Goal: Transaction & Acquisition: Book appointment/travel/reservation

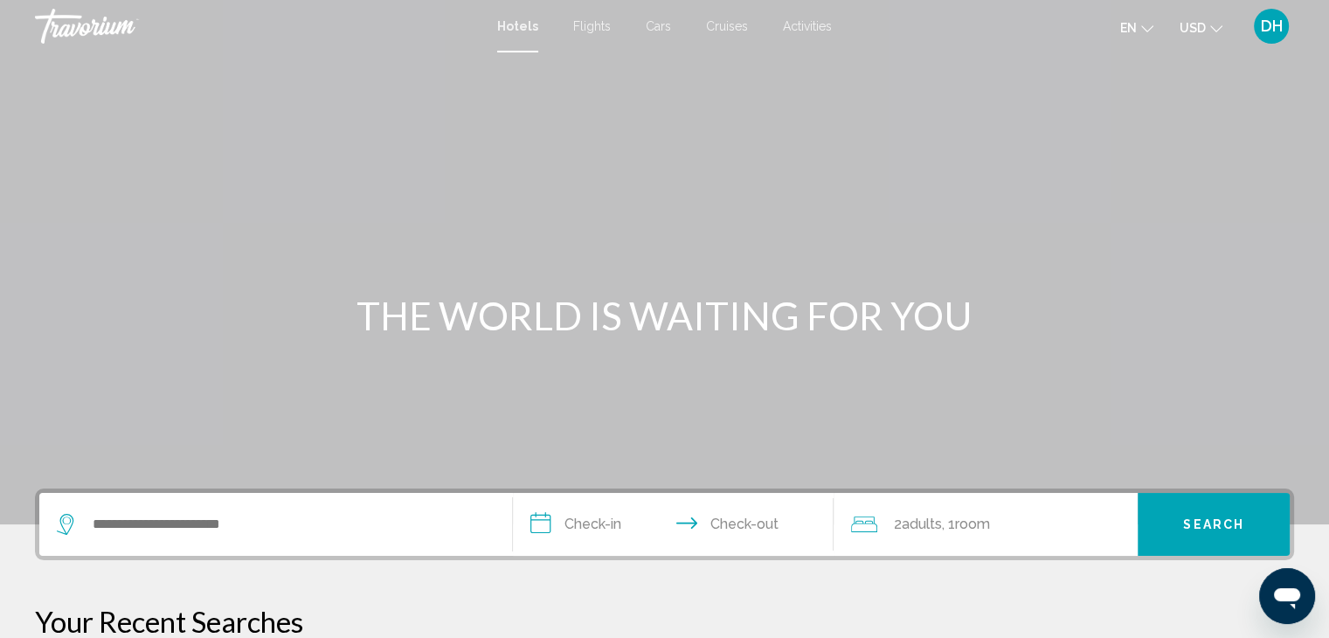
click at [718, 26] on span "Cruises" at bounding box center [727, 26] width 42 height 14
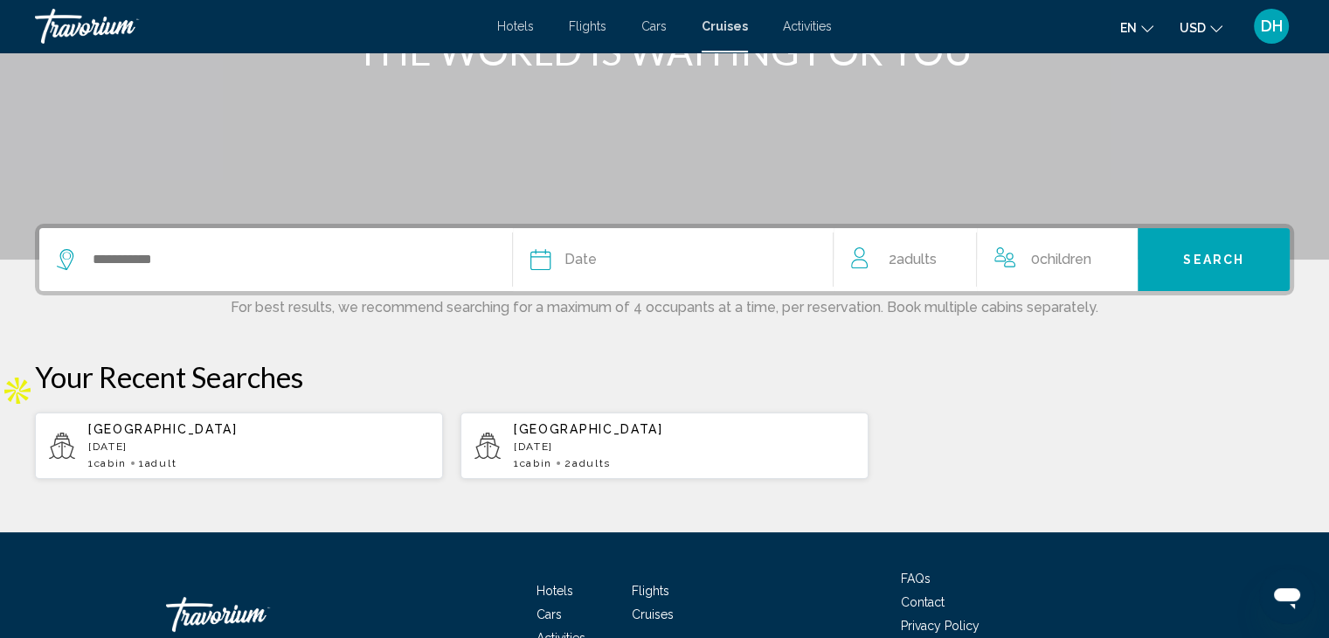
scroll to position [372, 0]
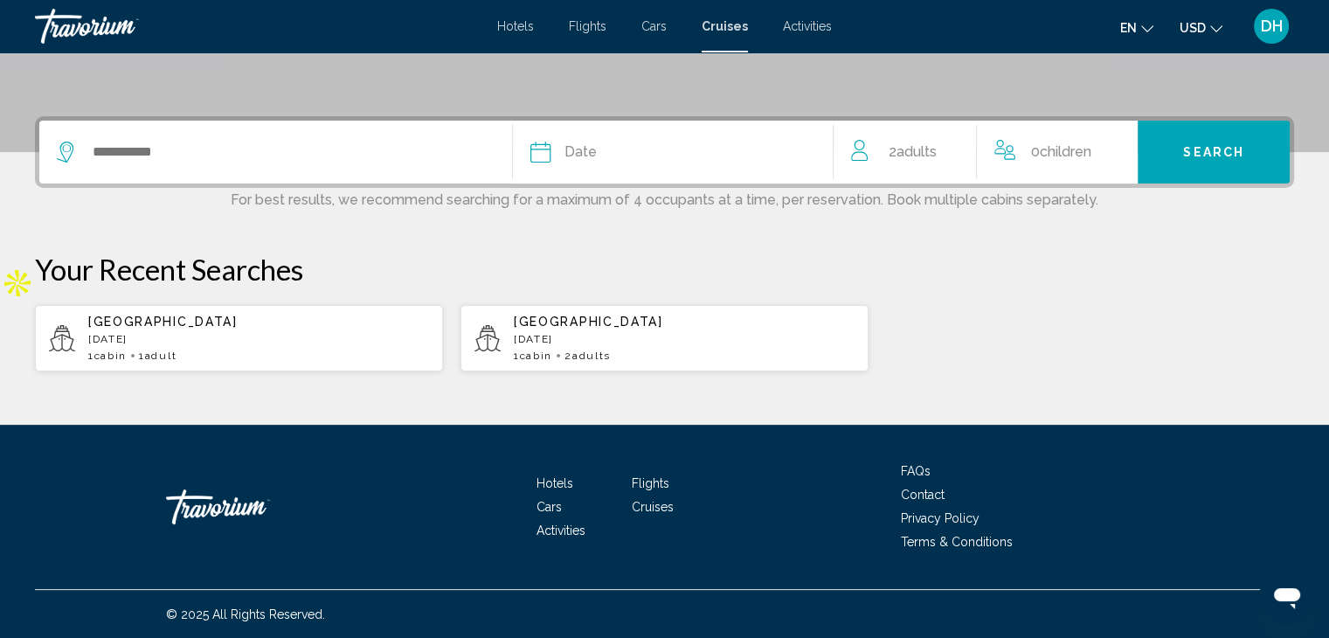
click at [243, 343] on p "[DATE]" at bounding box center [258, 339] width 341 height 12
type input "******"
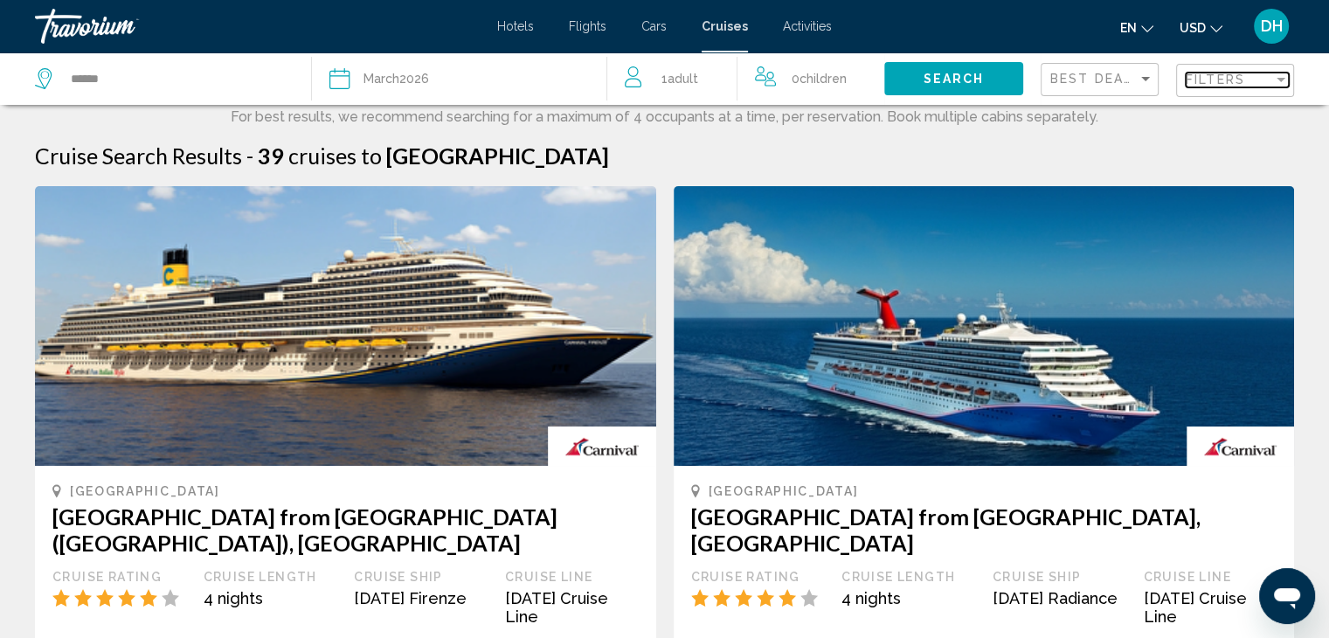
click at [1227, 86] on span "Filters" at bounding box center [1215, 80] width 59 height 14
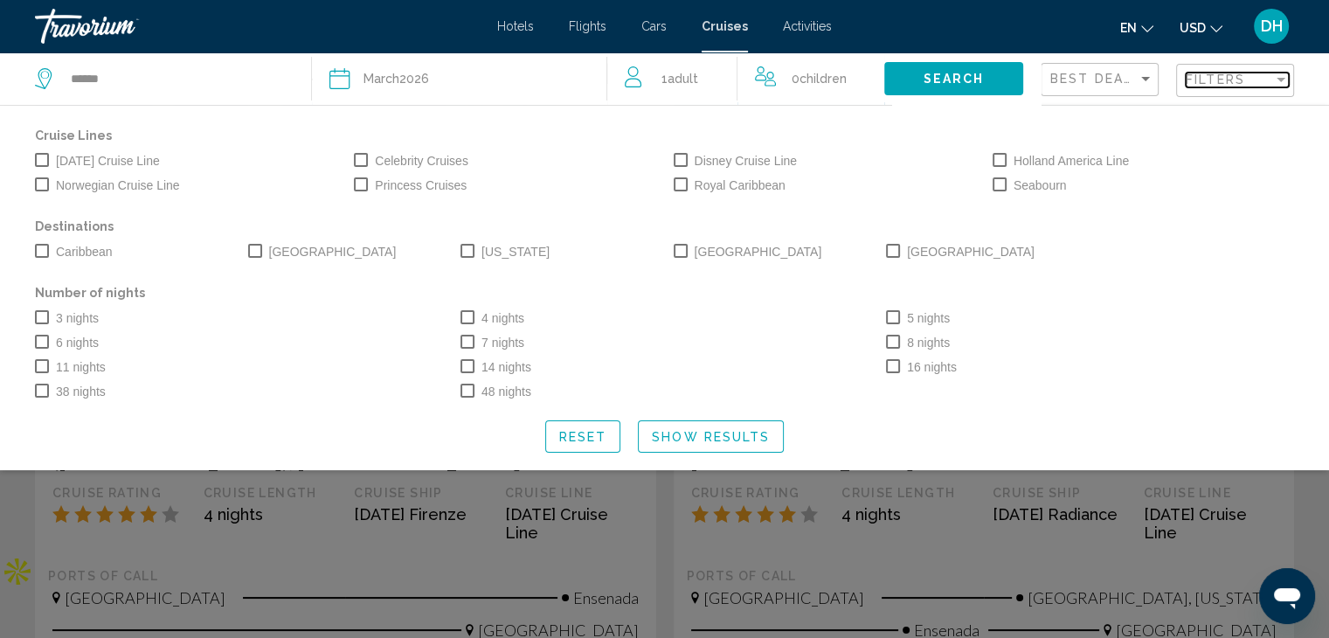
scroll to position [84, 0]
click at [1115, 85] on span "Best Deals" at bounding box center [1097, 79] width 92 height 14
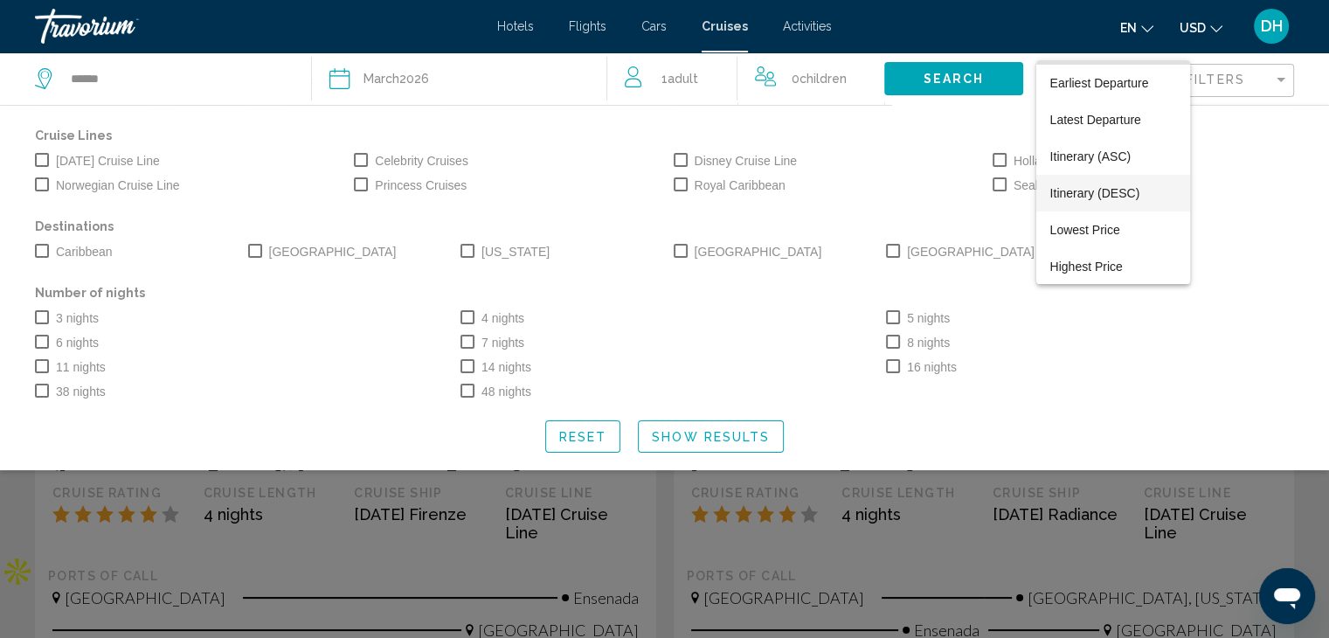
scroll to position [0, 0]
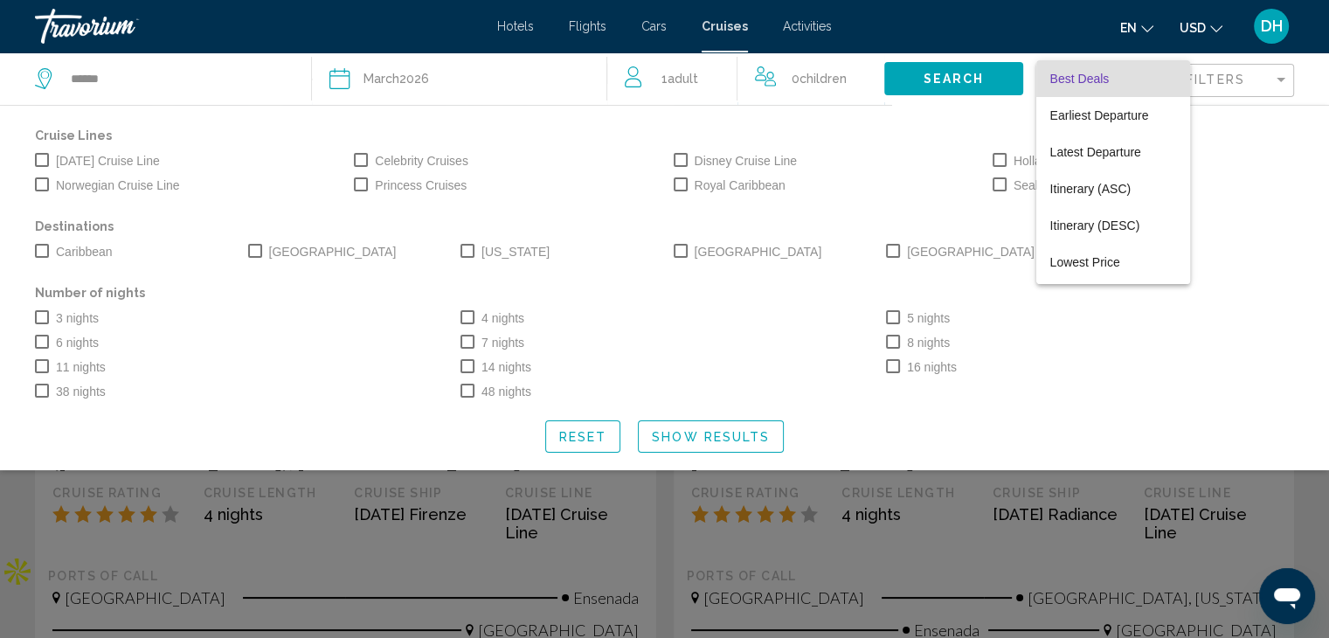
click at [665, 546] on div at bounding box center [664, 319] width 1329 height 638
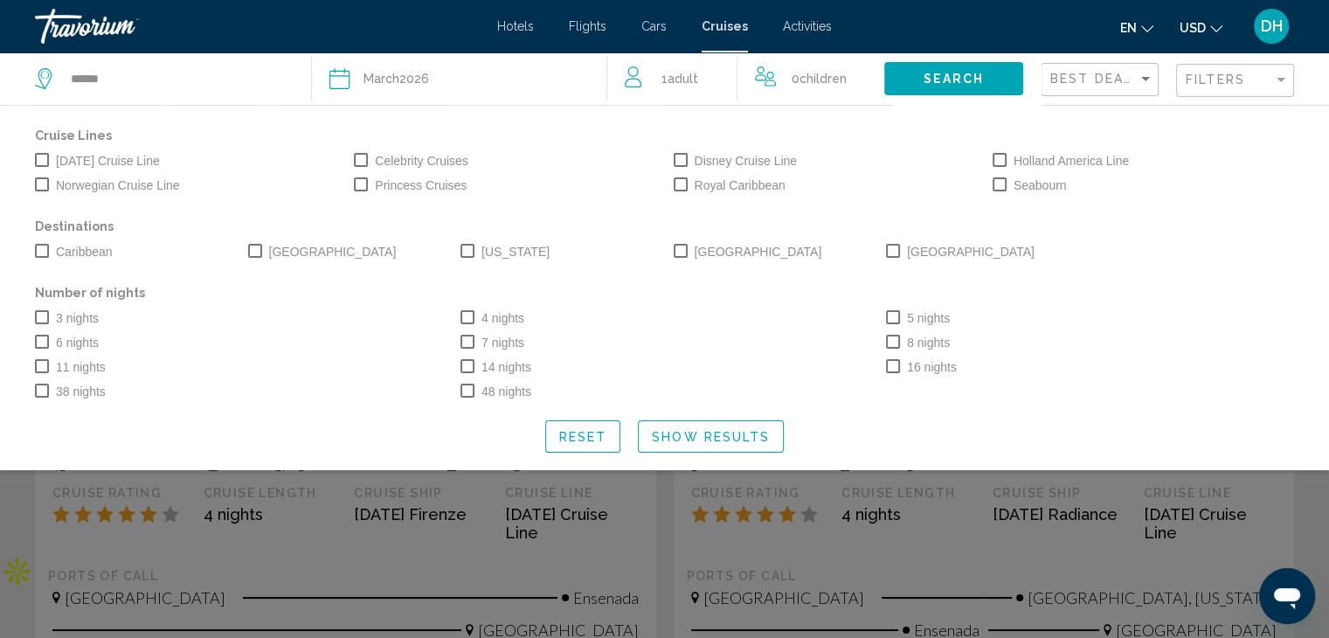
click at [665, 546] on div "Search widget" at bounding box center [664, 445] width 1329 height 385
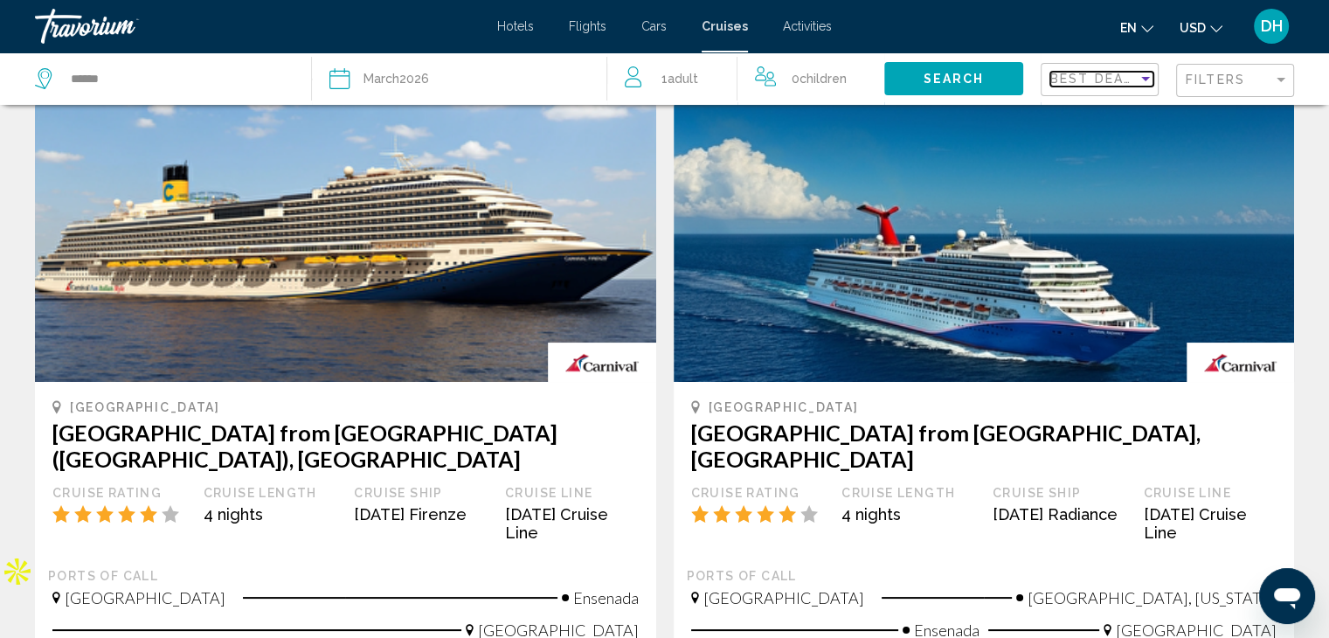
click at [1069, 73] on span "Best Deals" at bounding box center [1097, 79] width 92 height 14
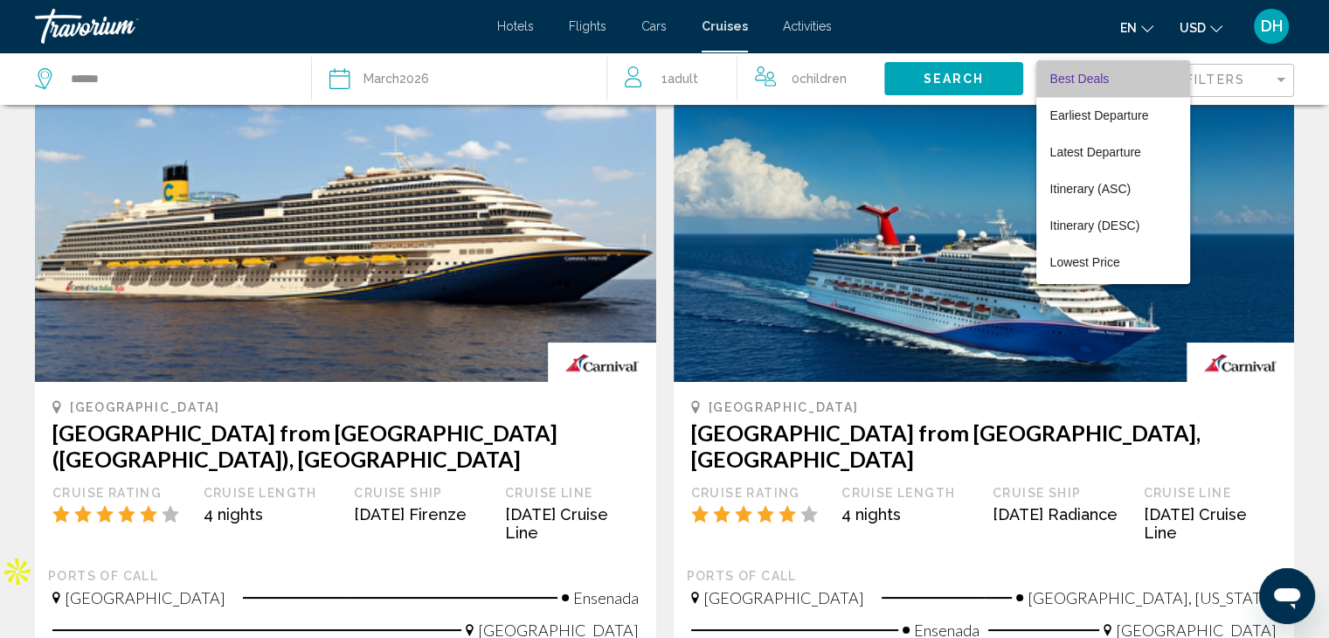
click at [1122, 77] on span "Best Deals" at bounding box center [1114, 78] width 127 height 37
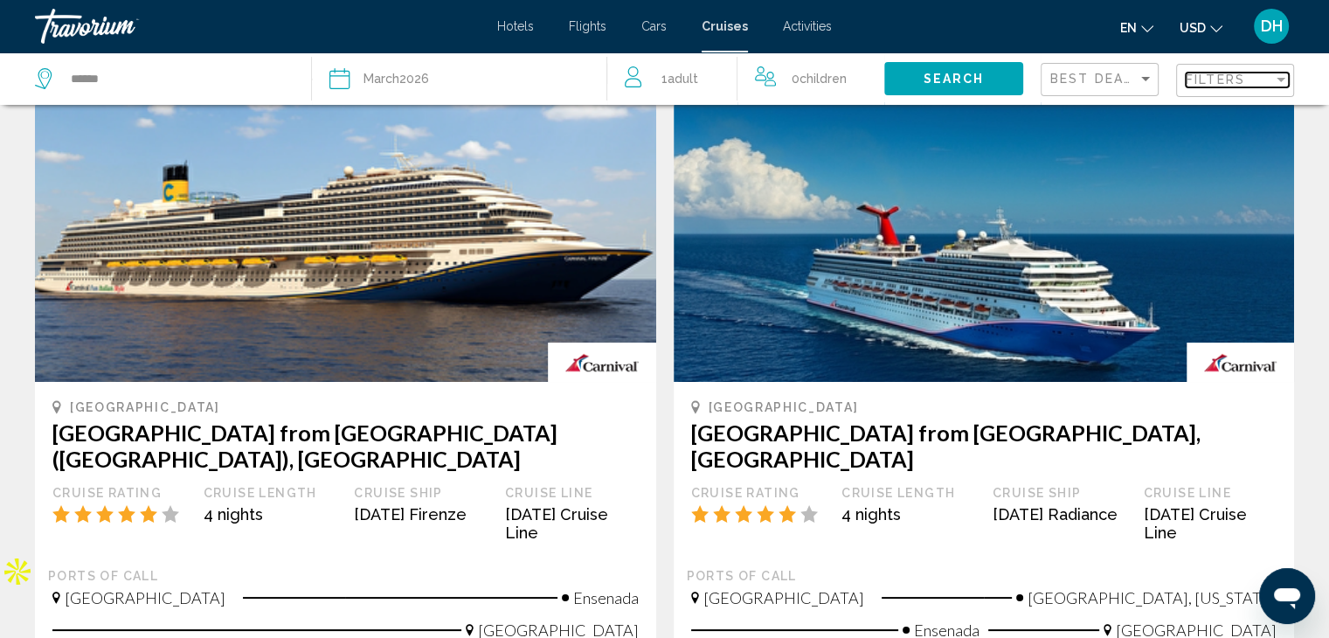
click at [1233, 75] on span "Filters" at bounding box center [1215, 80] width 59 height 14
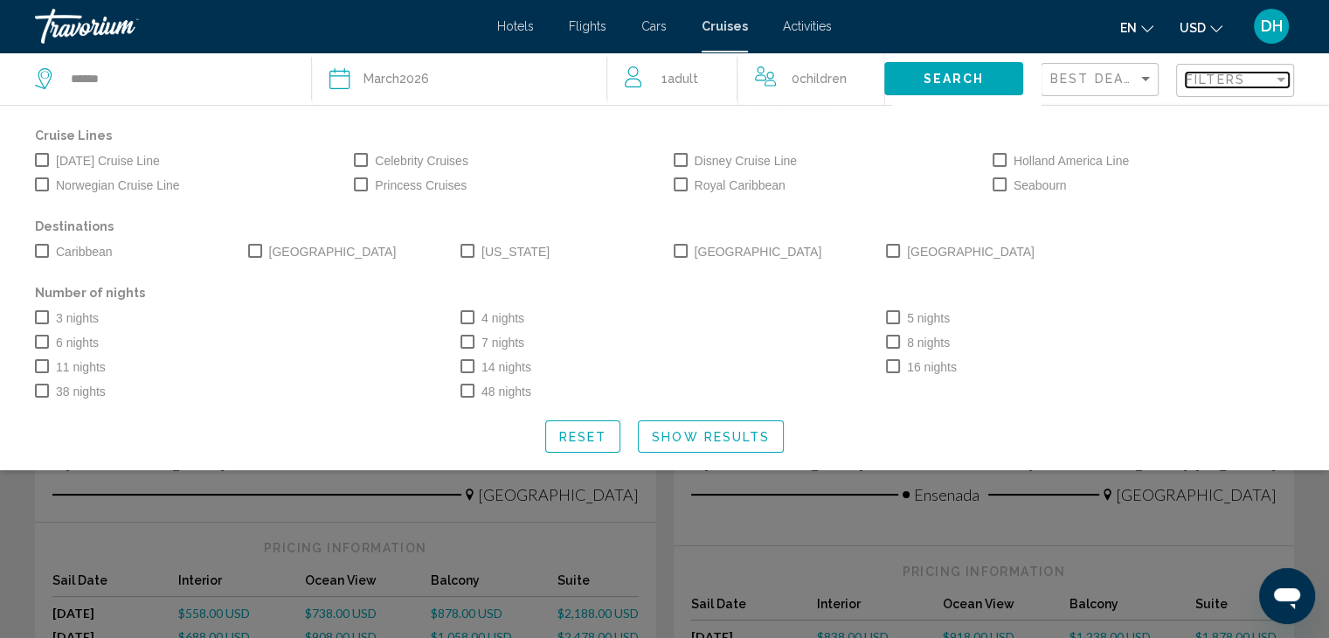
scroll to position [222, 0]
click at [1246, 85] on div "Filters" at bounding box center [1229, 80] width 87 height 14
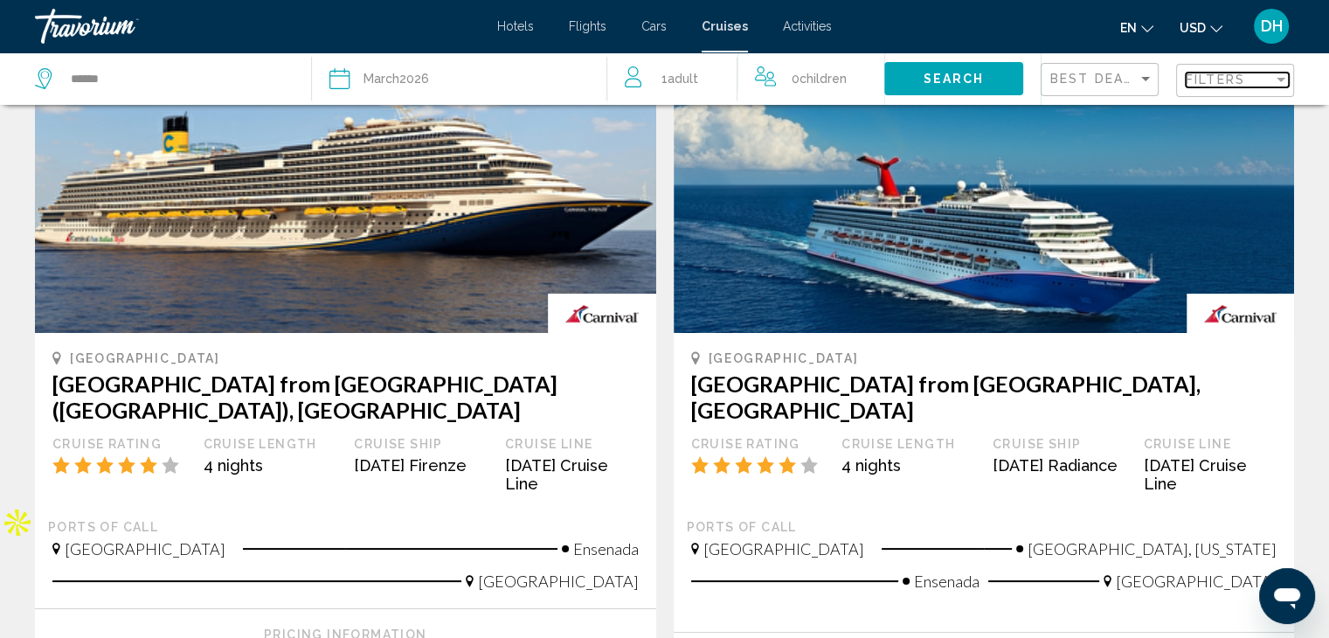
scroll to position [0, 0]
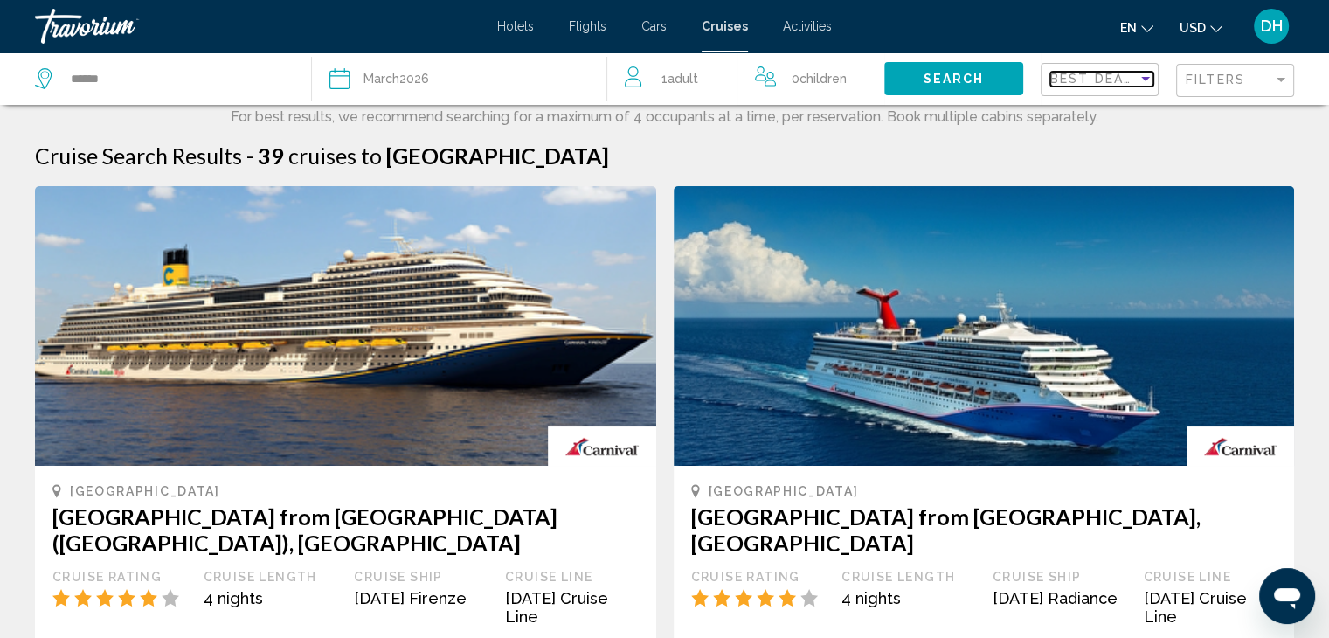
click at [1112, 81] on span "Best Deals" at bounding box center [1097, 79] width 92 height 14
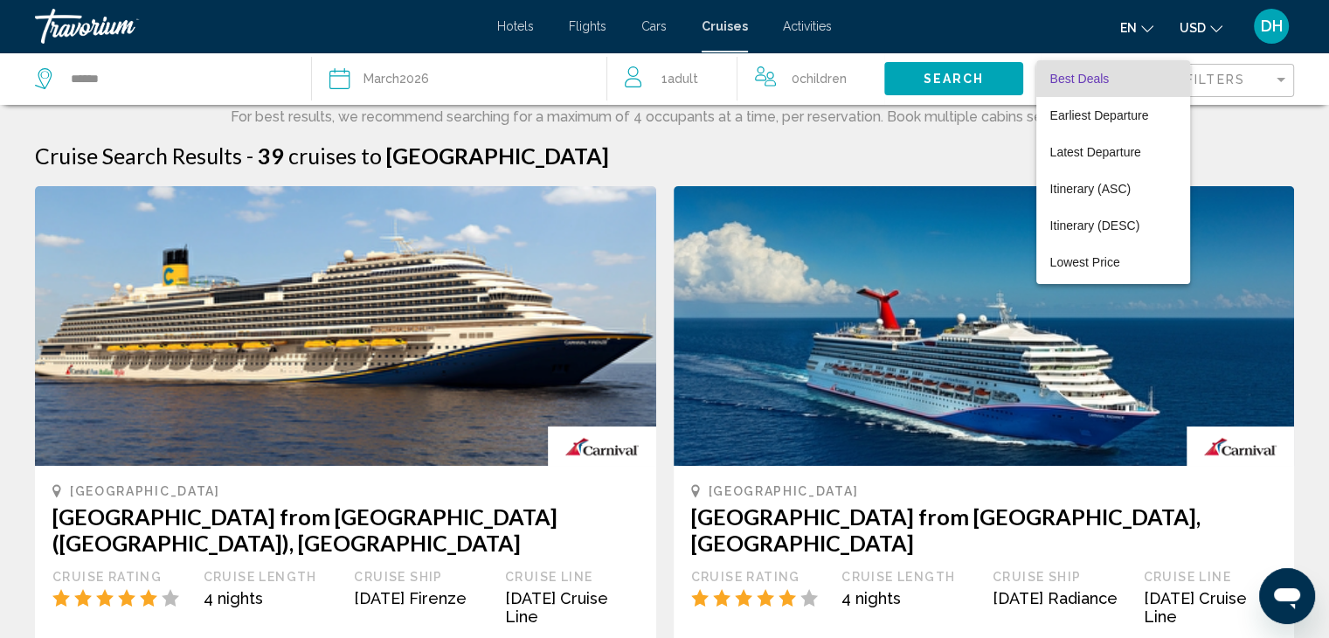
click at [1252, 144] on div at bounding box center [664, 319] width 1329 height 638
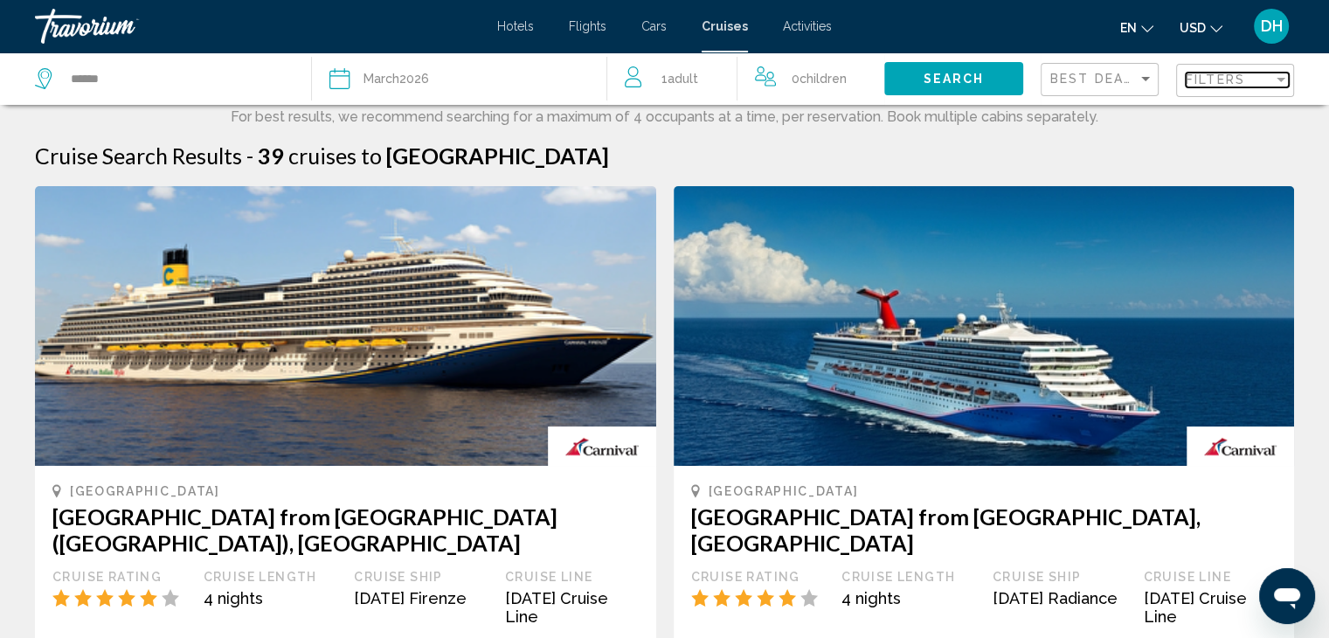
click at [1259, 73] on div "Filters" at bounding box center [1229, 80] width 87 height 14
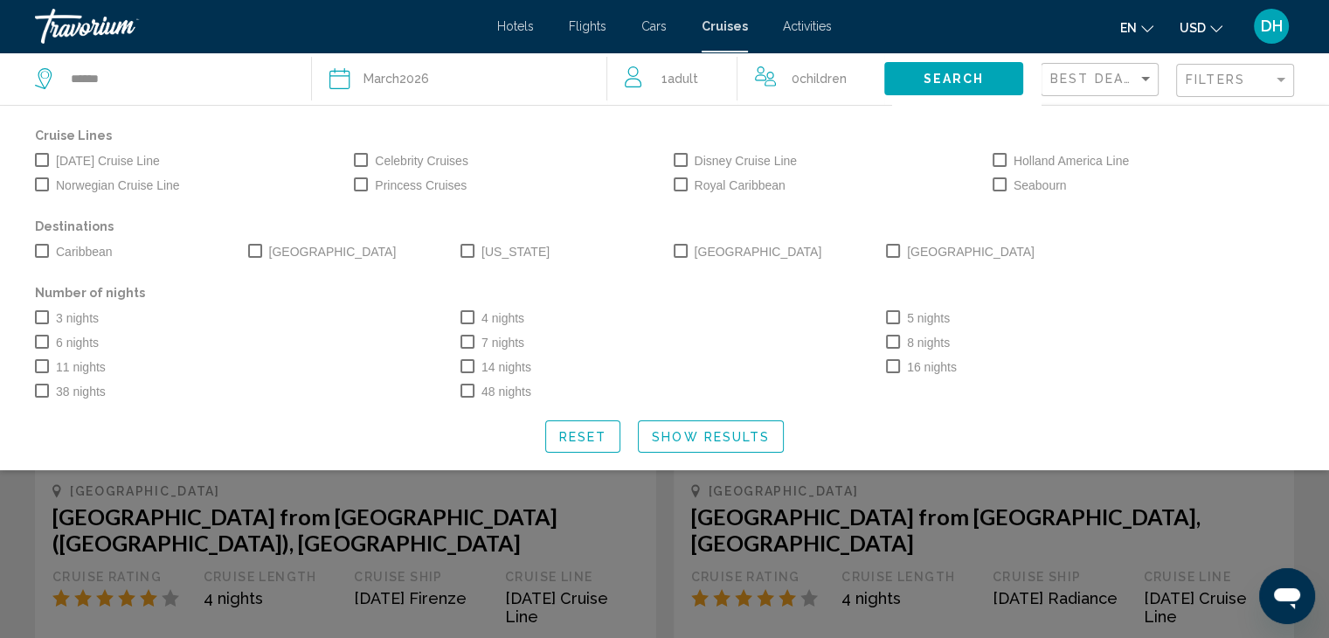
click at [675, 548] on div "Search widget" at bounding box center [664, 445] width 1329 height 385
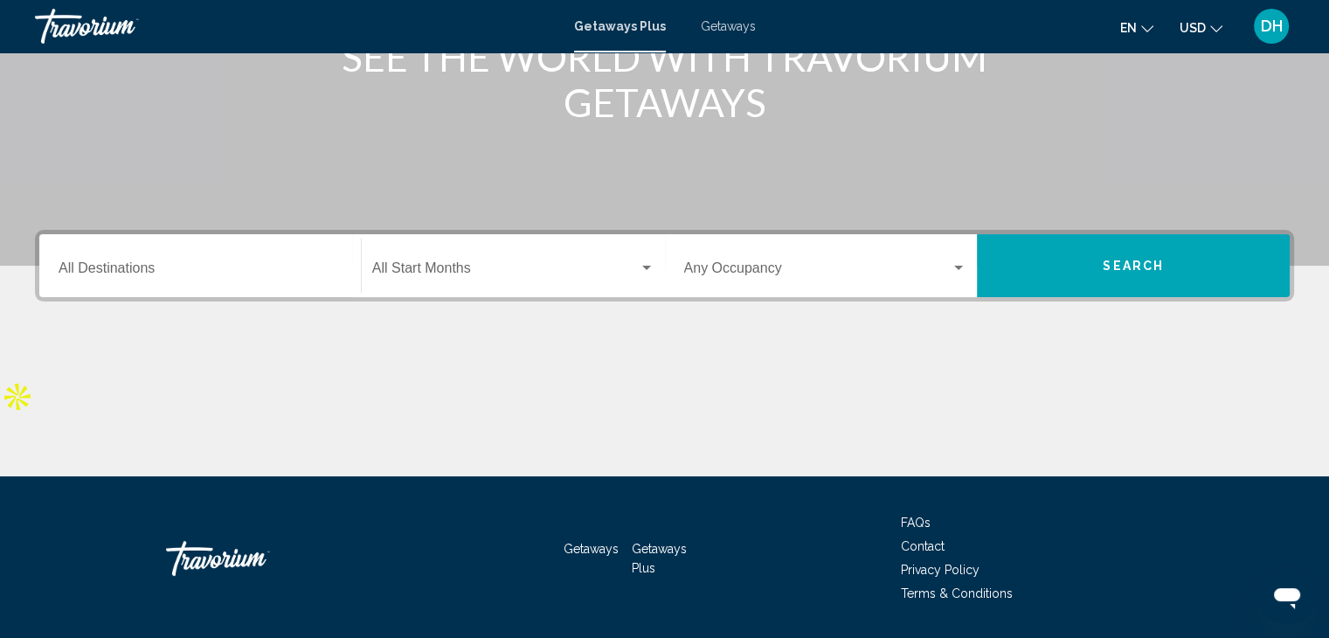
scroll to position [311, 0]
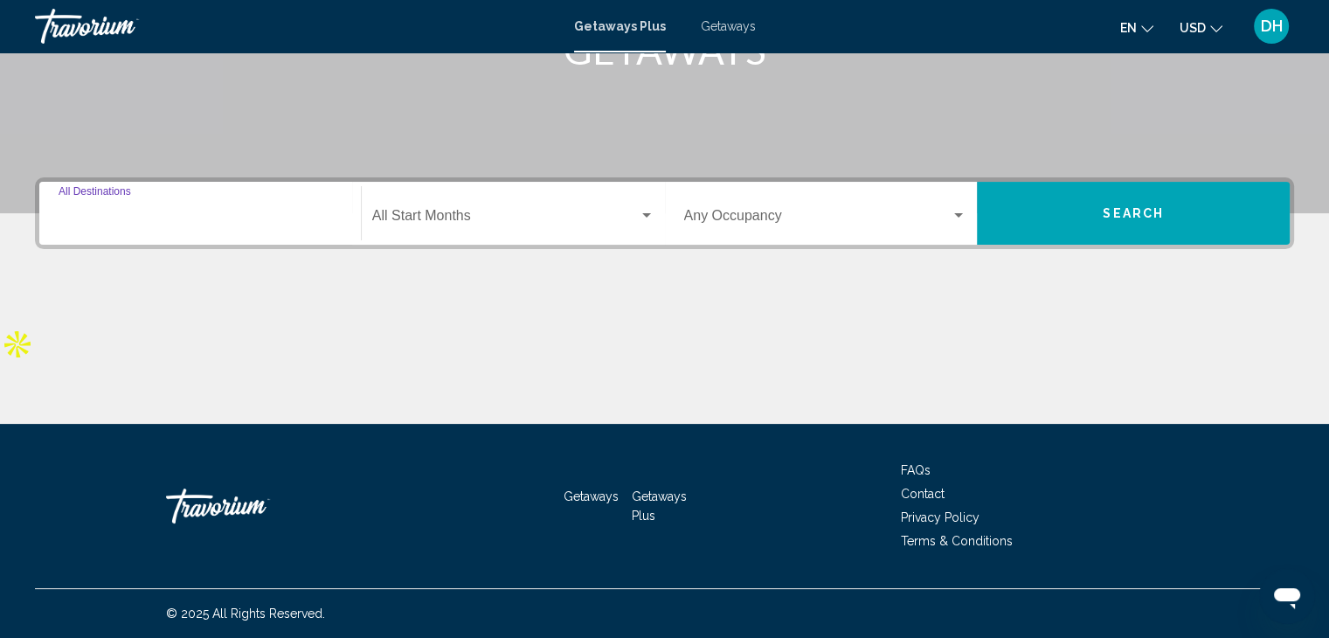
click at [297, 215] on input "Destination All Destinations" at bounding box center [200, 219] width 283 height 16
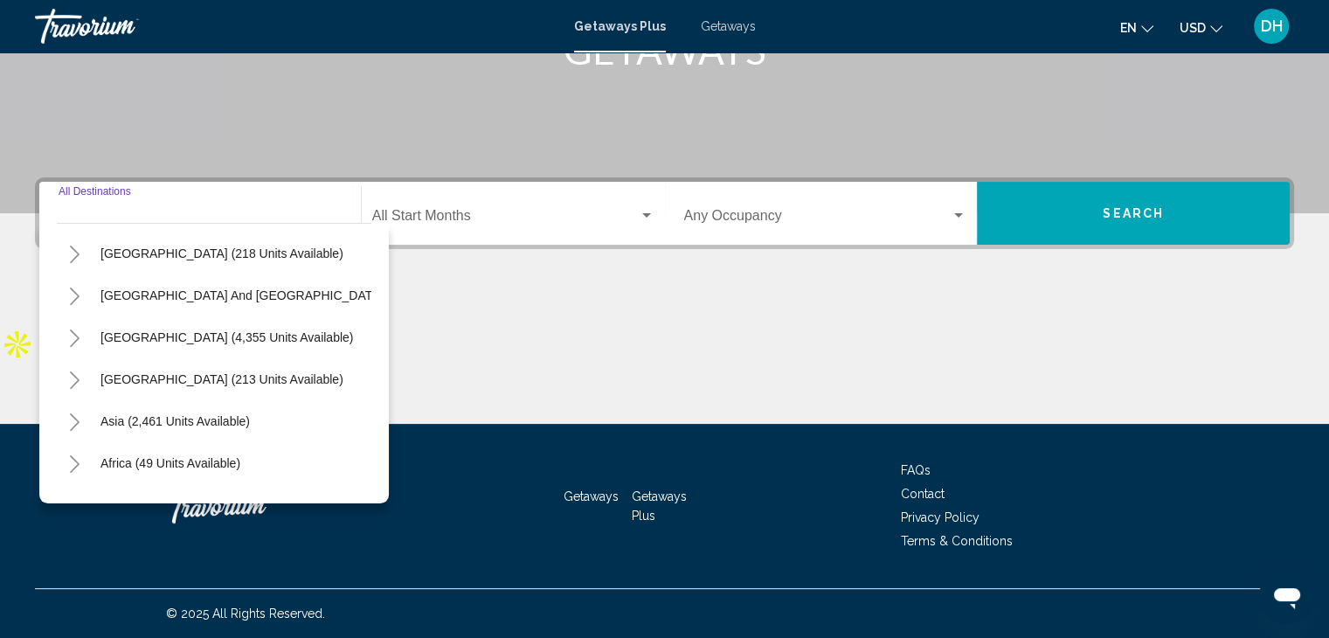
scroll to position [296, 0]
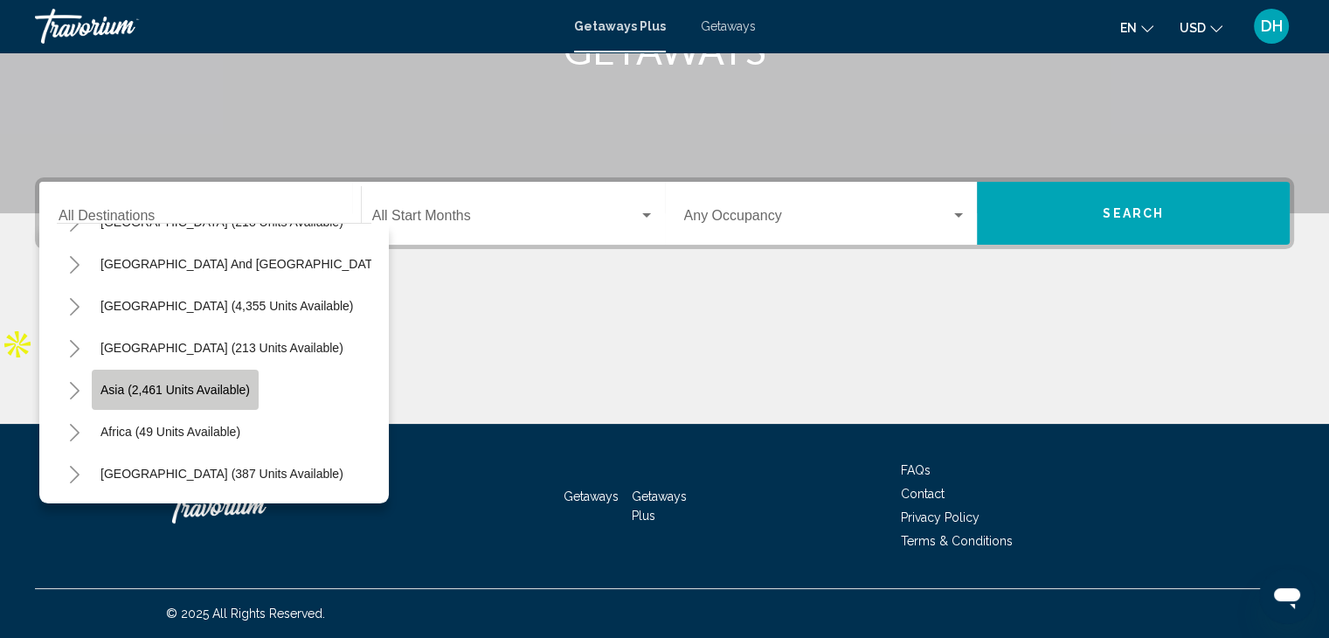
click at [196, 383] on span "Asia (2,461 units available)" at bounding box center [175, 390] width 149 height 14
type input "**********"
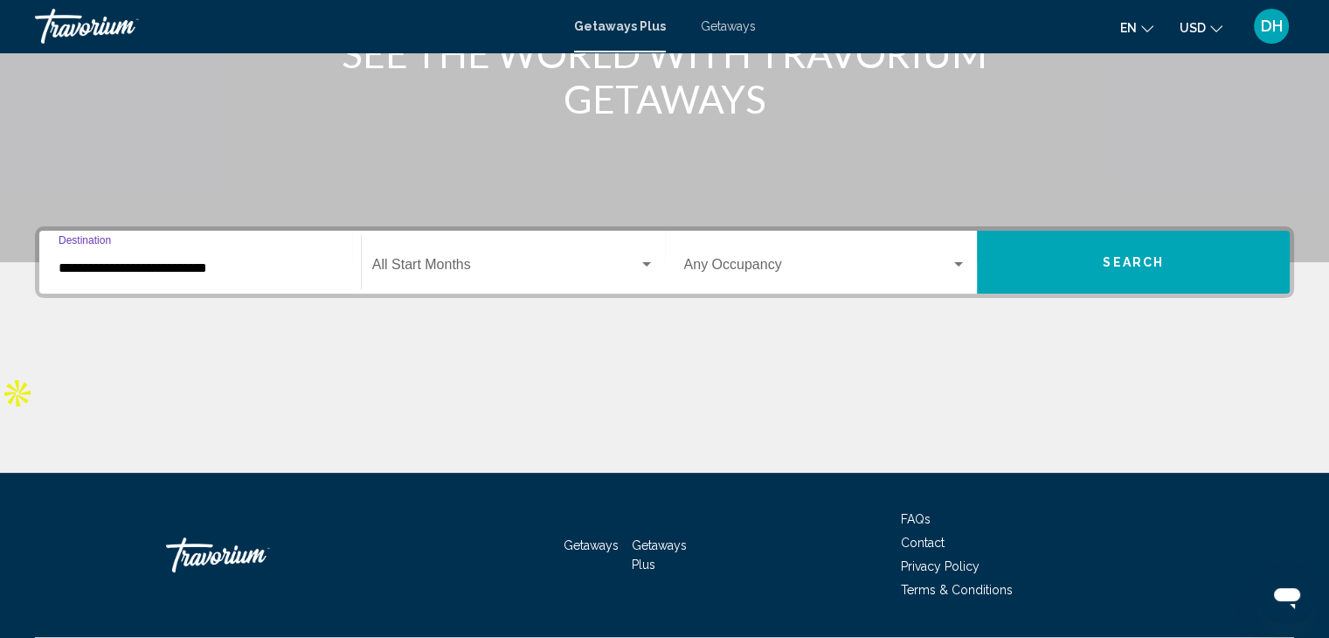
scroll to position [262, 0]
click at [622, 260] on span "Search widget" at bounding box center [505, 268] width 267 height 16
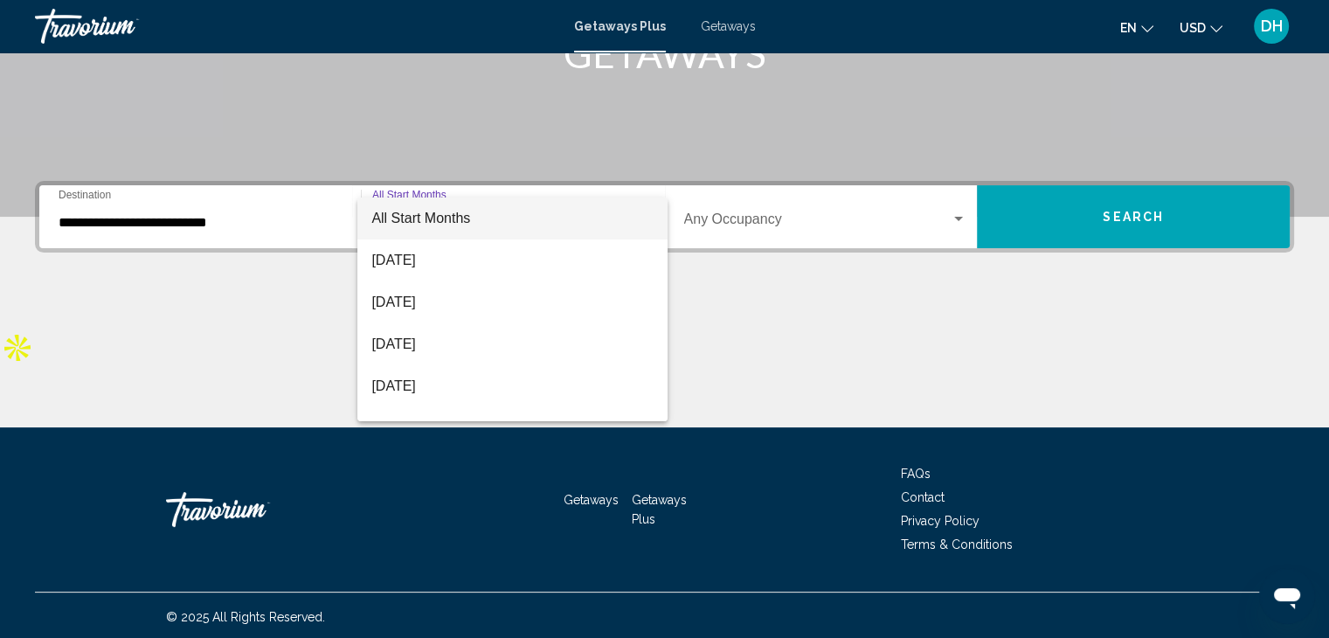
scroll to position [311, 0]
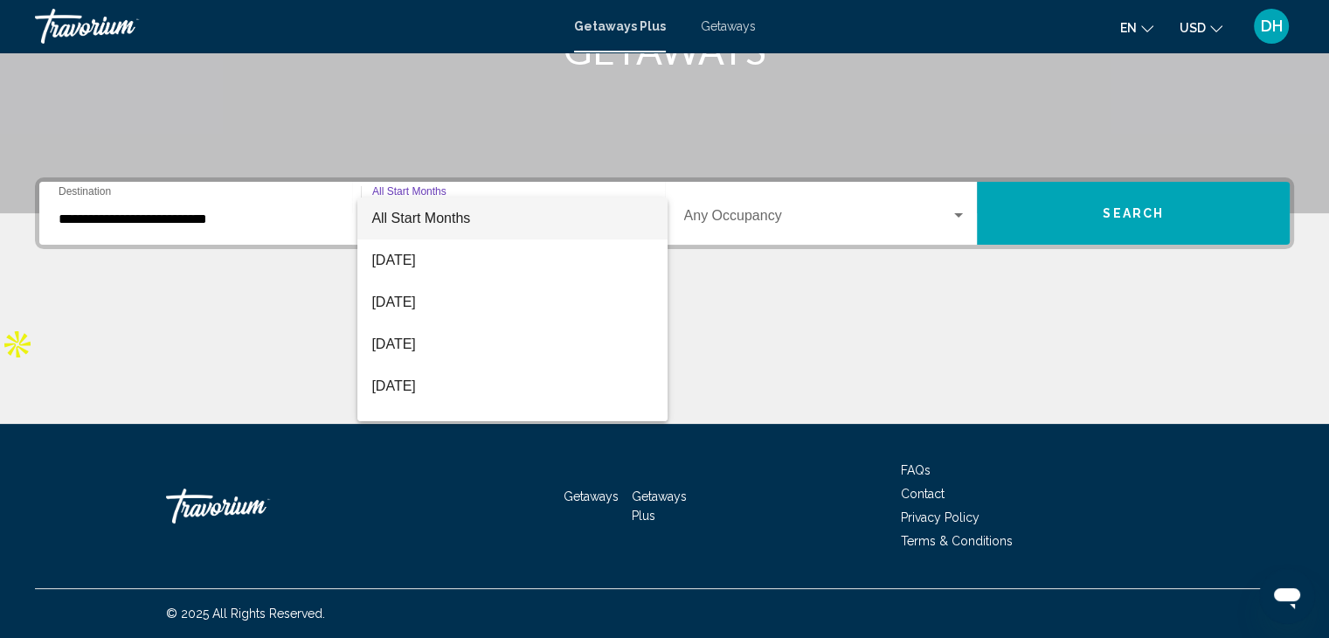
click at [780, 354] on div at bounding box center [664, 319] width 1329 height 638
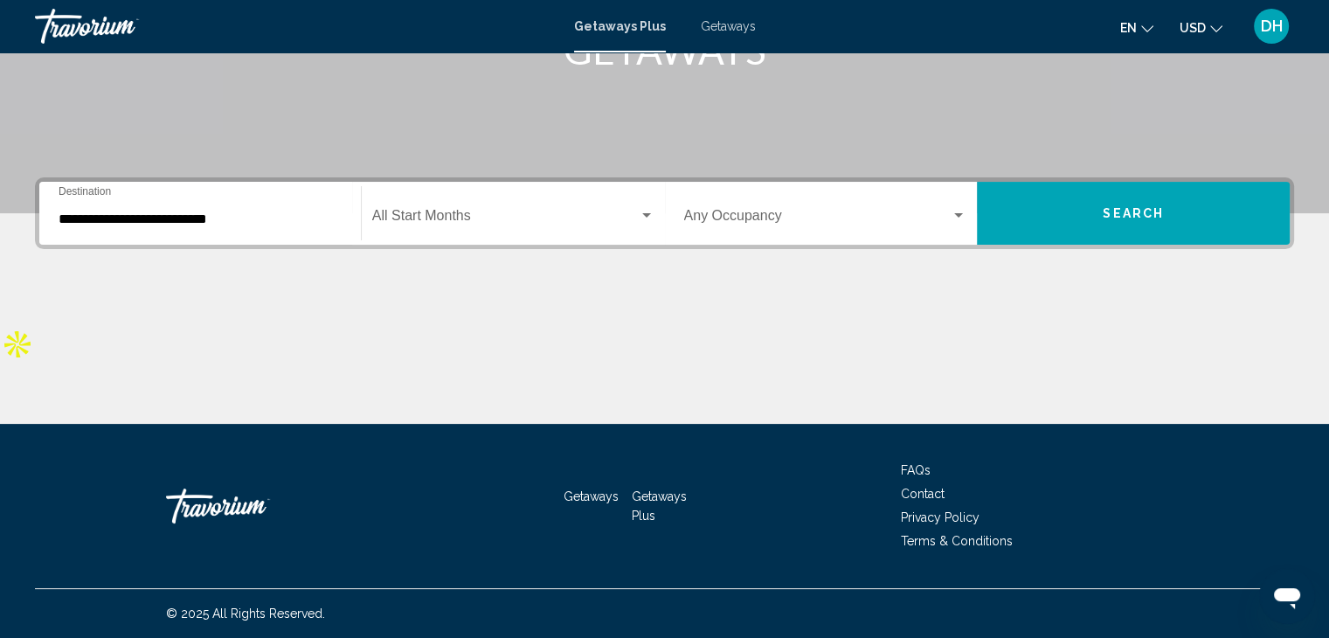
click at [1108, 211] on span "Search" at bounding box center [1133, 214] width 61 height 14
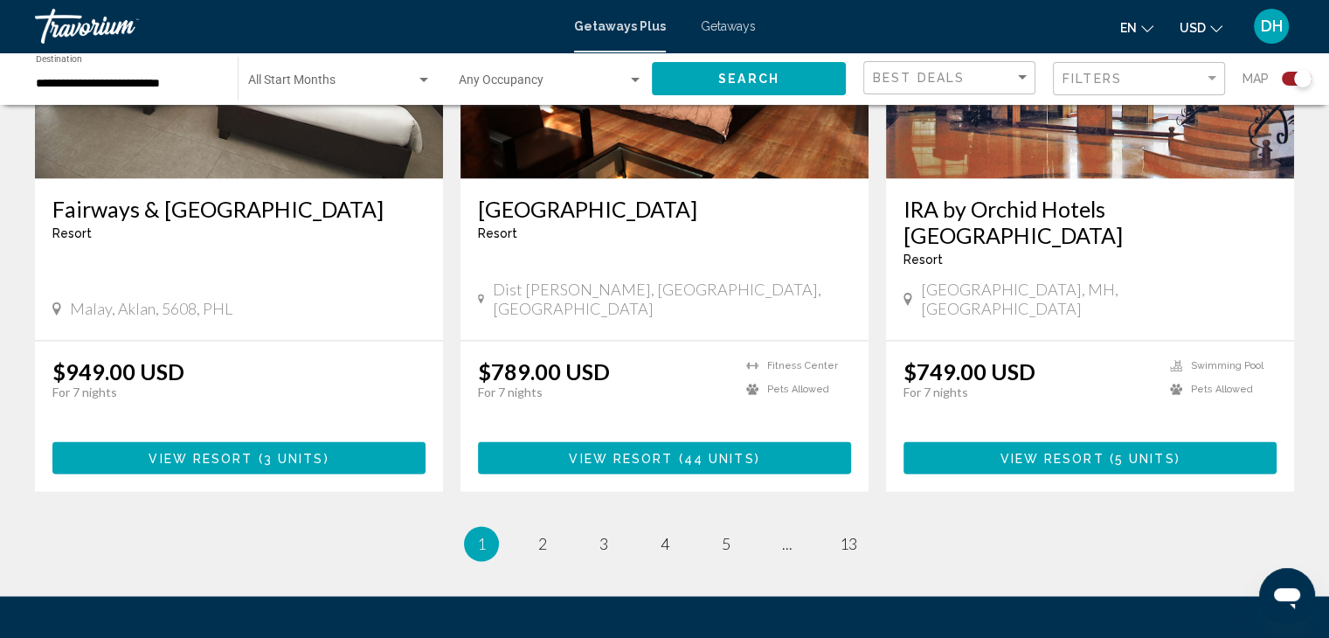
scroll to position [2698, 0]
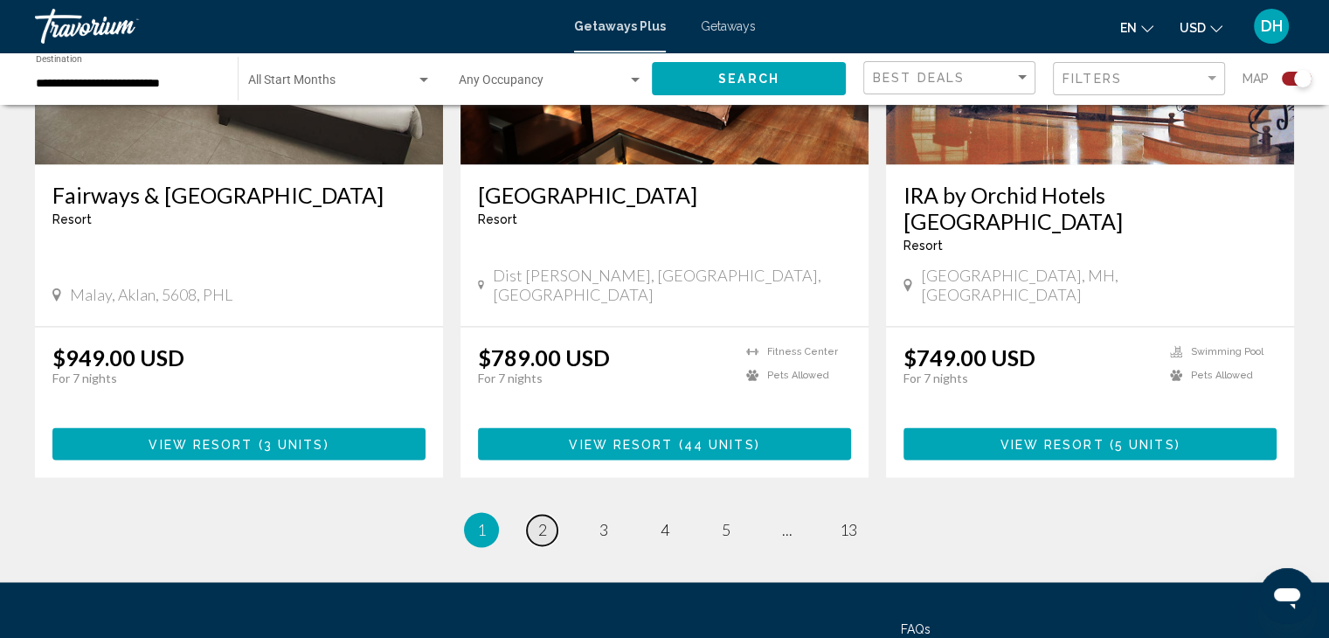
click at [530, 515] on link "page 2" at bounding box center [542, 530] width 31 height 31
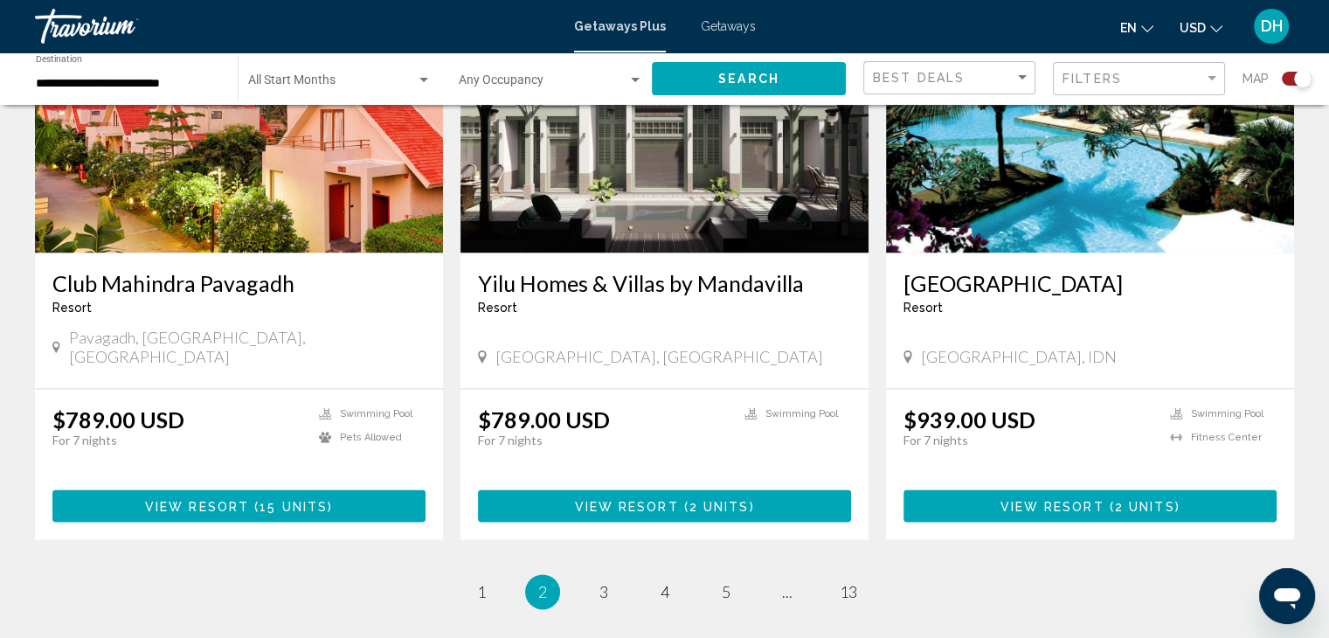
scroll to position [2697, 0]
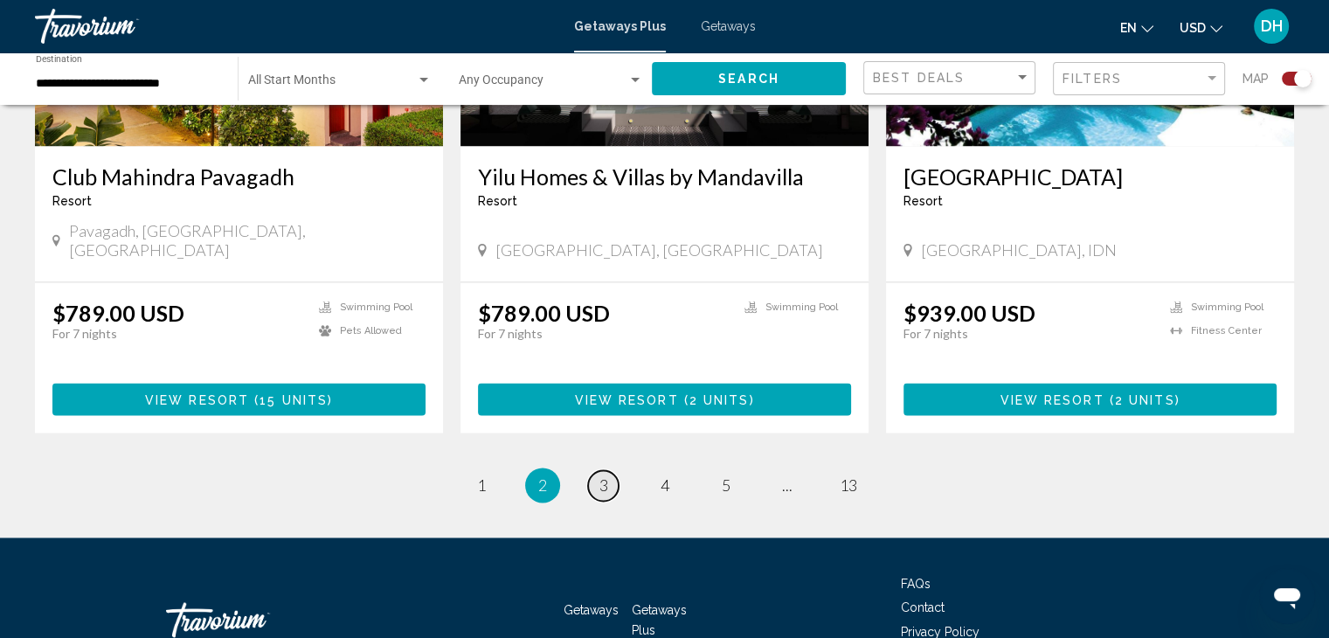
click at [594, 470] on link "page 3" at bounding box center [603, 485] width 31 height 31
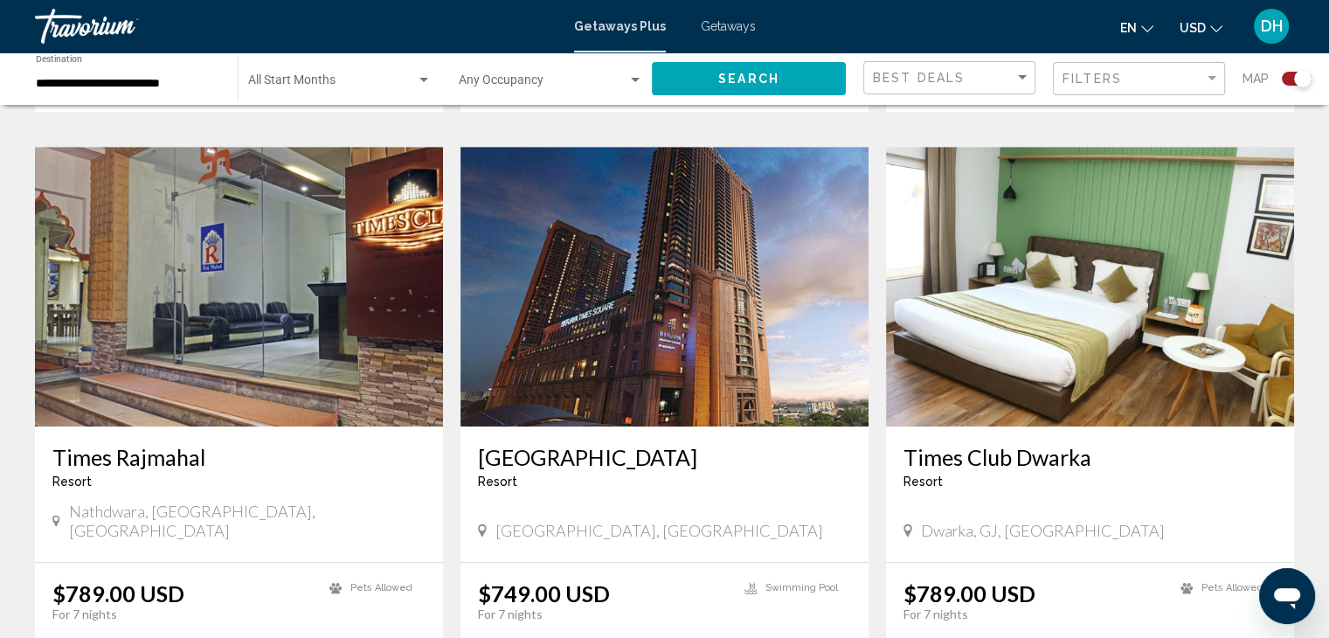
scroll to position [1185, 0]
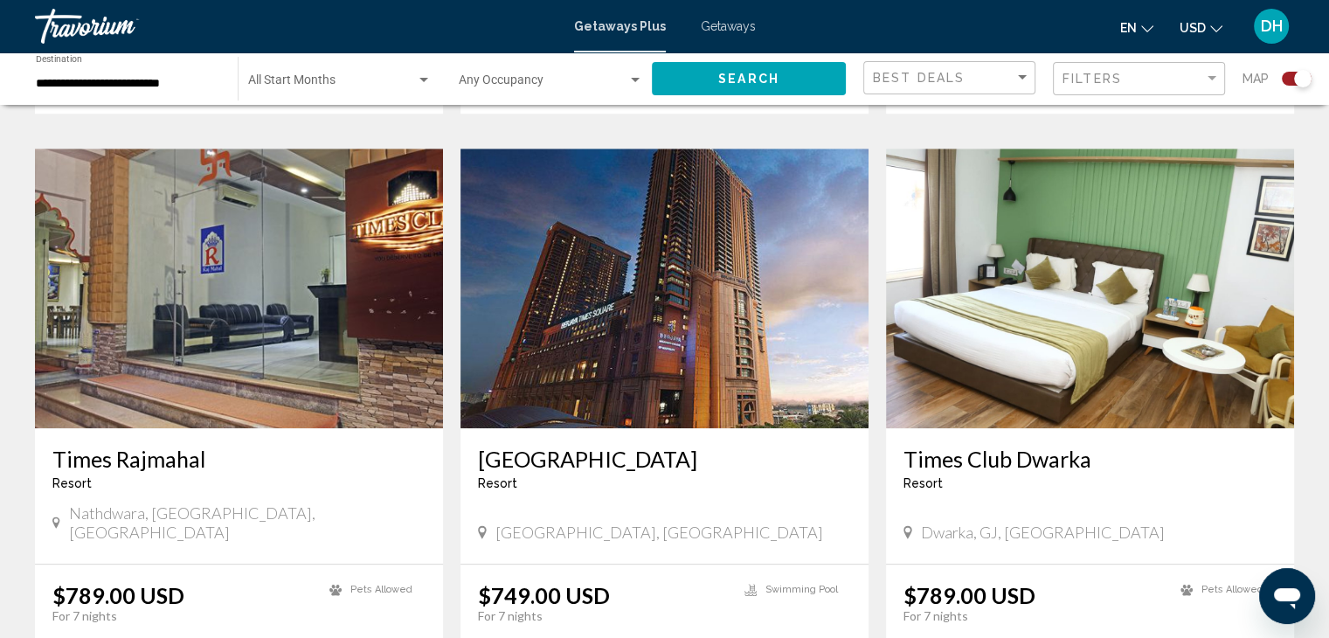
click at [672, 336] on img "Main content" at bounding box center [665, 289] width 408 height 280
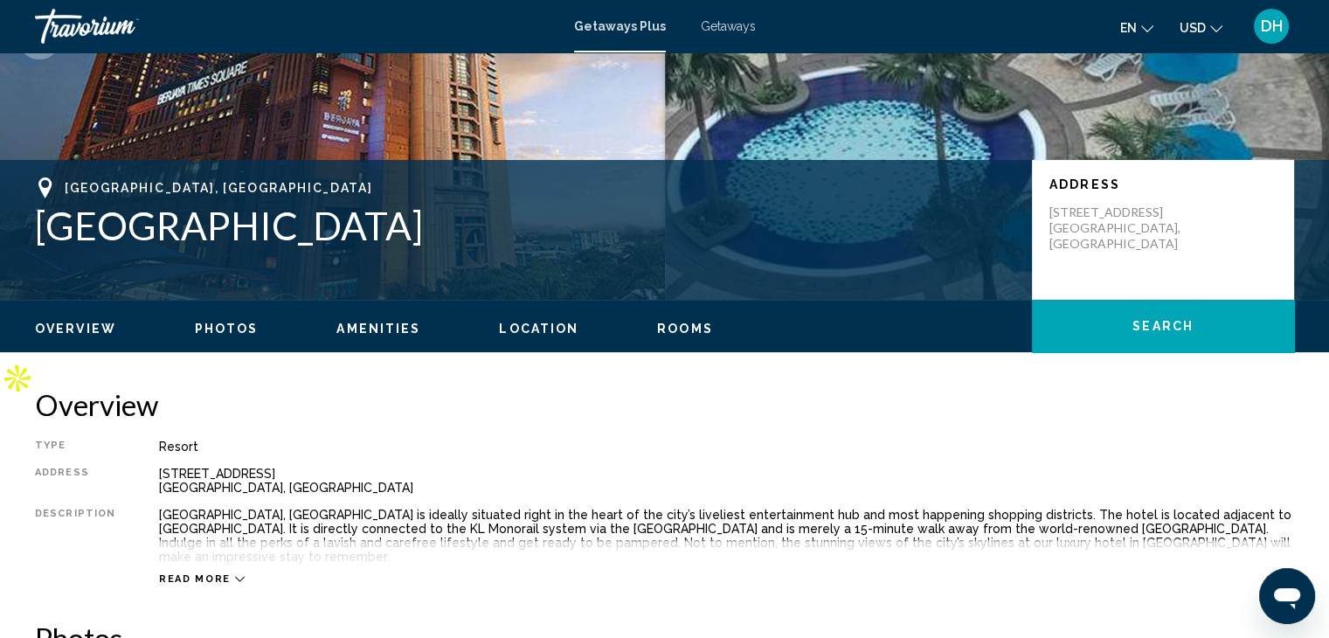
scroll to position [298, 0]
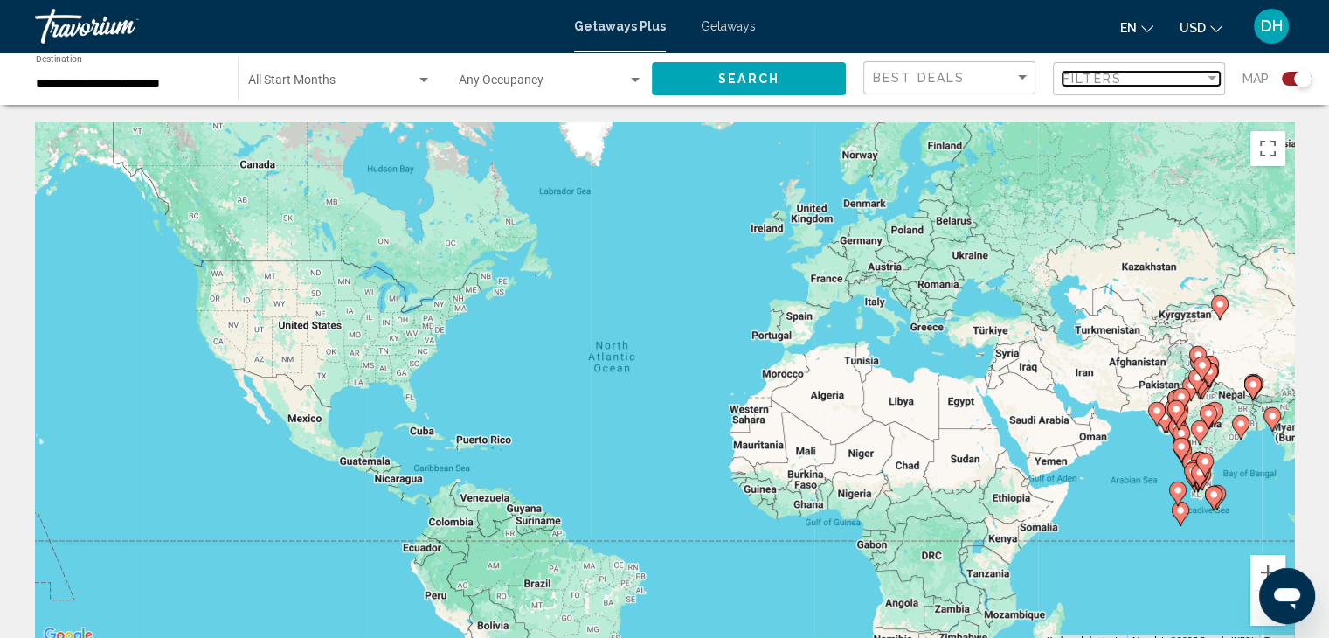
click at [1129, 80] on div "Filters" at bounding box center [1134, 79] width 142 height 14
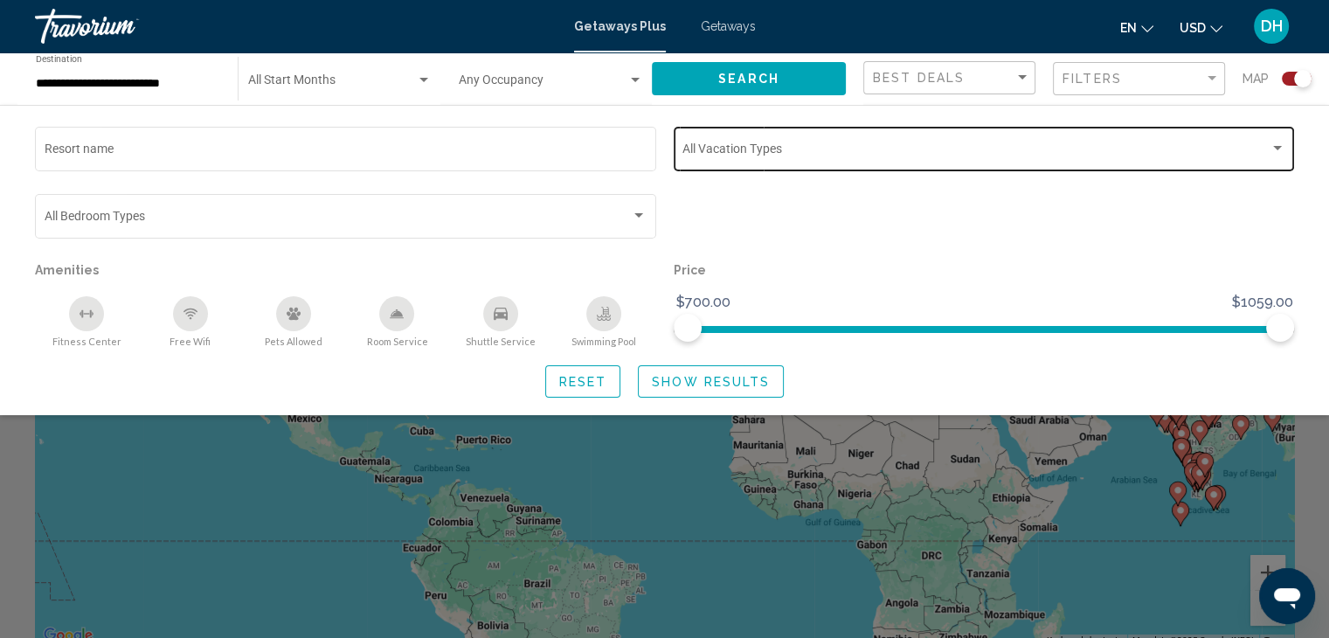
click at [1106, 146] on span "Search widget" at bounding box center [976, 152] width 587 height 14
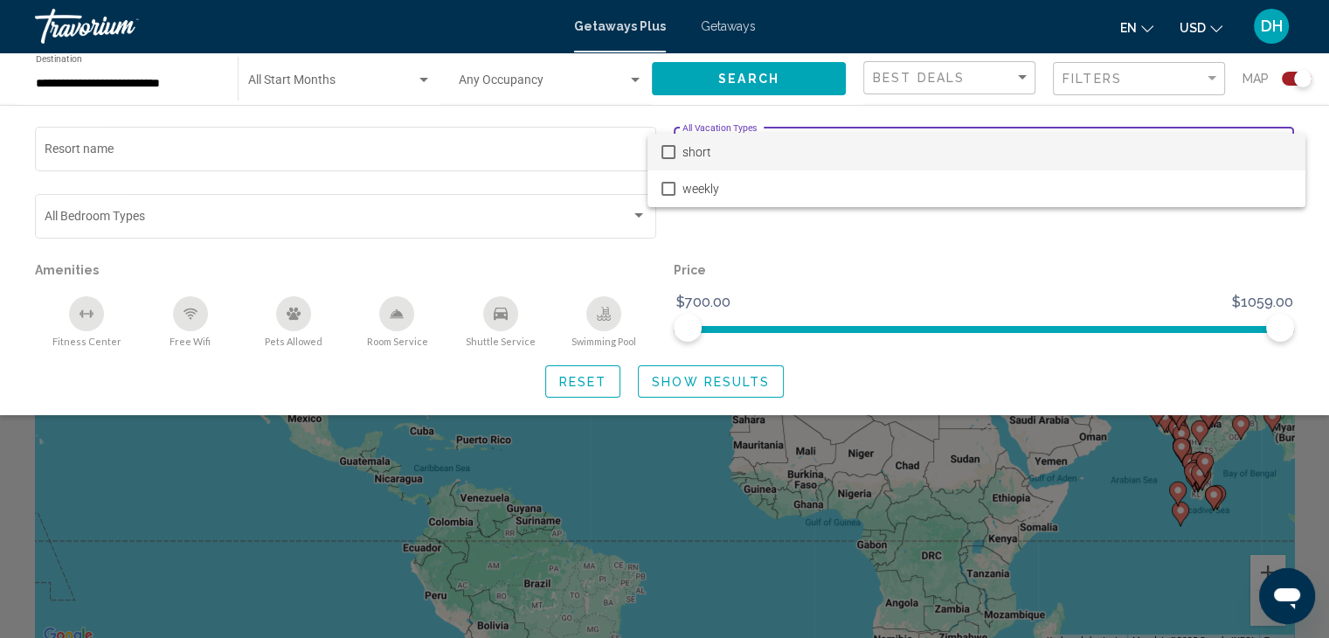
click at [926, 263] on div at bounding box center [664, 319] width 1329 height 638
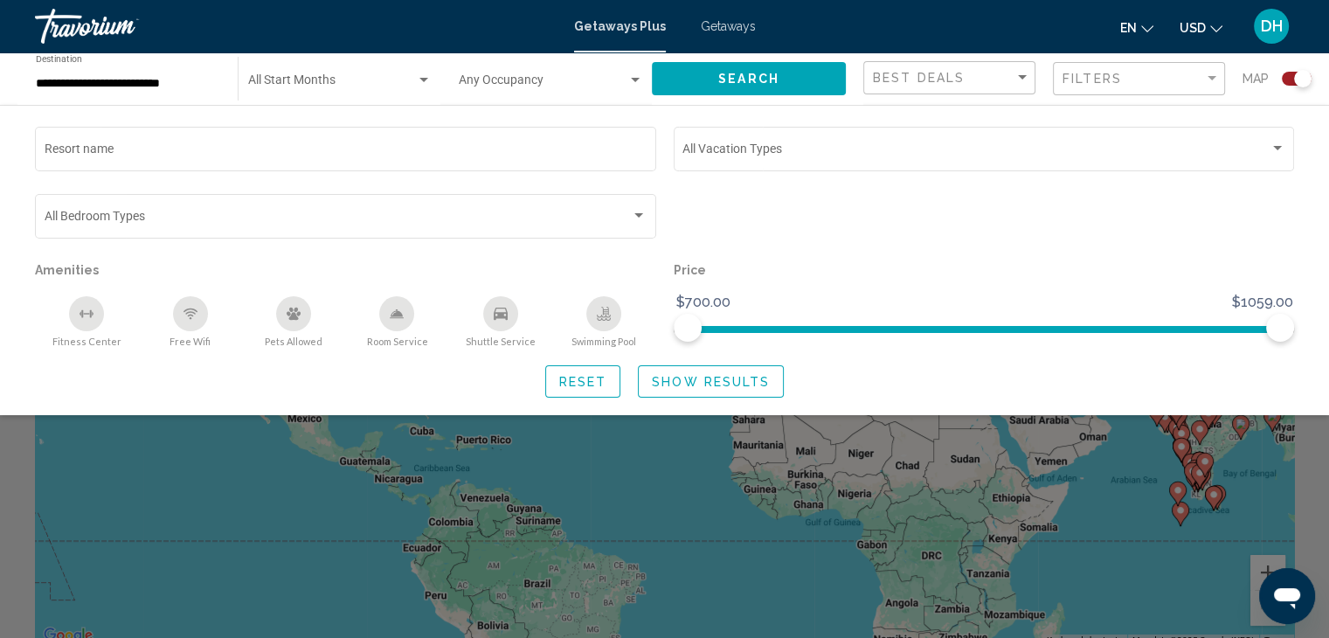
click at [995, 85] on div "Best Deals" at bounding box center [951, 78] width 157 height 32
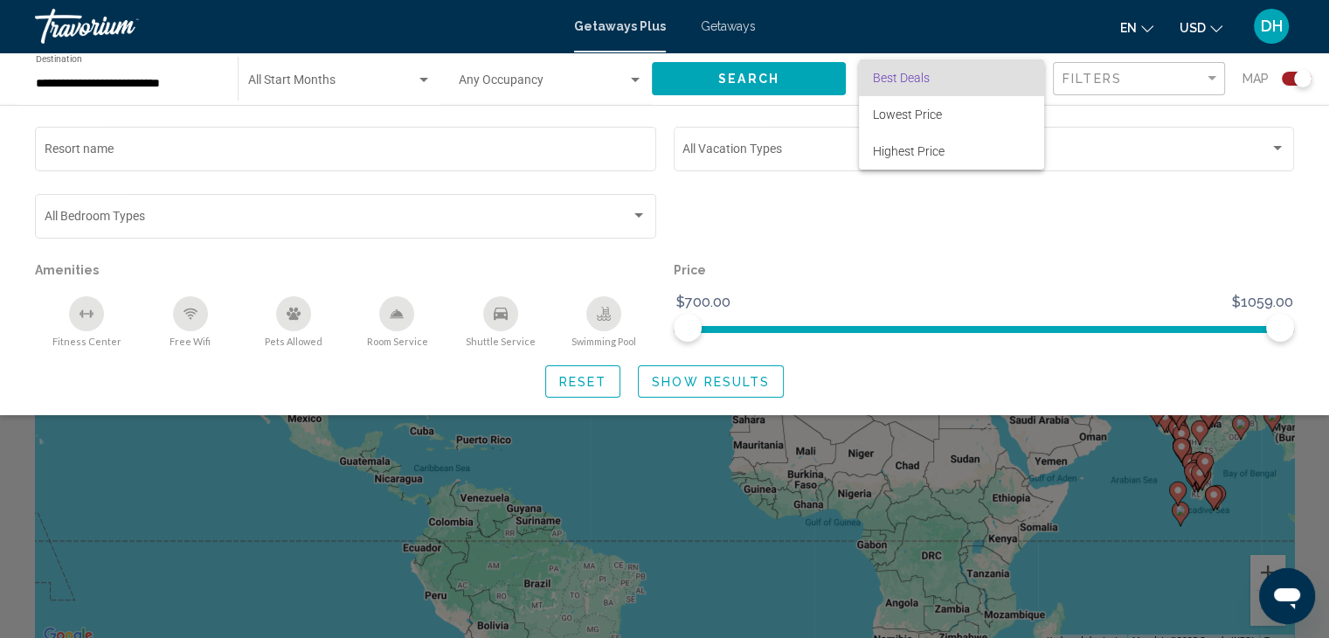
click at [909, 232] on div at bounding box center [664, 319] width 1329 height 638
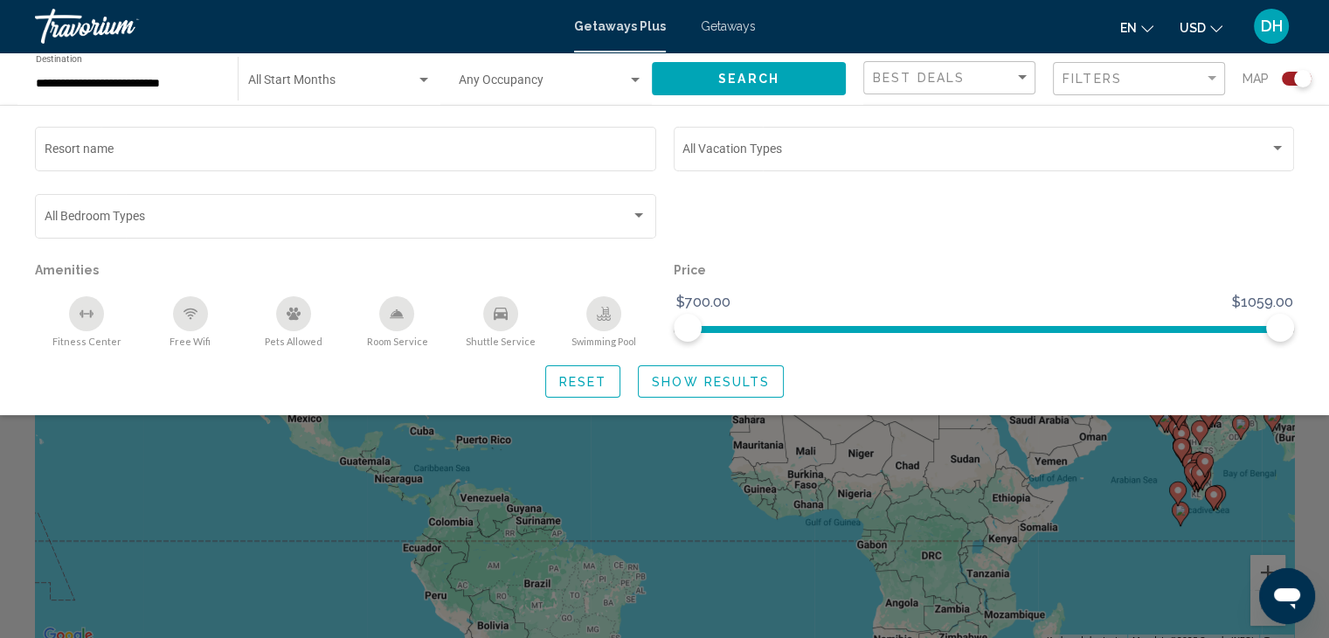
click at [91, 322] on div "Fitness Center" at bounding box center [86, 313] width 35 height 35
click at [189, 316] on icon "Free Wifi" at bounding box center [190, 316] width 6 height 3
click at [400, 312] on icon "Room Service" at bounding box center [397, 314] width 14 height 14
click at [609, 319] on icon "Swimming Pool" at bounding box center [605, 319] width 14 height 3
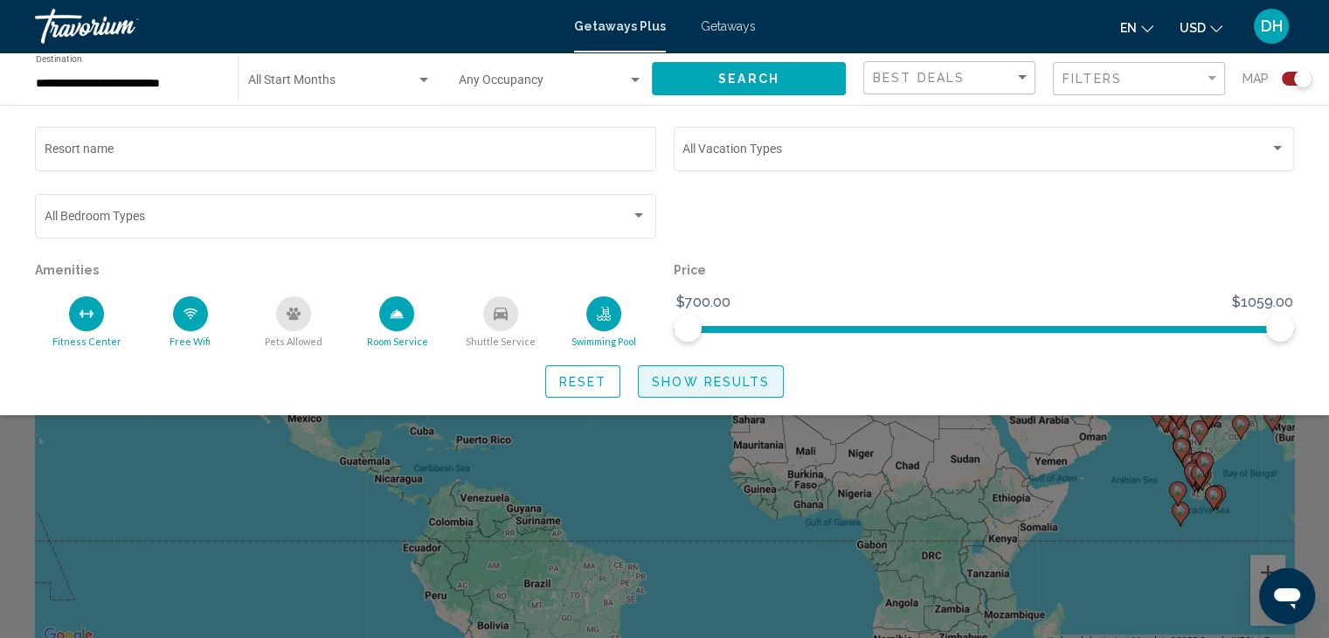
click at [731, 385] on span "Show Results" at bounding box center [711, 382] width 118 height 14
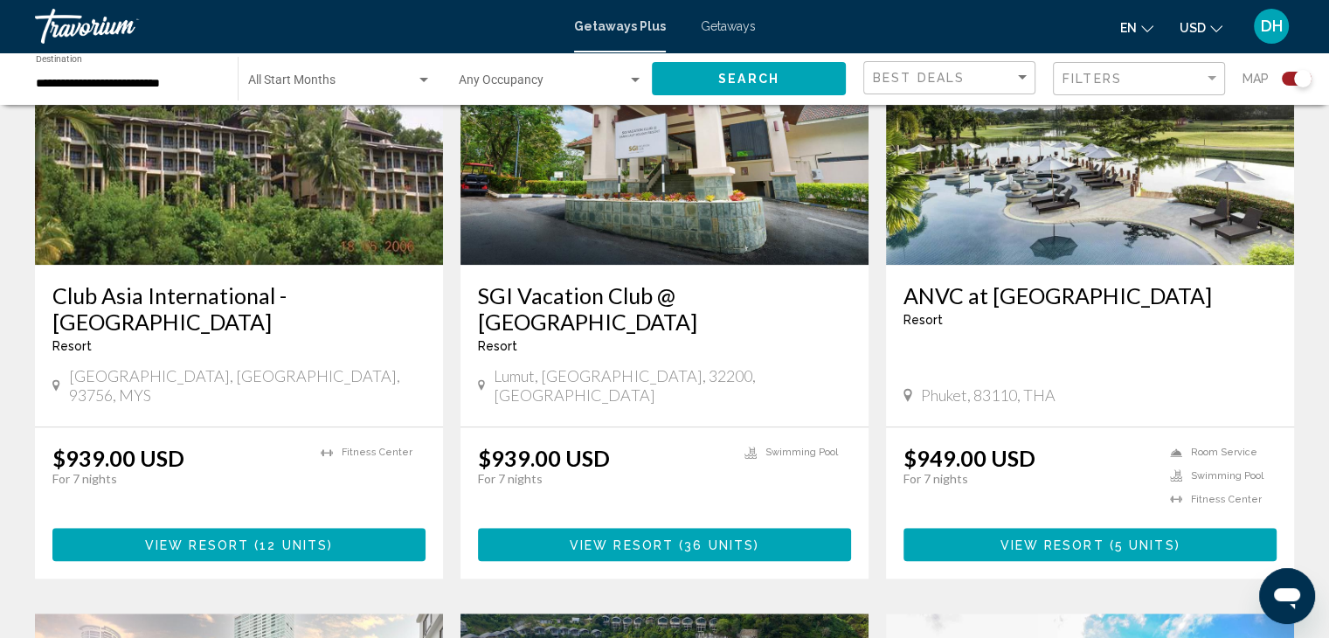
scroll to position [1352, 0]
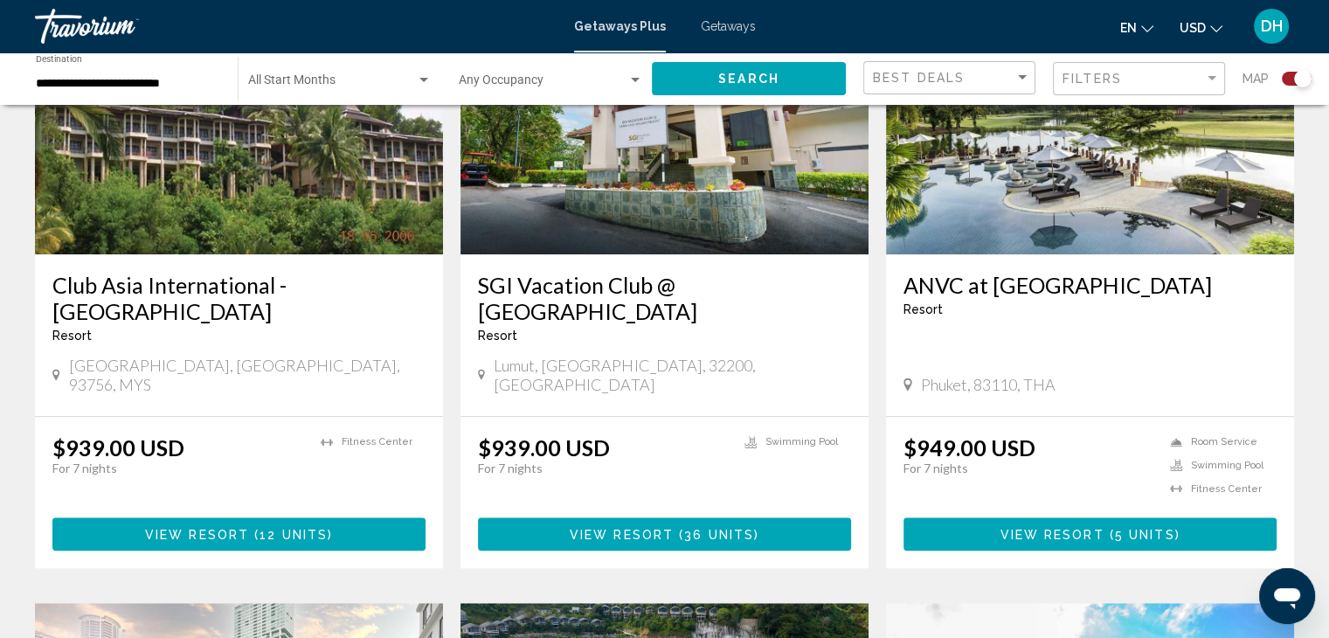
click at [731, 417] on div "From $939.00 USD $939.00 USD For 7 nights You save $0.00 USD temp 3 [GEOGRAPHIC…" at bounding box center [665, 492] width 408 height 150
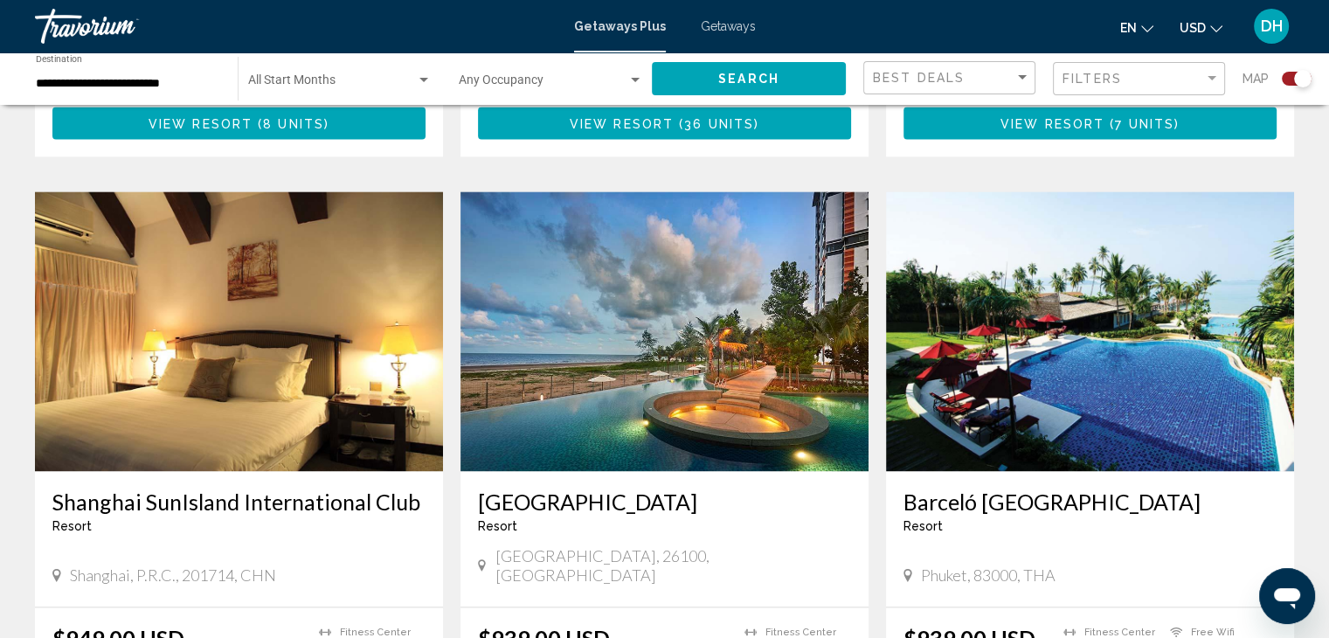
scroll to position [2443, 0]
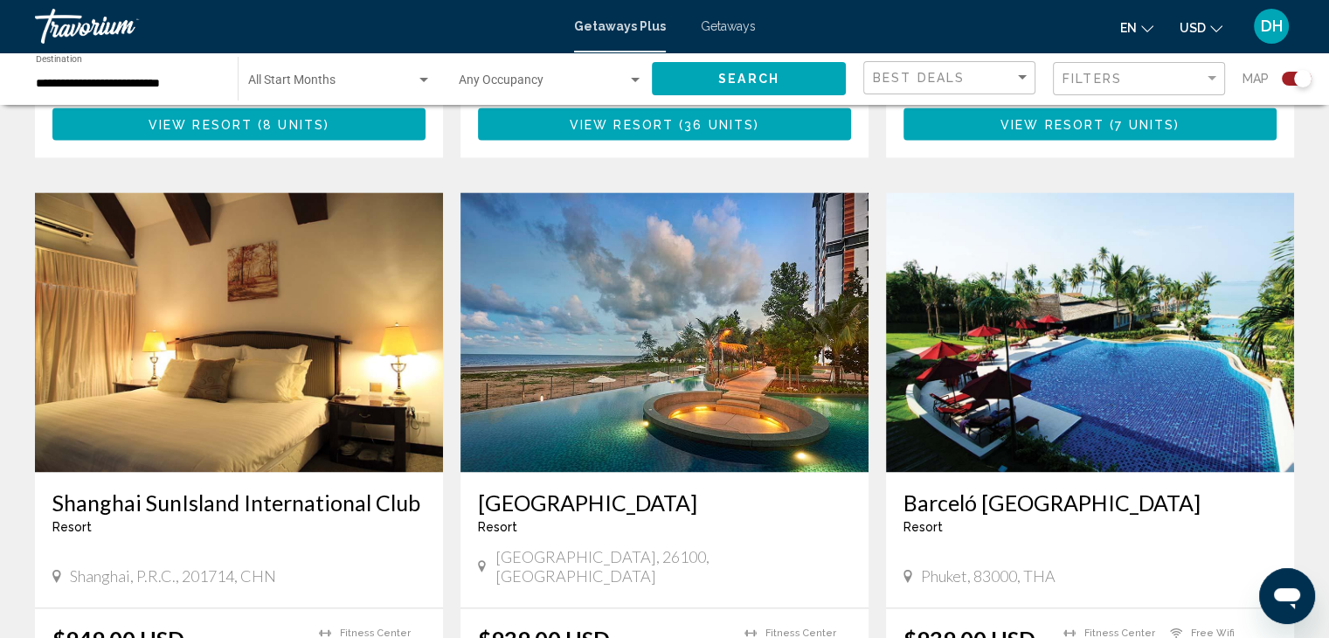
click at [1081, 321] on img "Main content" at bounding box center [1090, 332] width 408 height 280
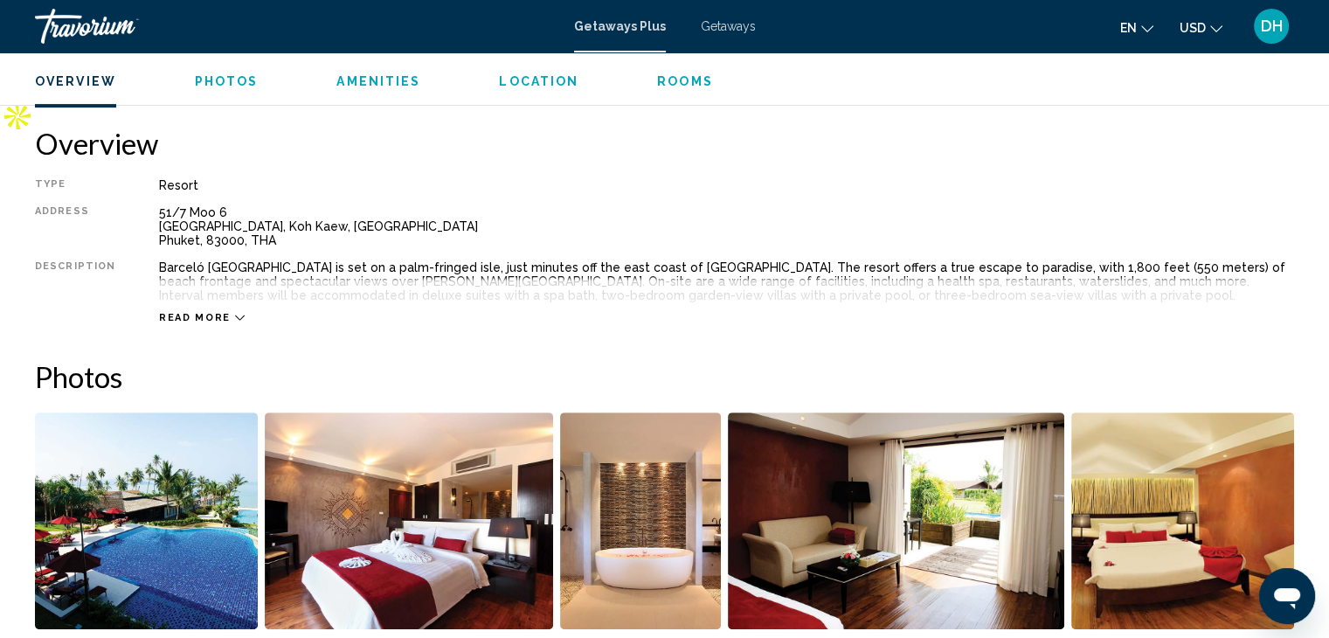
click at [116, 224] on div "Type Resort All-Inclusive No All-Inclusive Address [STREET_ADDRESS], THA Descri…" at bounding box center [664, 251] width 1259 height 146
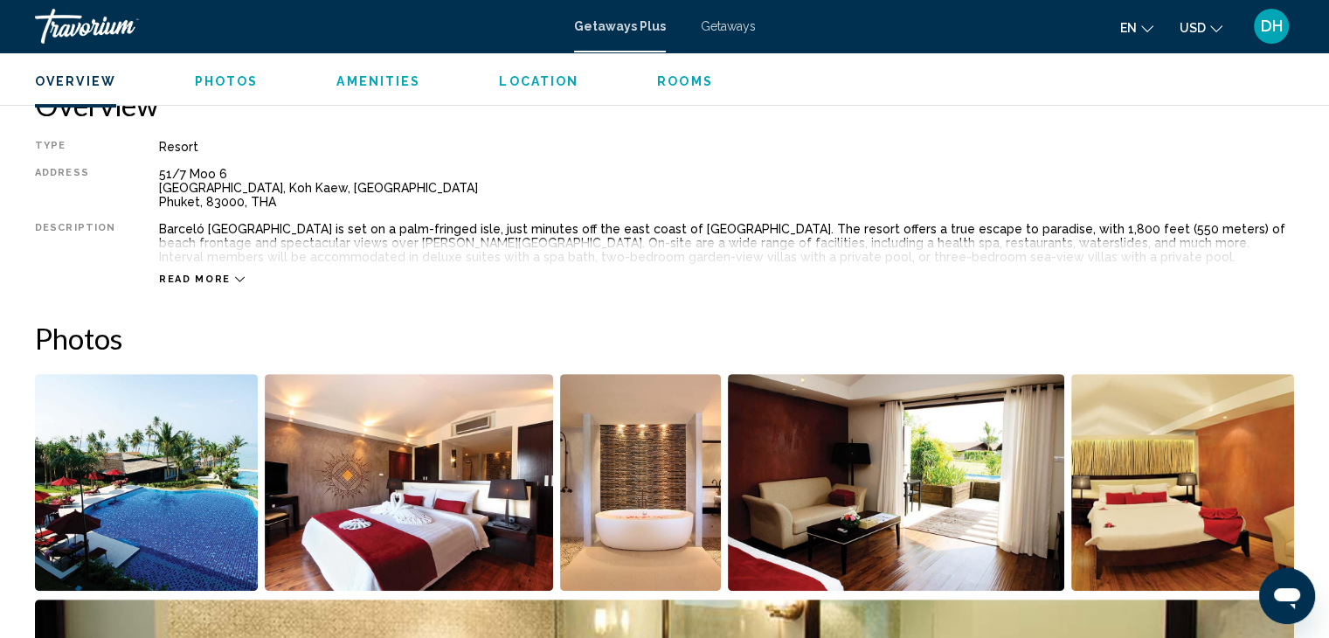
scroll to position [594, 0]
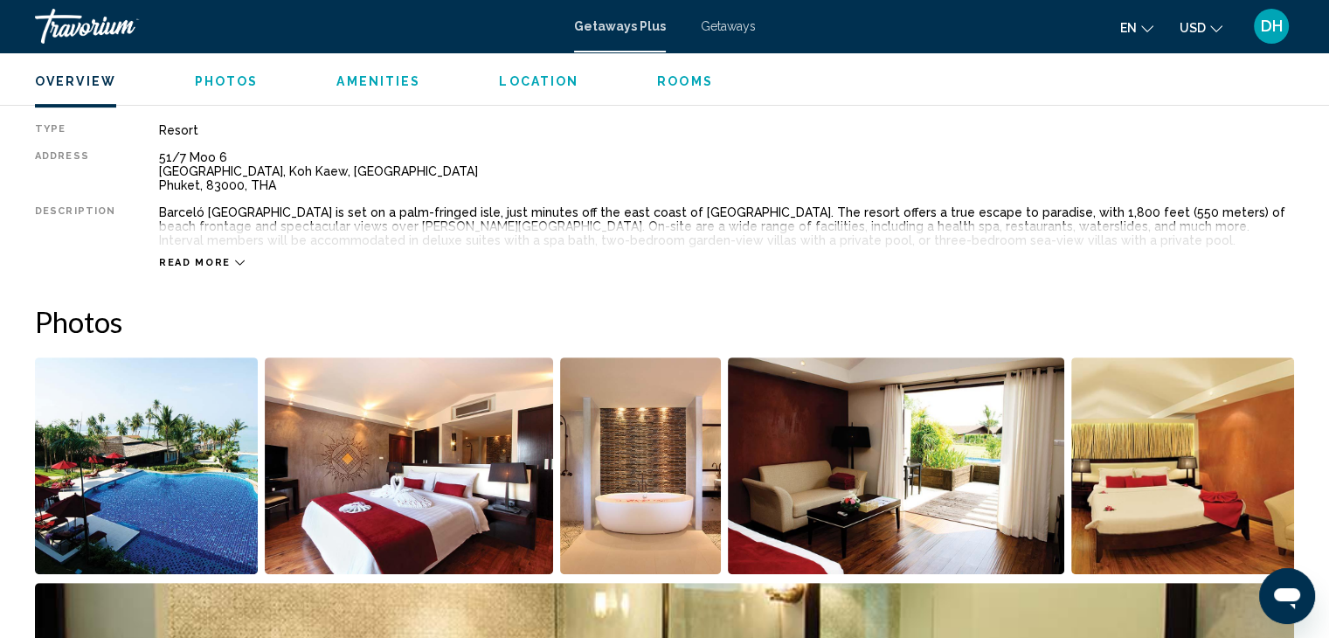
click at [164, 259] on span "Read more" at bounding box center [195, 262] width 72 height 11
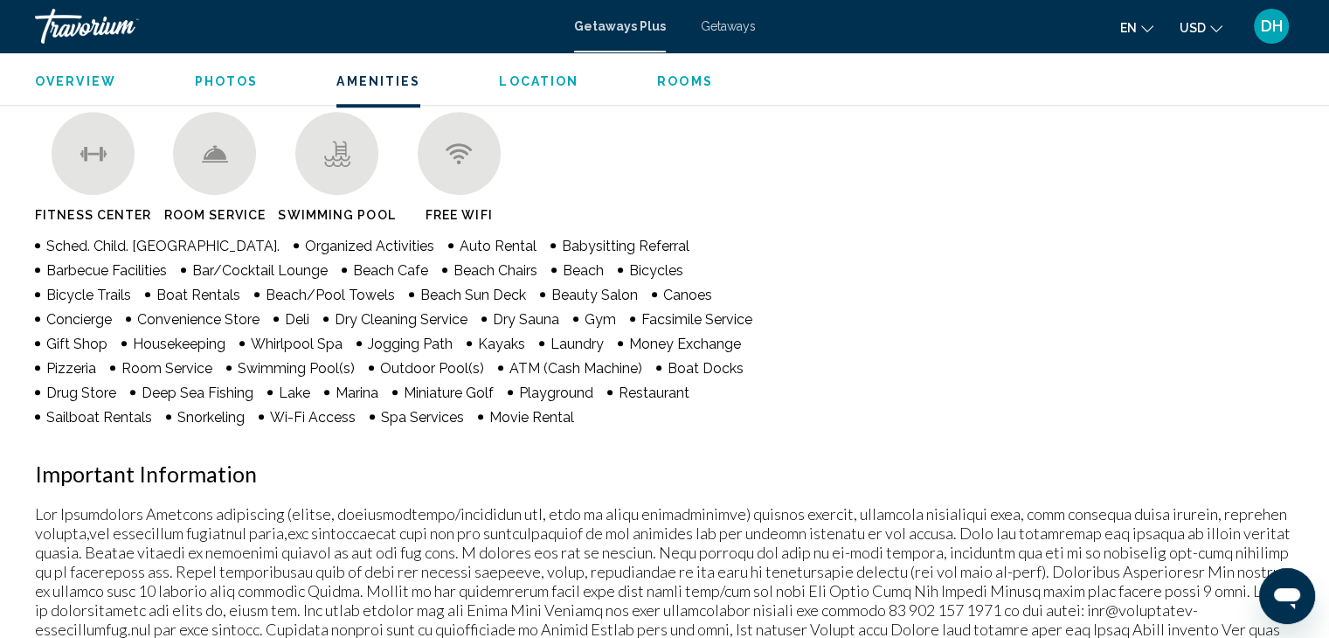
scroll to position [1339, 0]
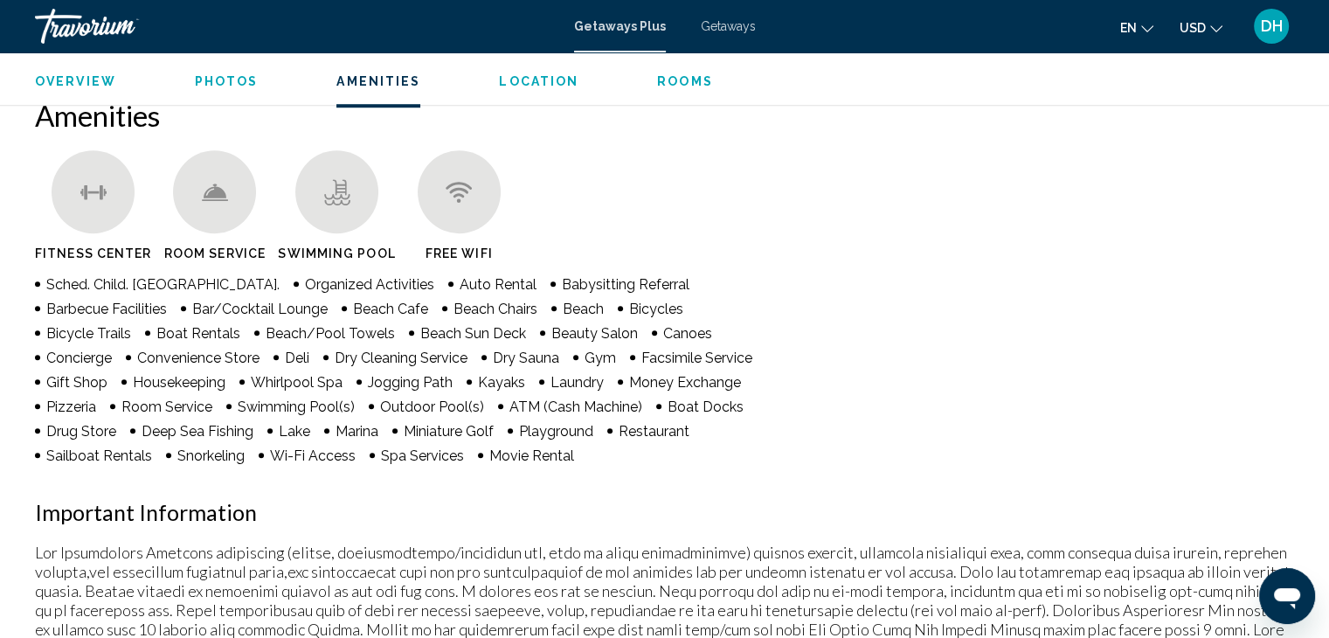
click at [337, 211] on div "Main content" at bounding box center [336, 191] width 83 height 83
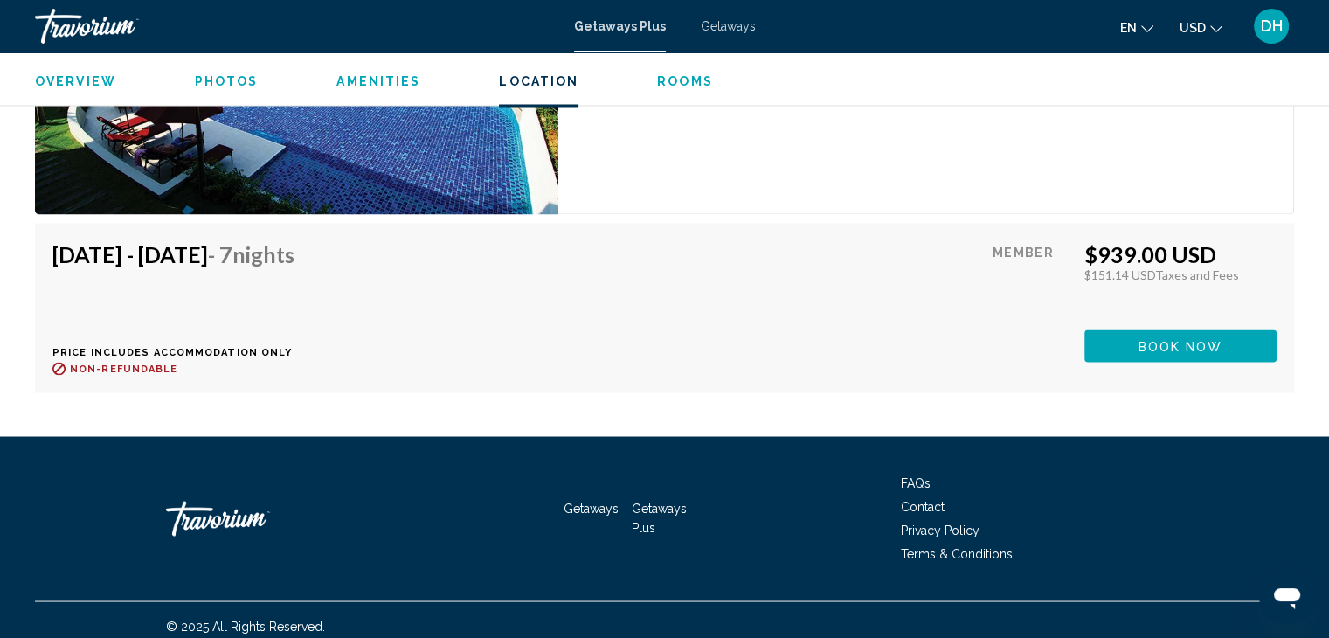
scroll to position [3110, 0]
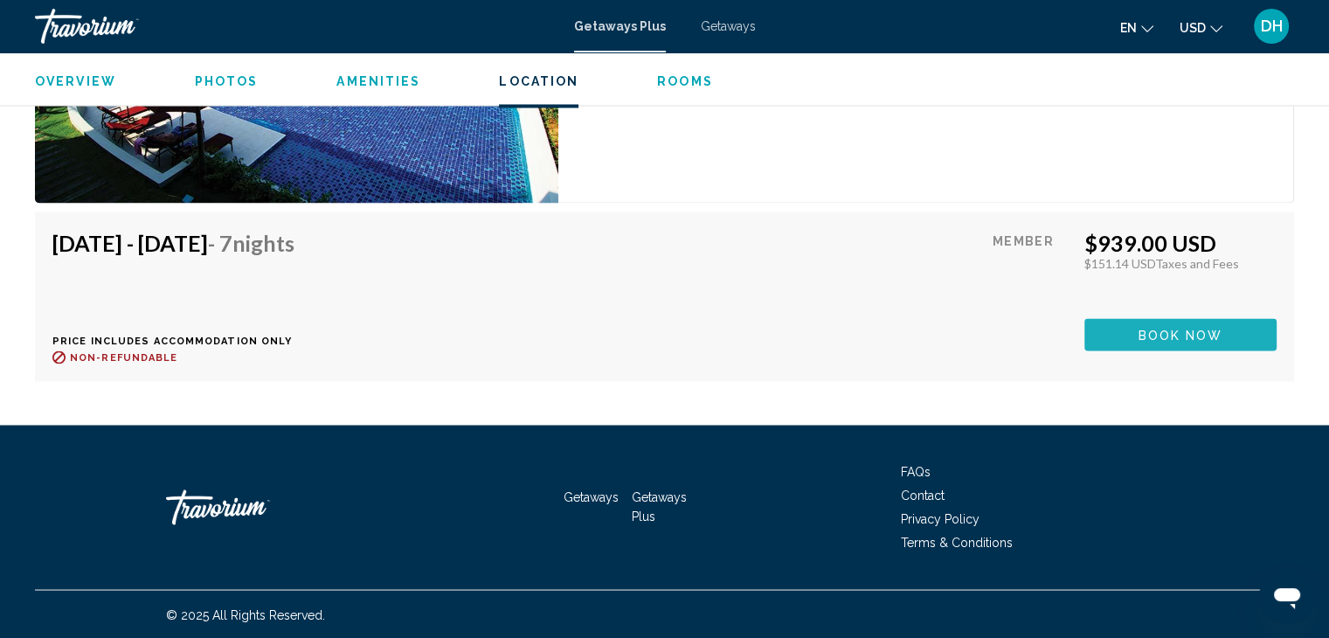
click at [1201, 333] on span "Book now" at bounding box center [1181, 335] width 85 height 14
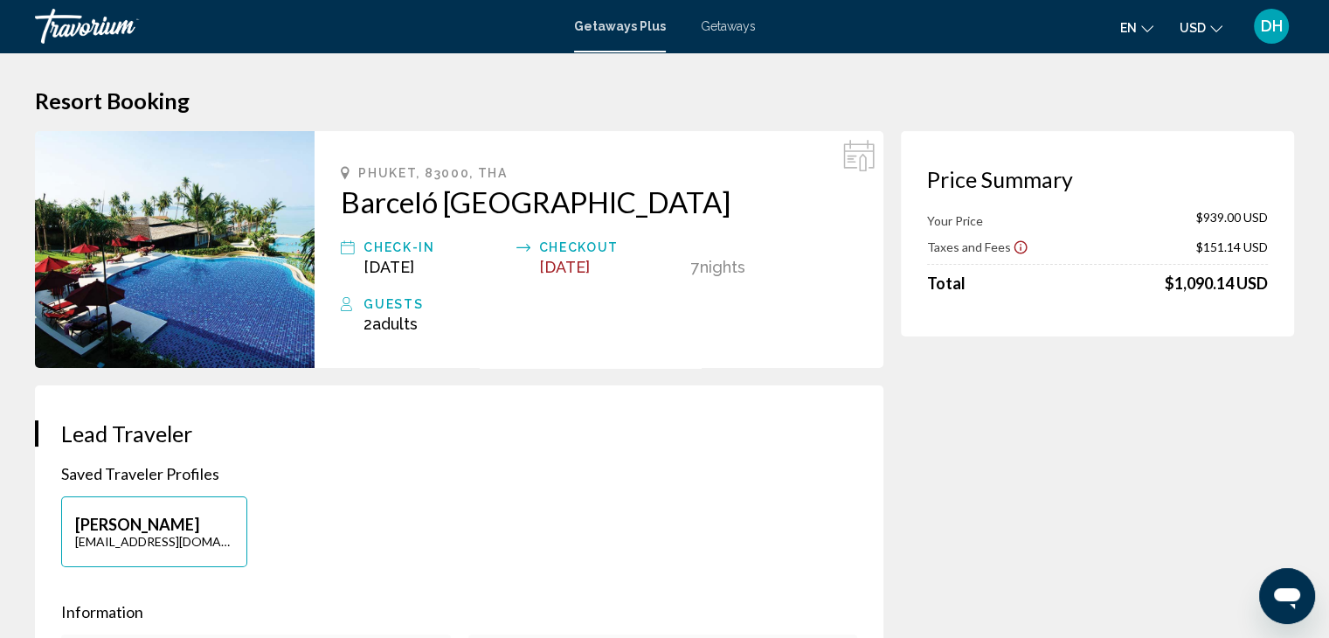
click at [724, 31] on span "Getaways" at bounding box center [728, 26] width 55 height 14
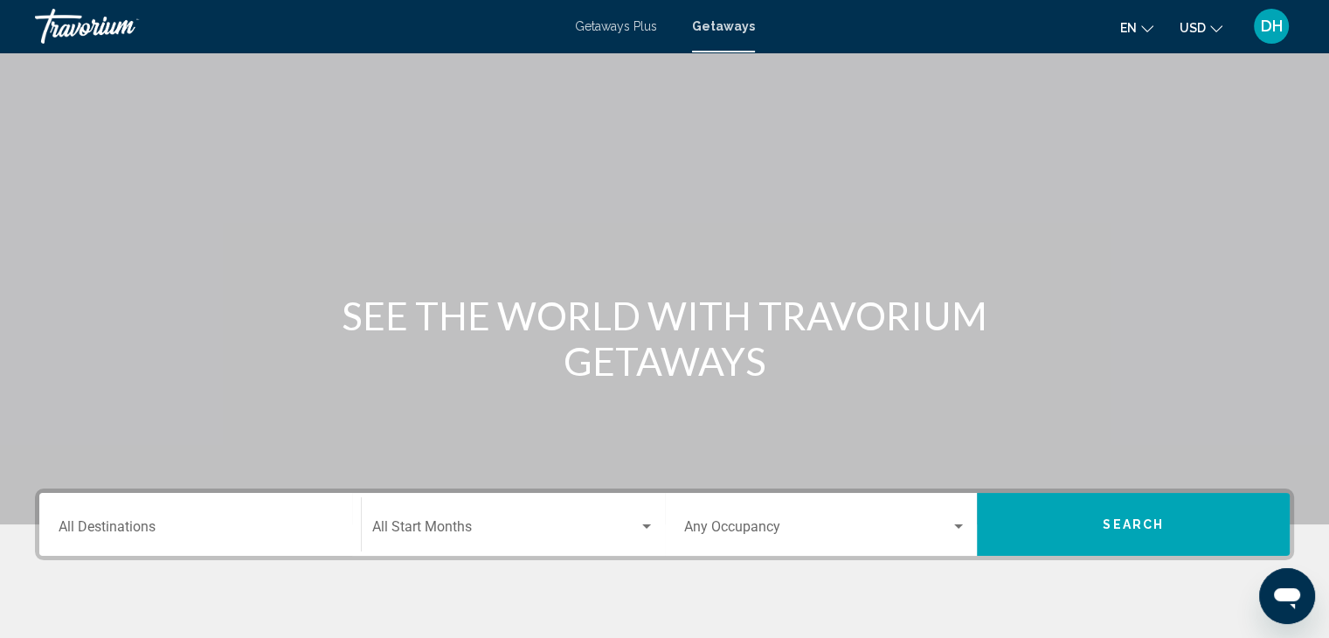
scroll to position [311, 0]
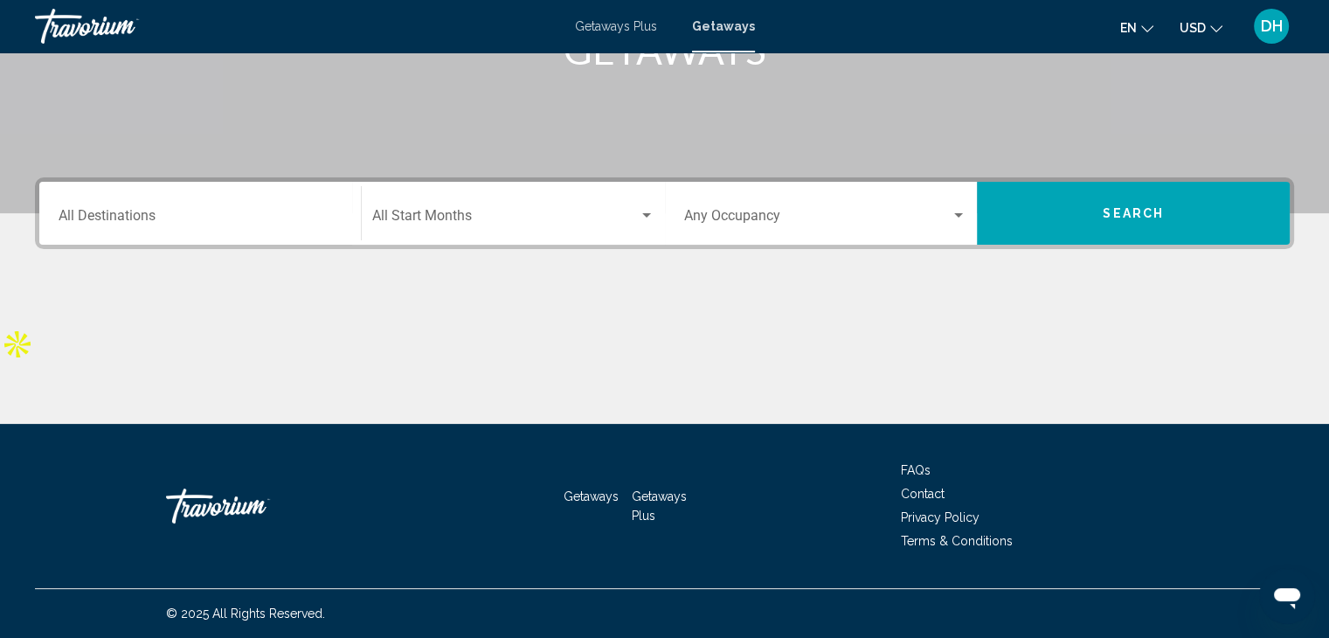
click at [243, 218] on input "Destination All Destinations" at bounding box center [200, 219] width 283 height 16
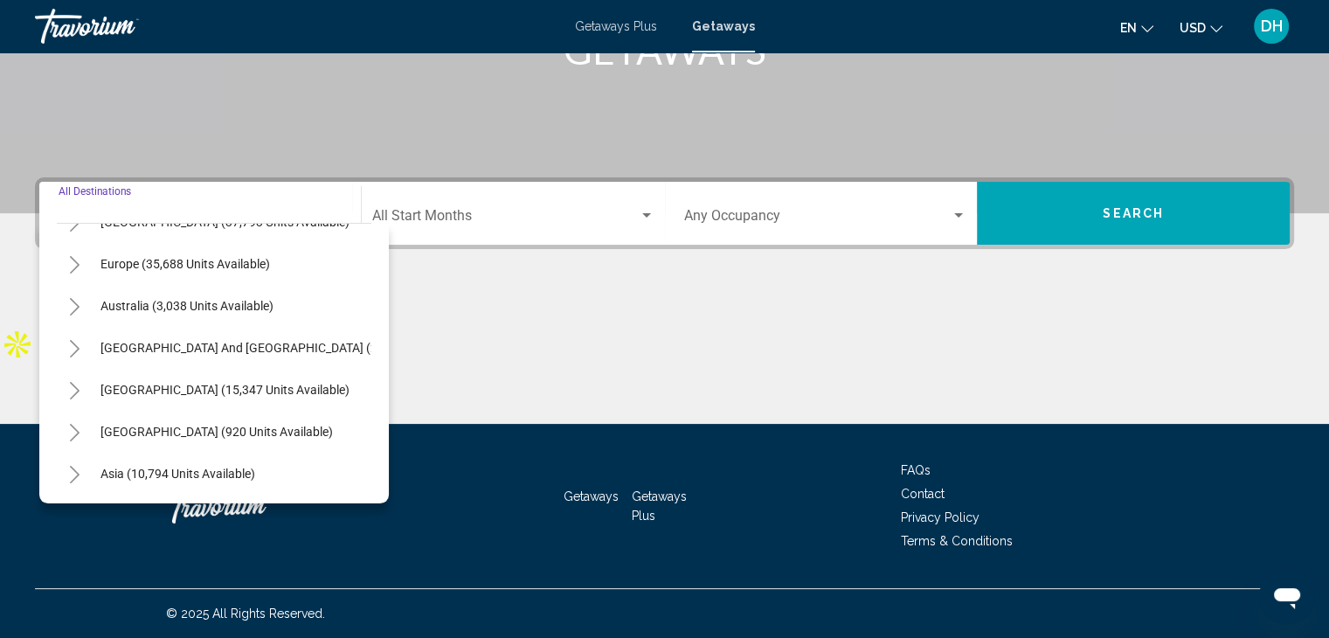
scroll to position [239, 0]
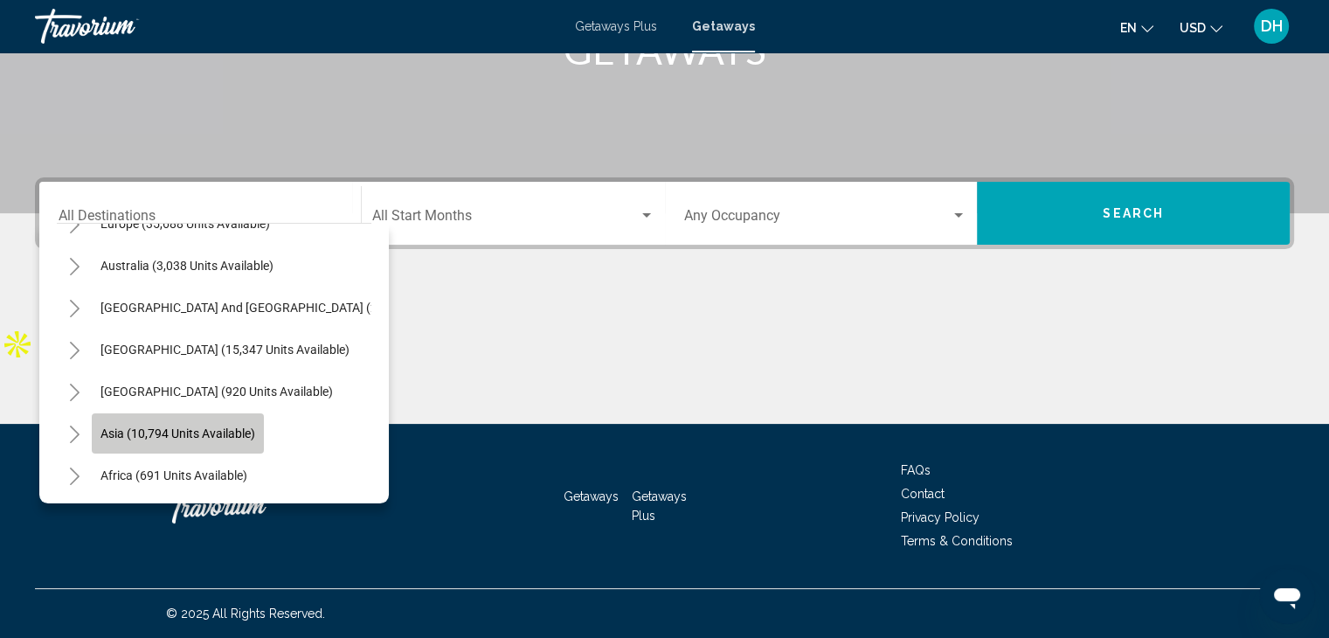
click at [235, 433] on span "Asia (10,794 units available)" at bounding box center [178, 433] width 155 height 14
type input "**********"
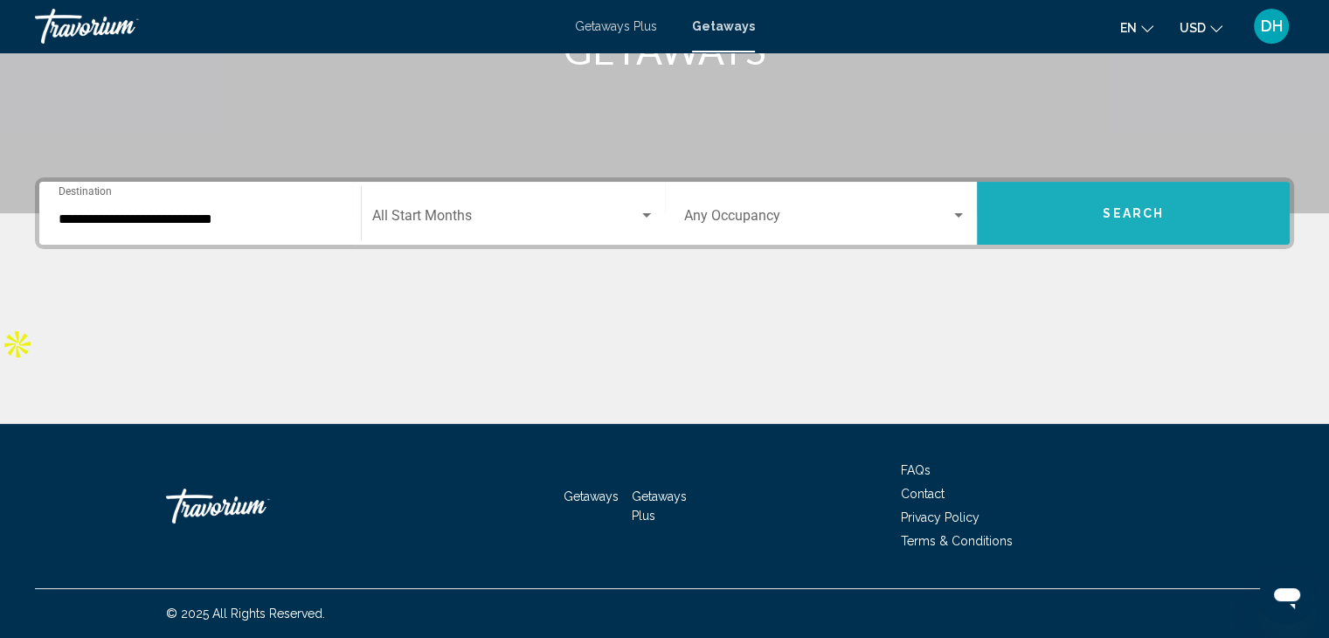
click at [1124, 214] on span "Search" at bounding box center [1133, 214] width 61 height 14
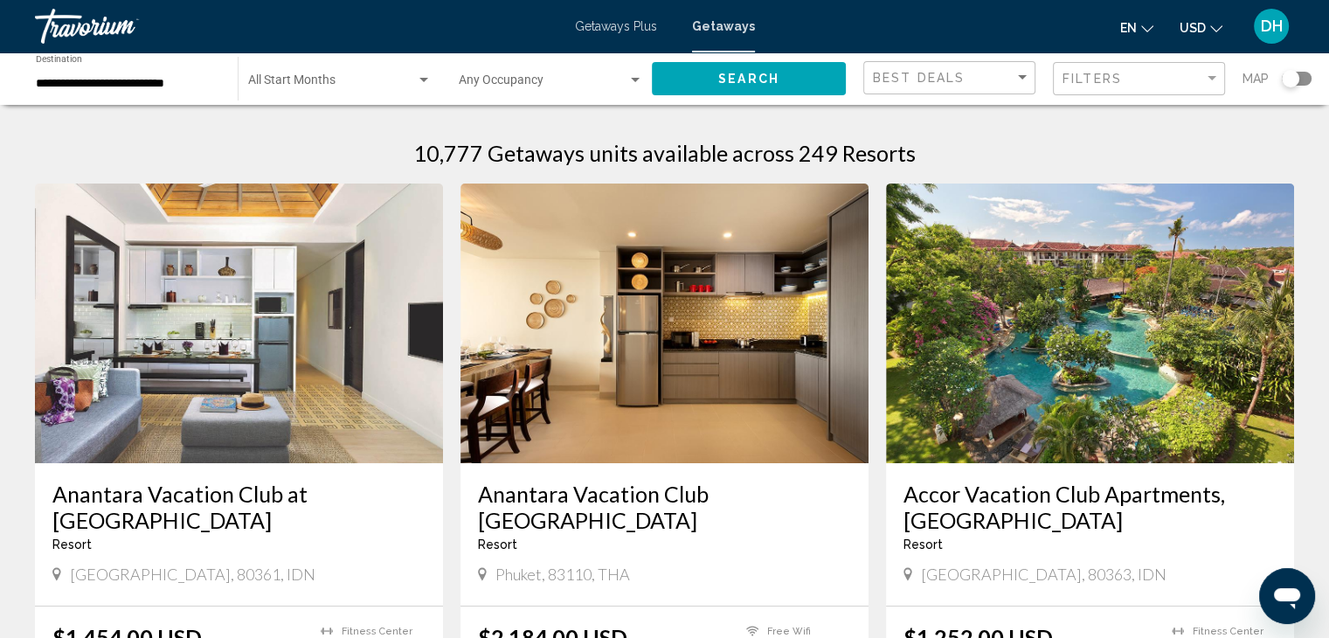
click at [1155, 88] on div "Filters" at bounding box center [1141, 79] width 157 height 32
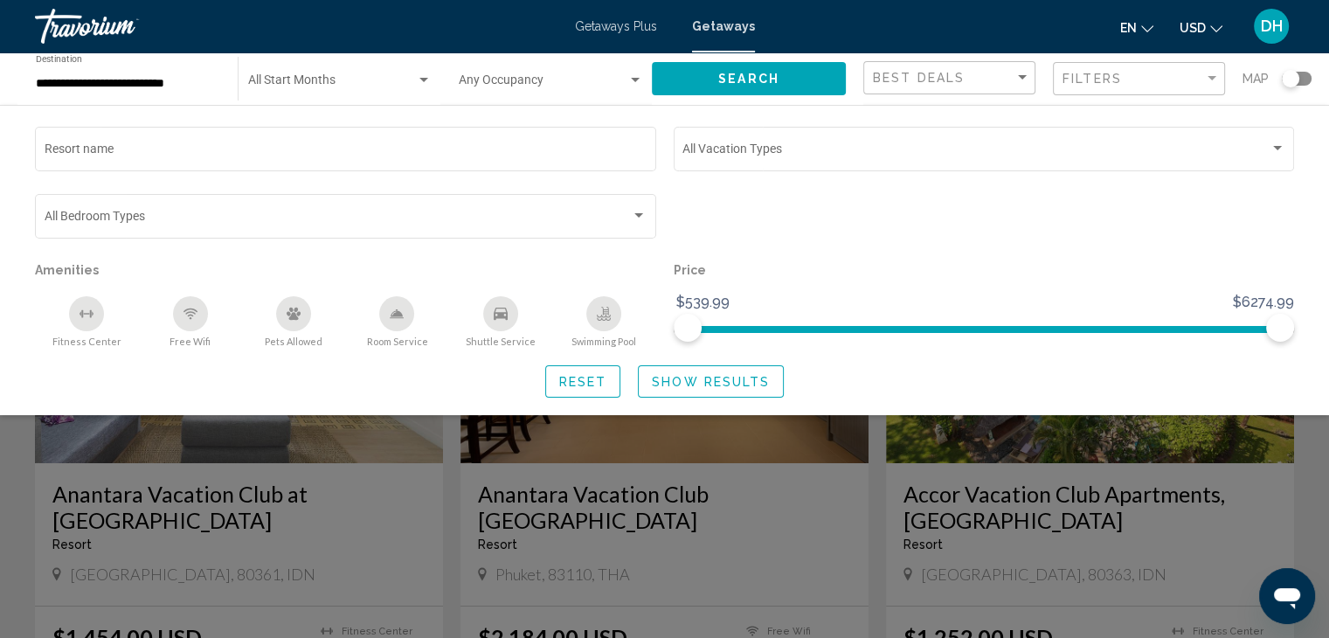
click at [90, 317] on icon "Fitness Center" at bounding box center [91, 314] width 2 height 8
click at [175, 307] on div "Free Wifi" at bounding box center [190, 313] width 35 height 35
click at [397, 316] on icon "Room Service" at bounding box center [398, 313] width 12 height 8
click at [602, 316] on icon "Swimming Pool" at bounding box center [604, 314] width 14 height 14
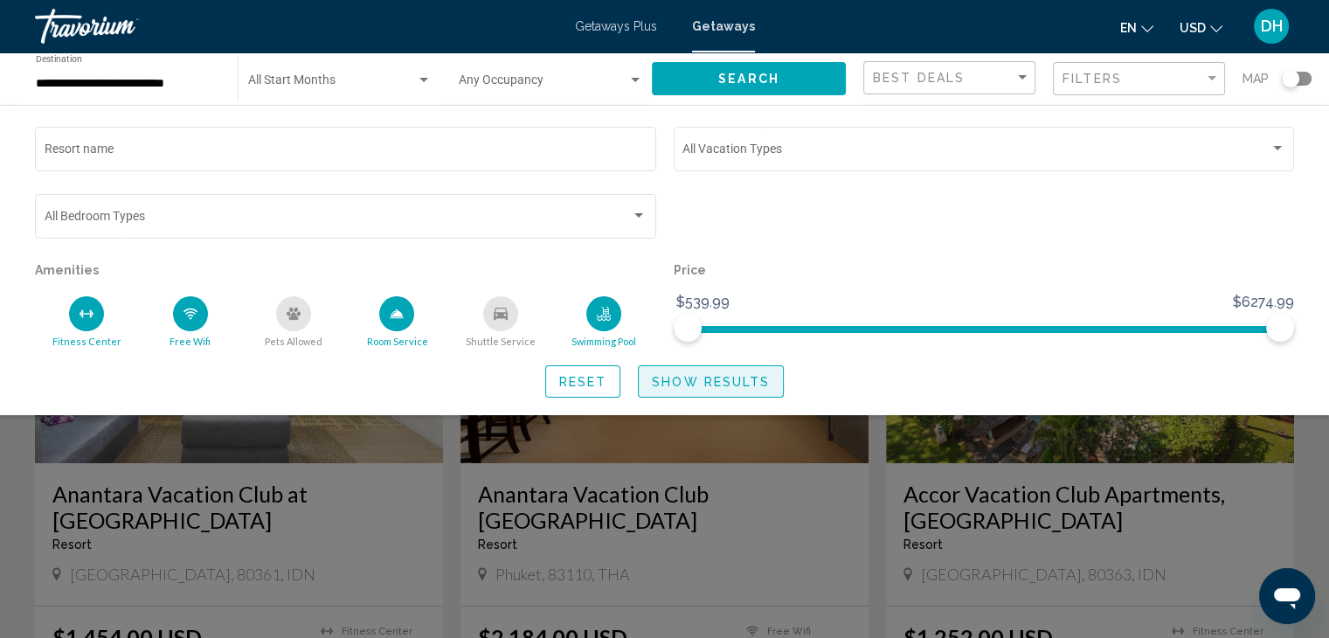
click at [689, 391] on button "Show Results" at bounding box center [711, 381] width 146 height 32
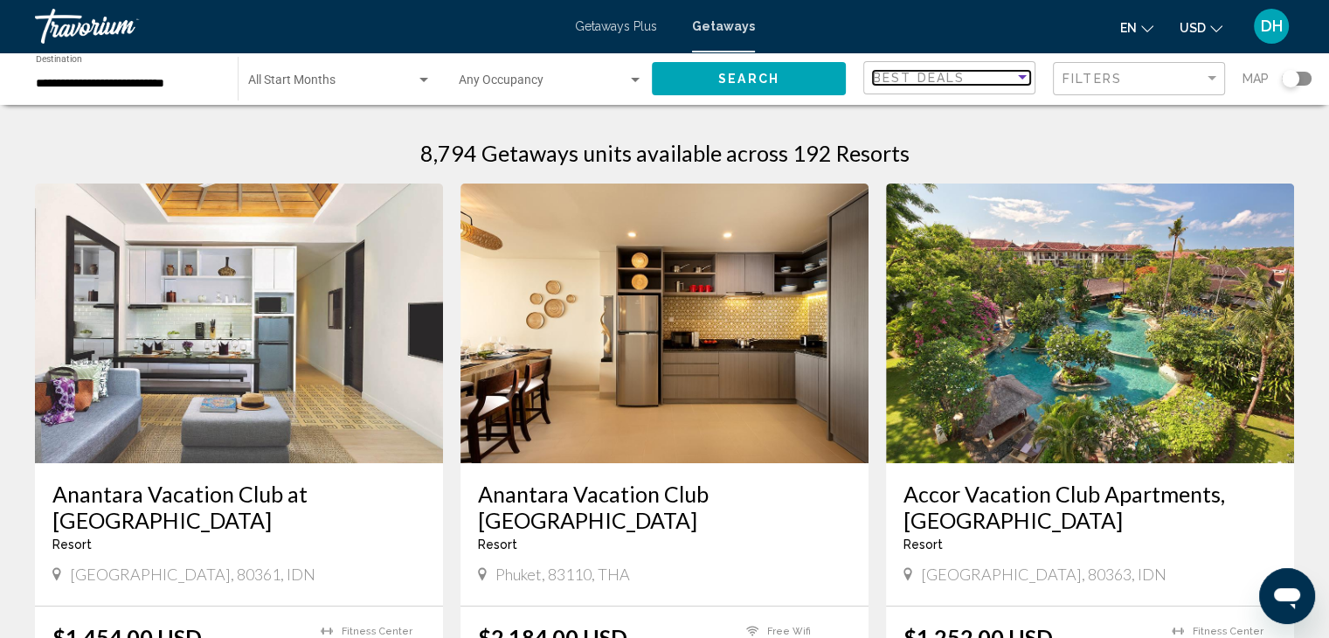
click at [986, 84] on div "Best Deals" at bounding box center [944, 78] width 142 height 14
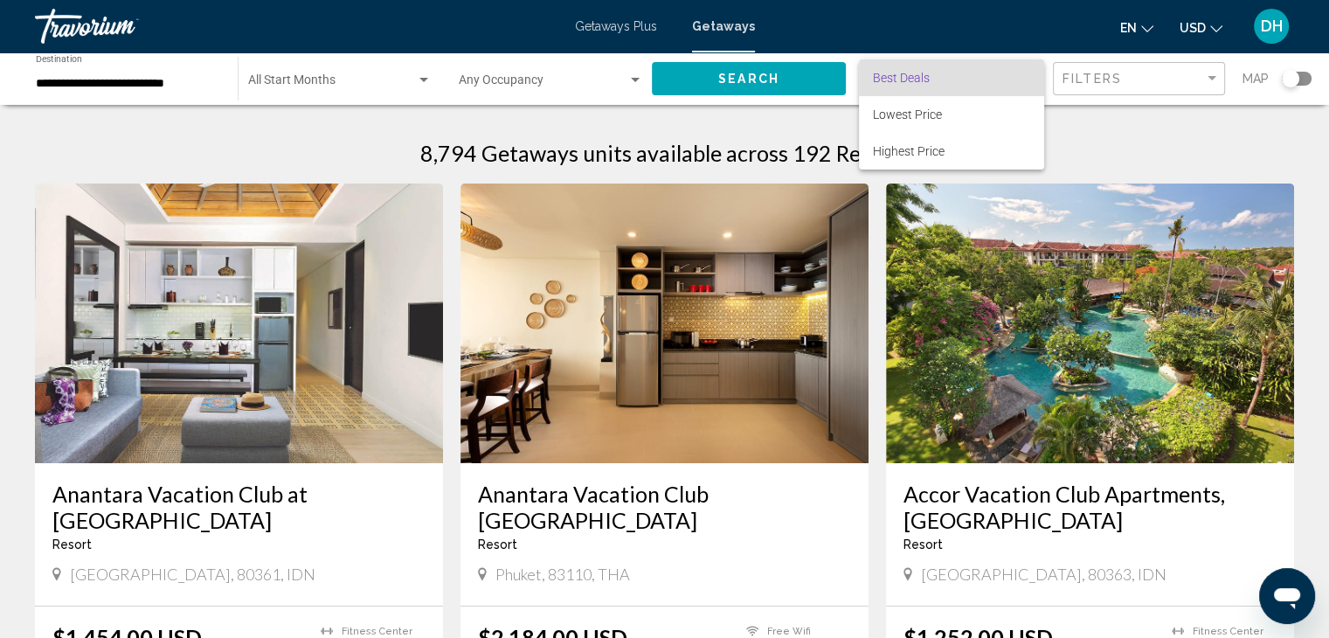
click at [1077, 130] on div at bounding box center [664, 319] width 1329 height 638
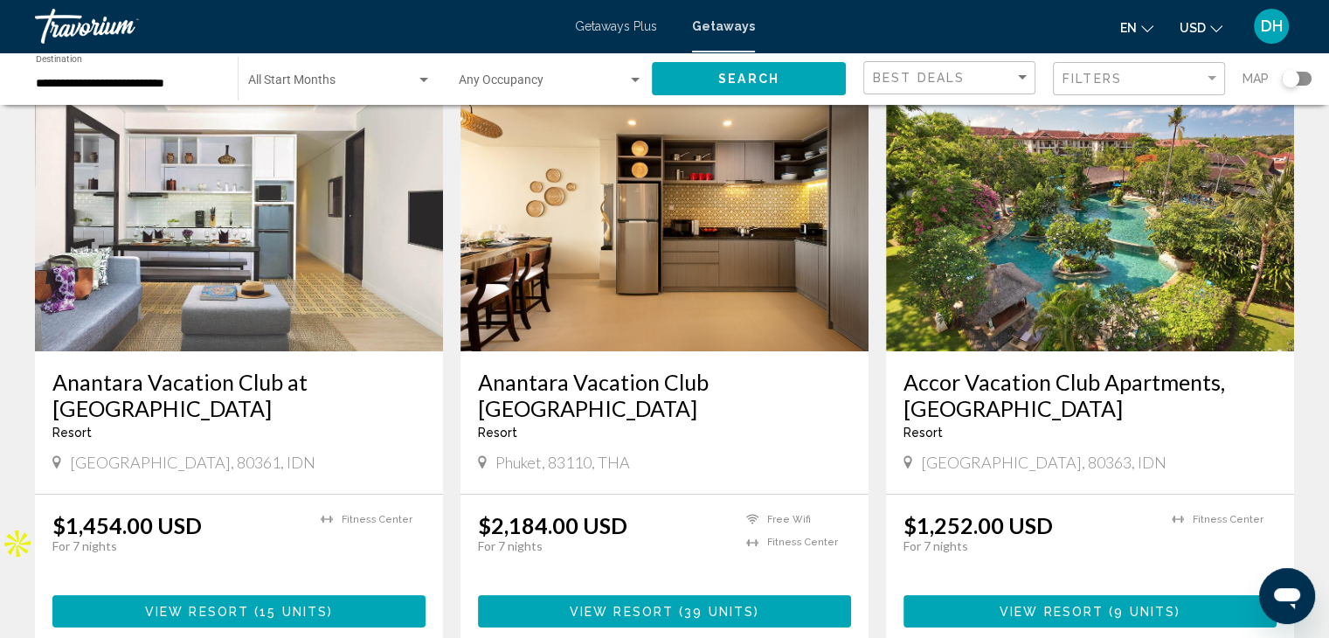
scroll to position [2, 0]
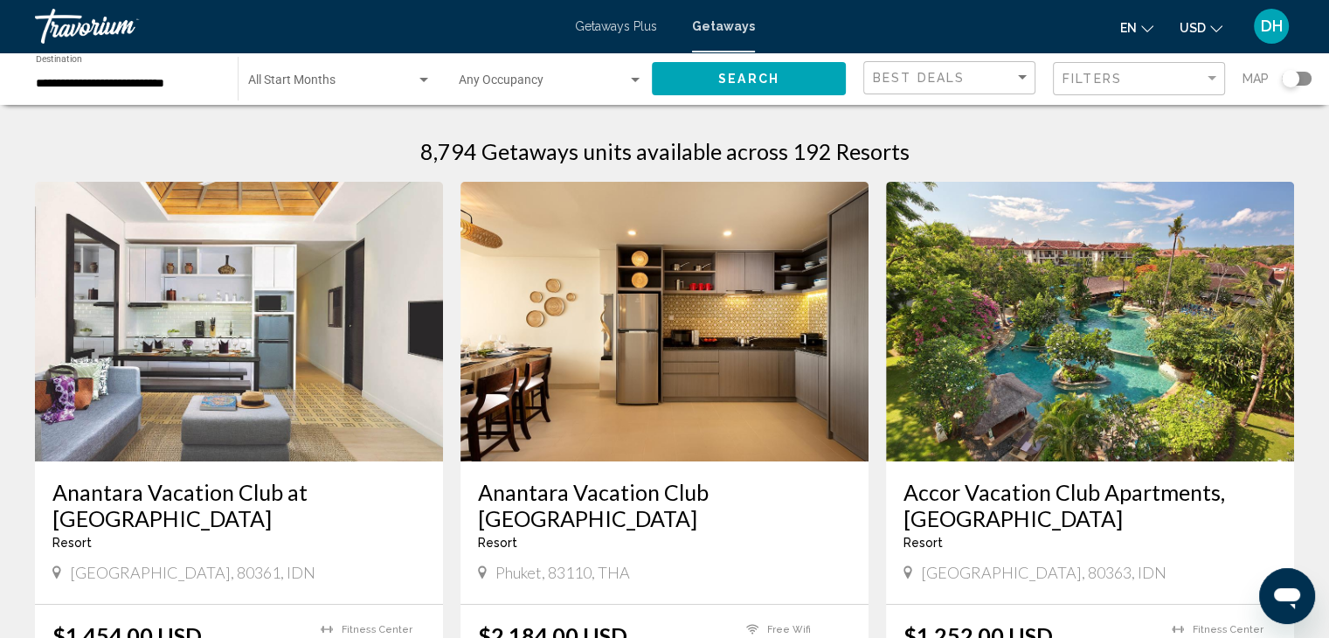
click at [780, 266] on img "Main content" at bounding box center [665, 322] width 408 height 280
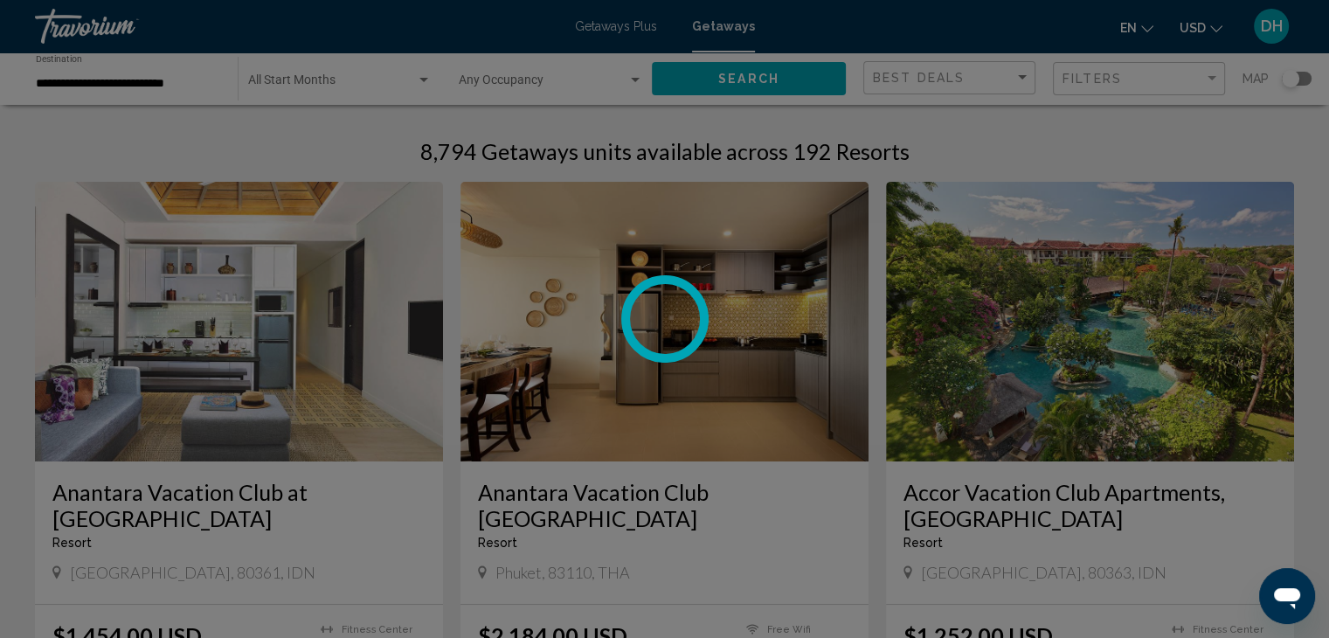
scroll to position [0, 0]
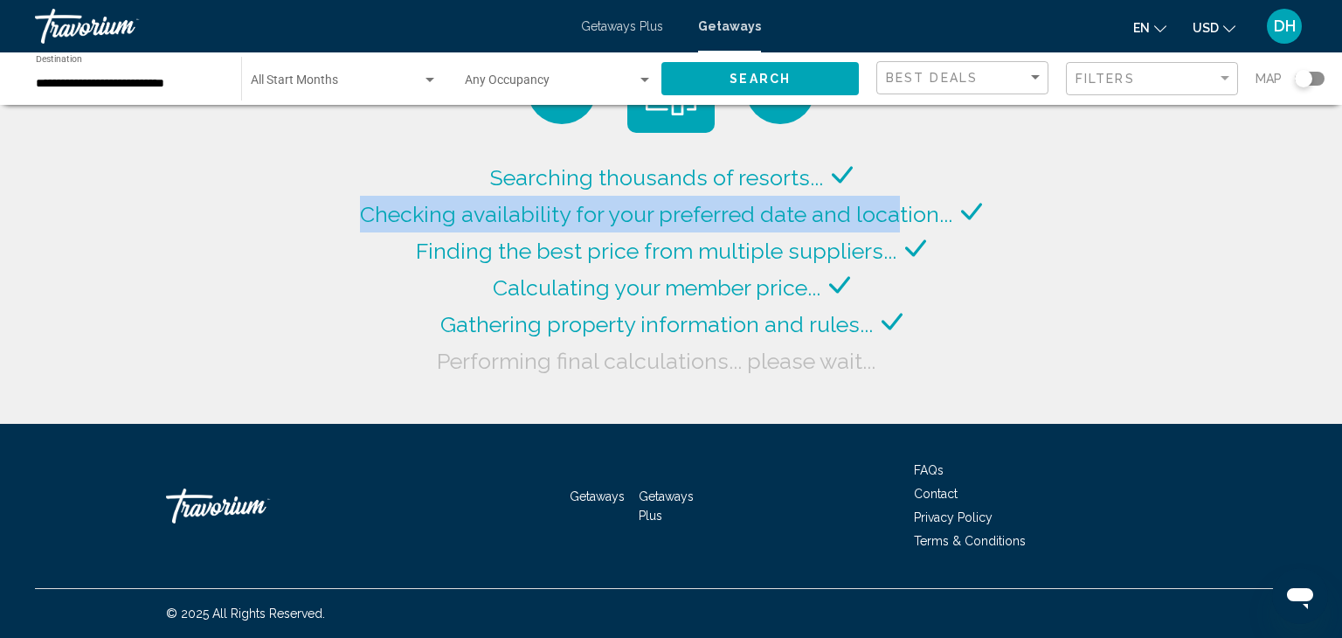
drag, startPoint x: 916, startPoint y: 35, endPoint x: 892, endPoint y: 150, distance: 117.8
click at [892, 150] on div "Searching thousands of resorts... Checking availability for your preferred date…" at bounding box center [671, 212] width 631 height 334
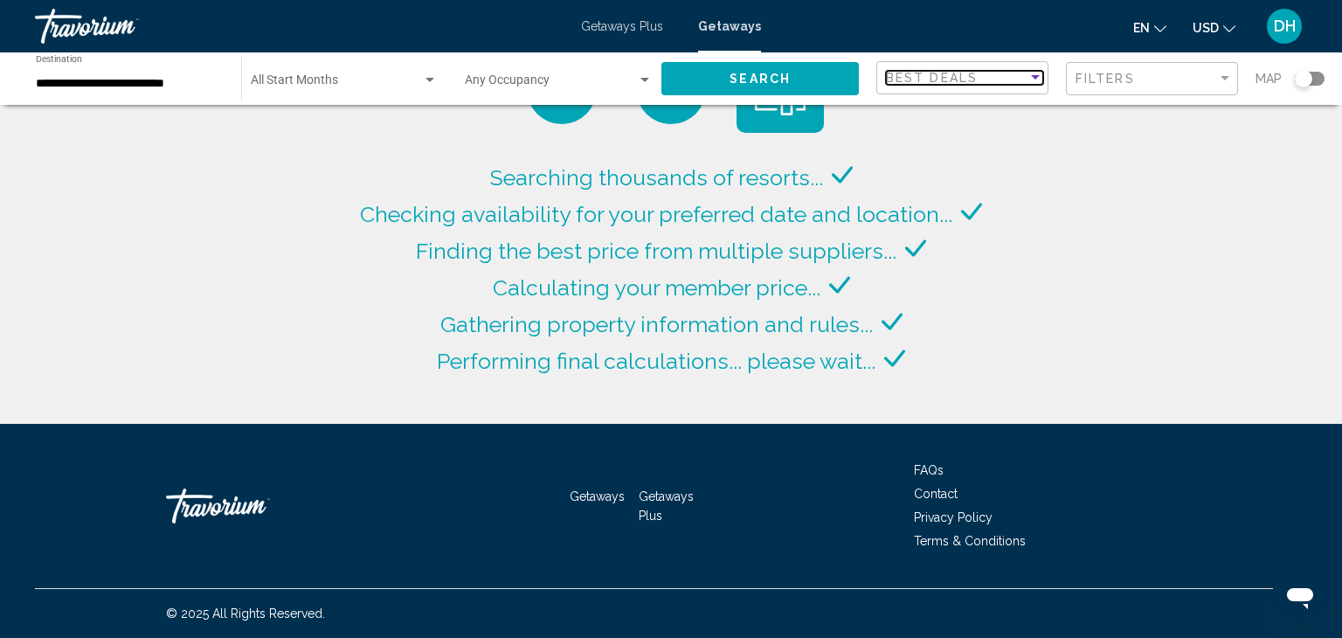
click at [992, 73] on div "Best Deals" at bounding box center [957, 78] width 142 height 14
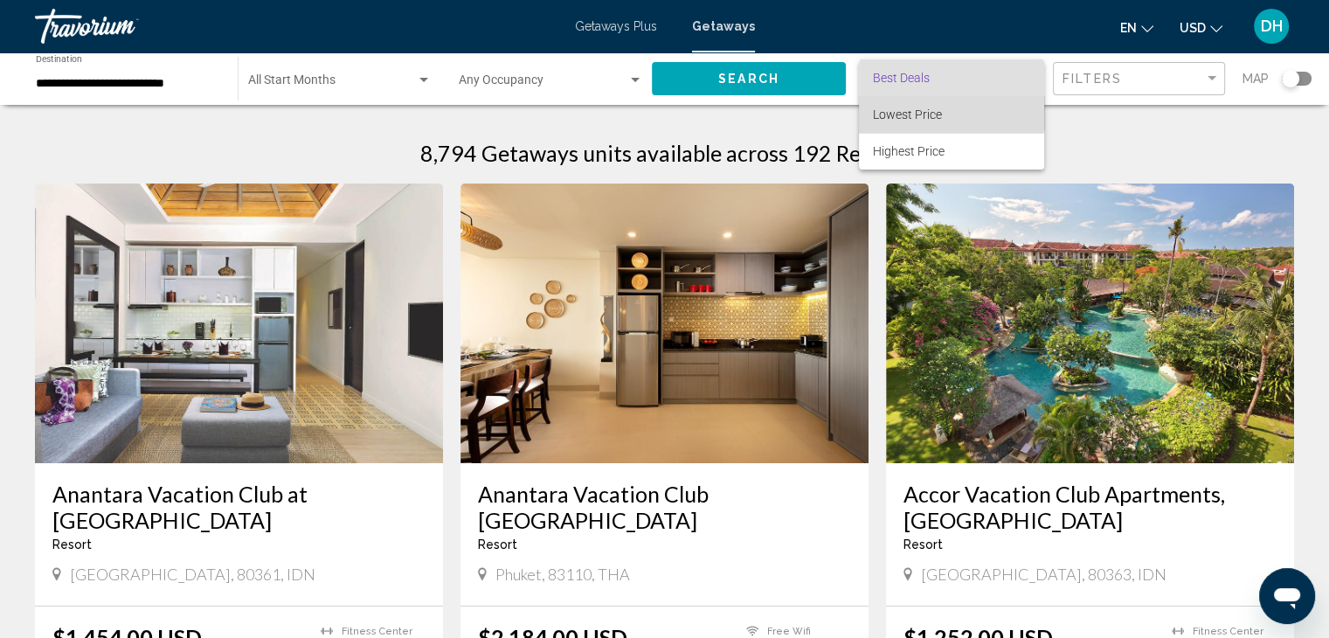
click at [943, 105] on span "Lowest Price" at bounding box center [951, 114] width 157 height 37
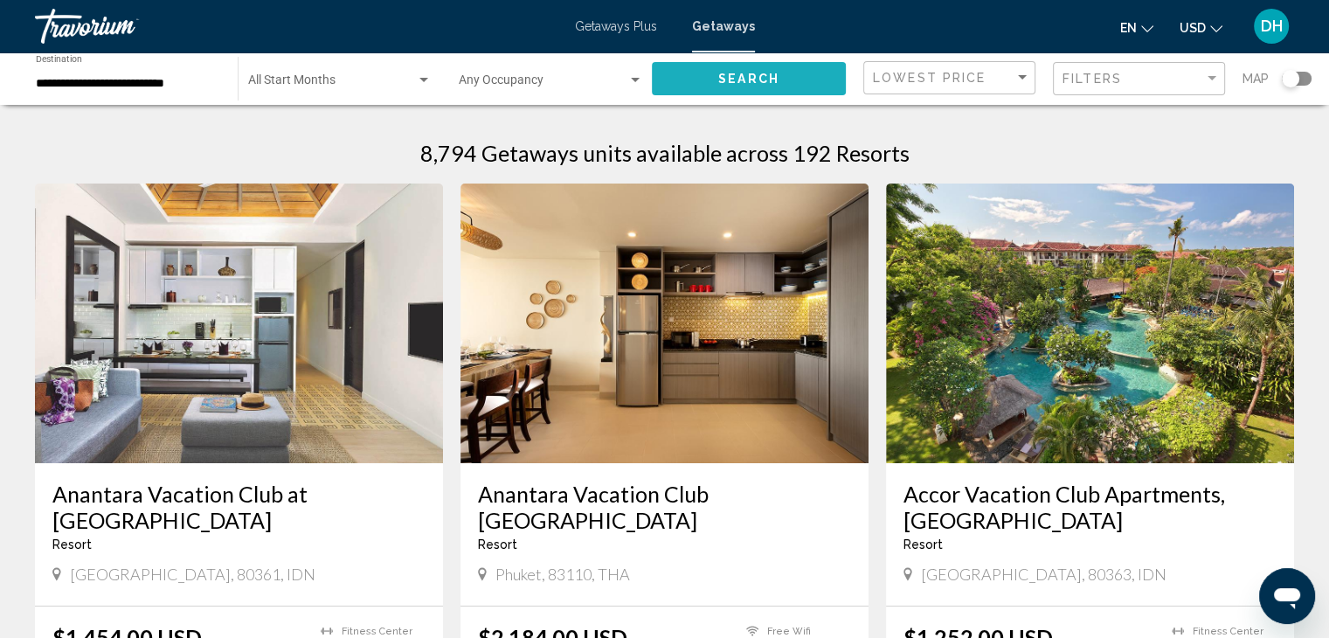
click at [783, 67] on button "Search" at bounding box center [749, 78] width 194 height 32
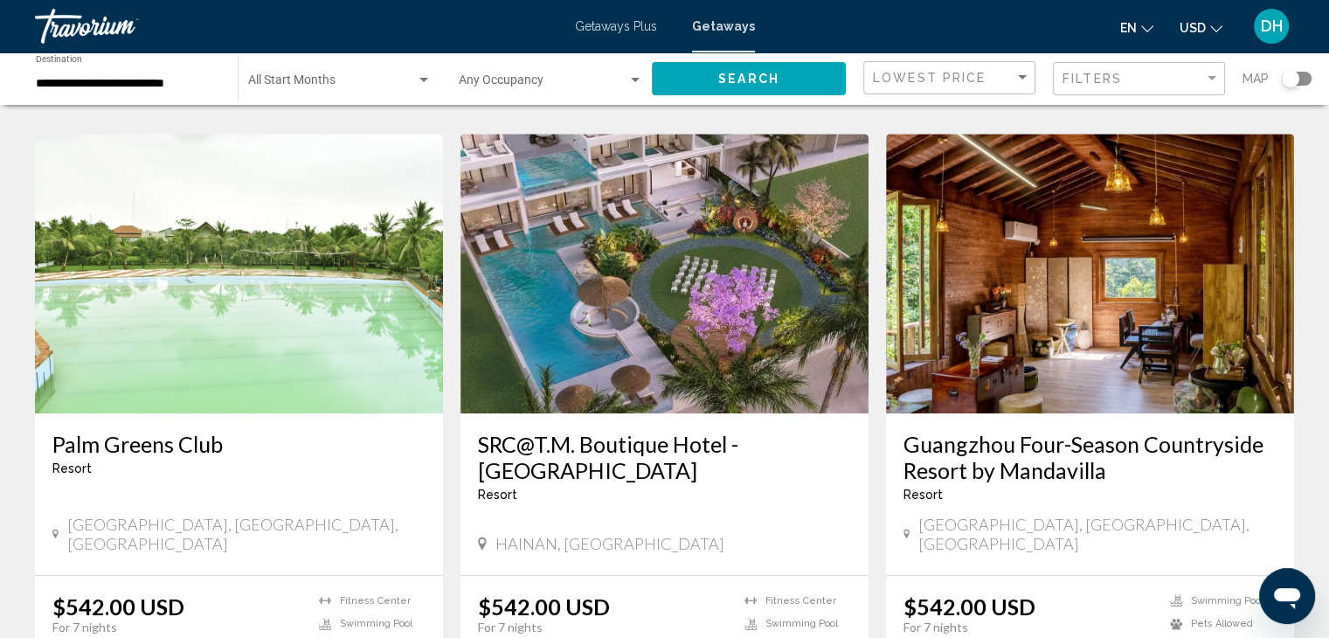
scroll to position [1335, 0]
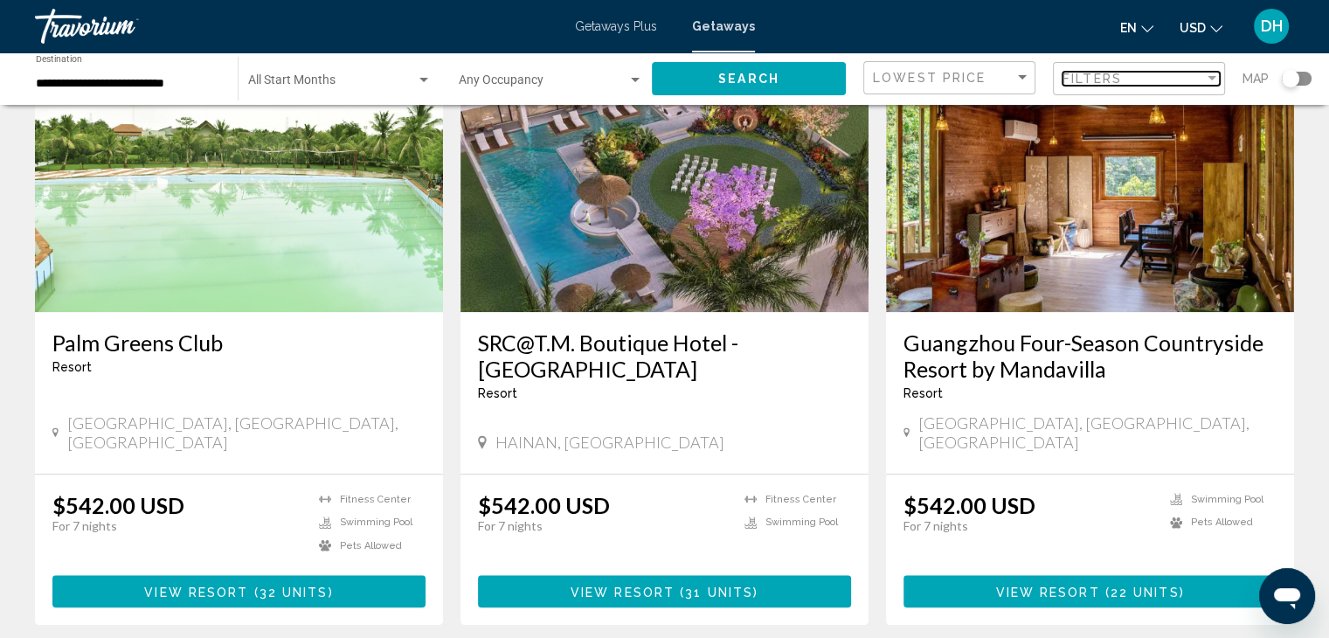
click at [1134, 85] on div "Filters" at bounding box center [1134, 79] width 142 height 14
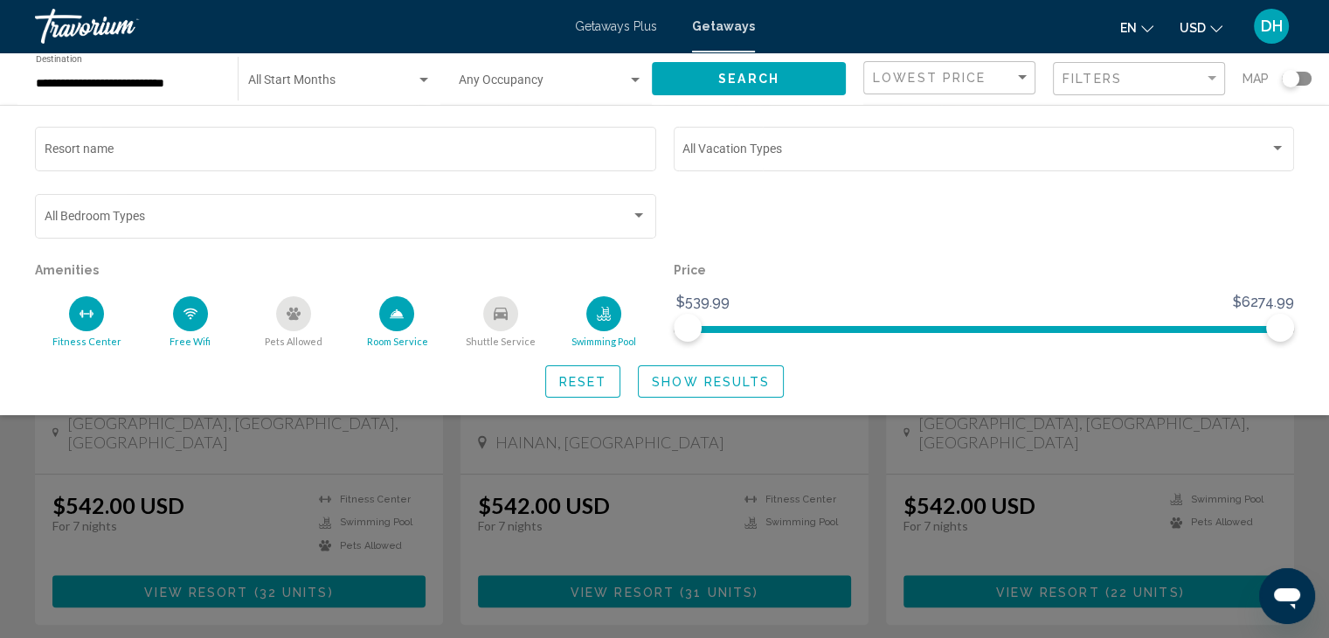
click at [863, 501] on div "Search widget" at bounding box center [664, 450] width 1329 height 376
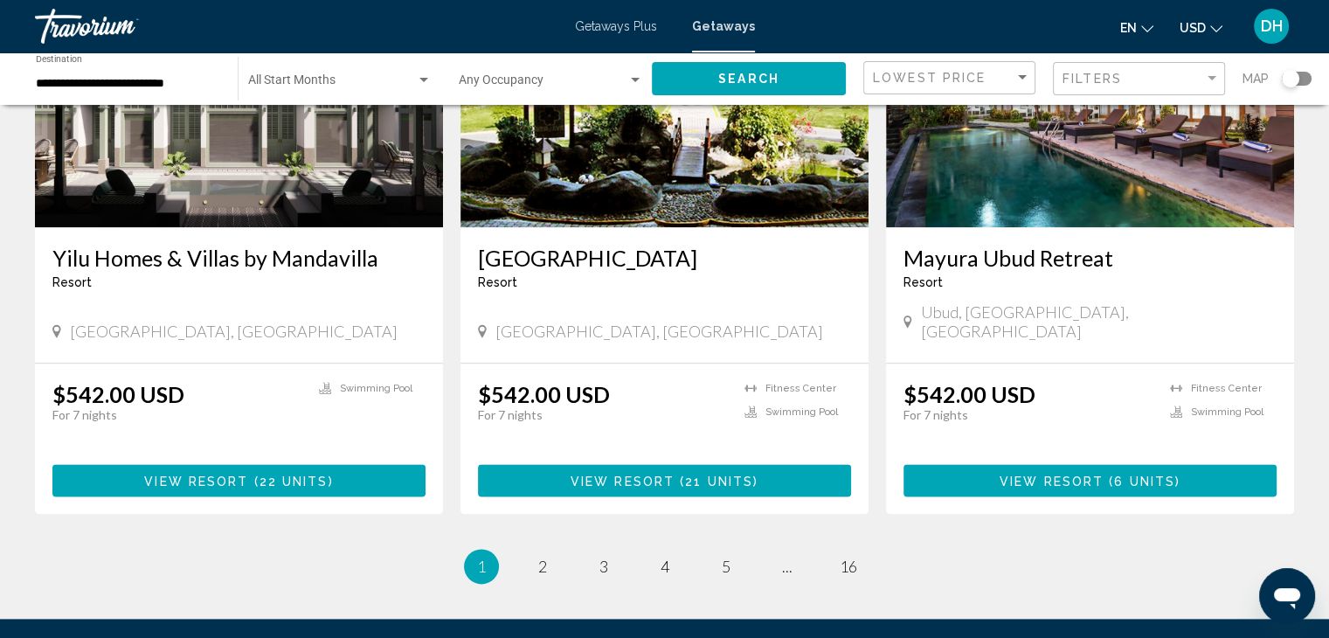
scroll to position [2054, 0]
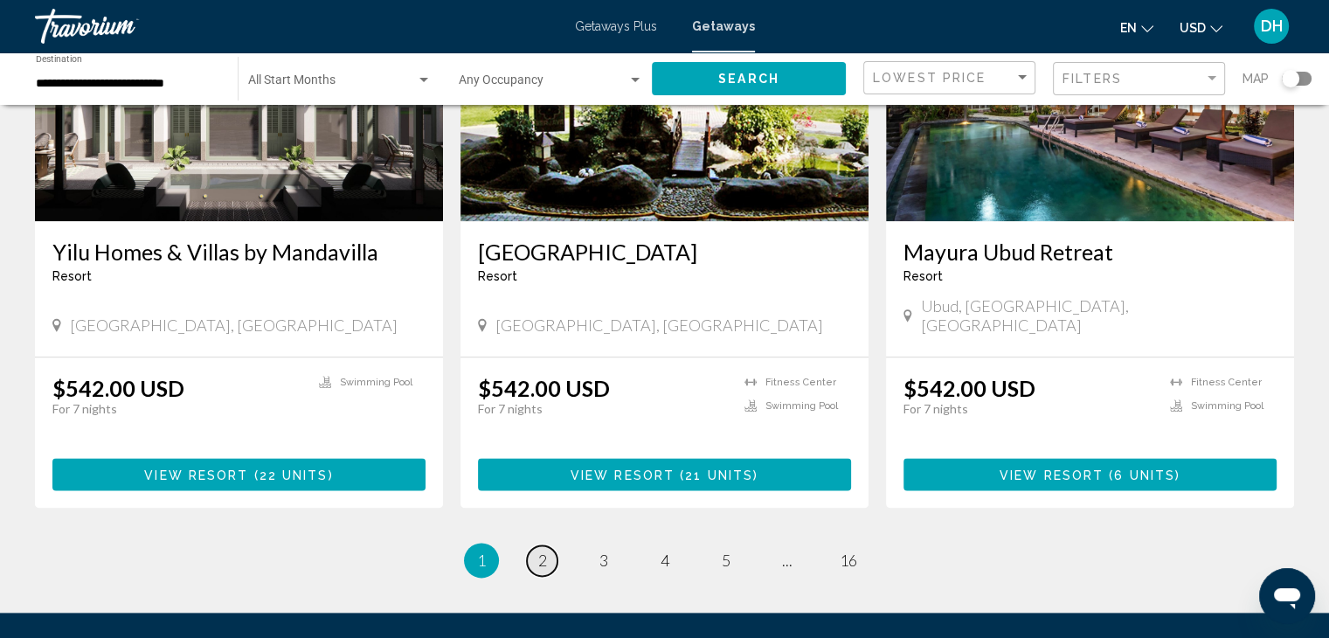
click at [538, 551] on span "2" at bounding box center [542, 560] width 9 height 19
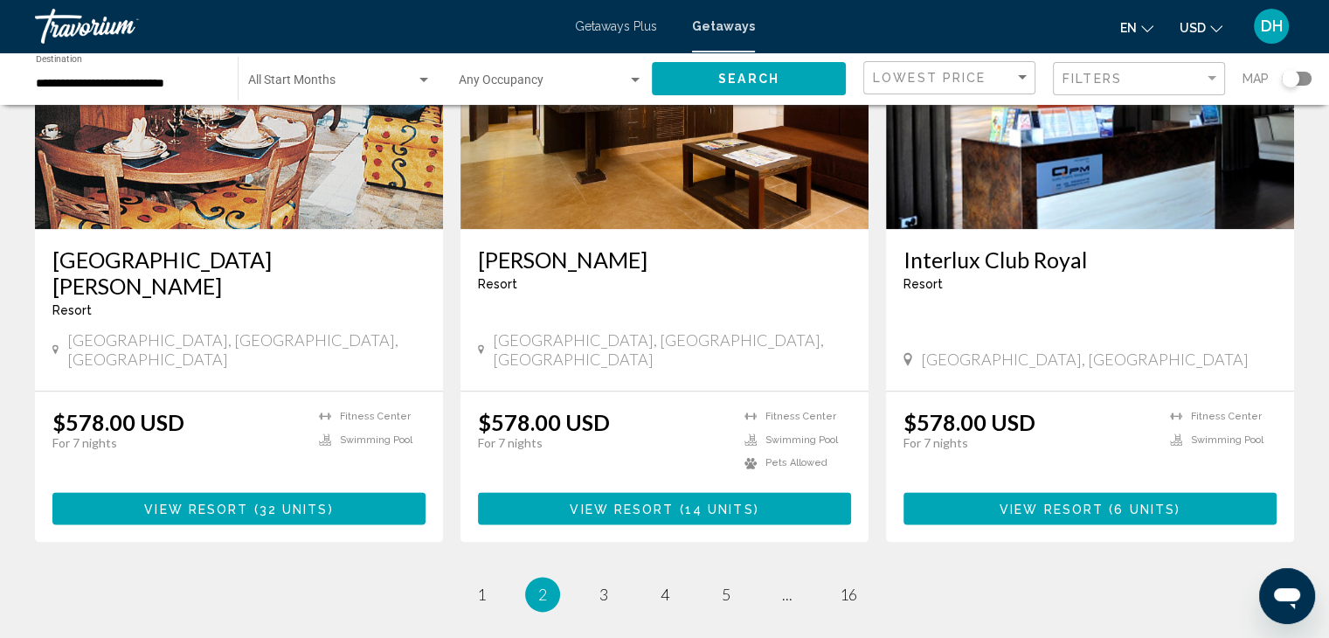
scroll to position [2028, 0]
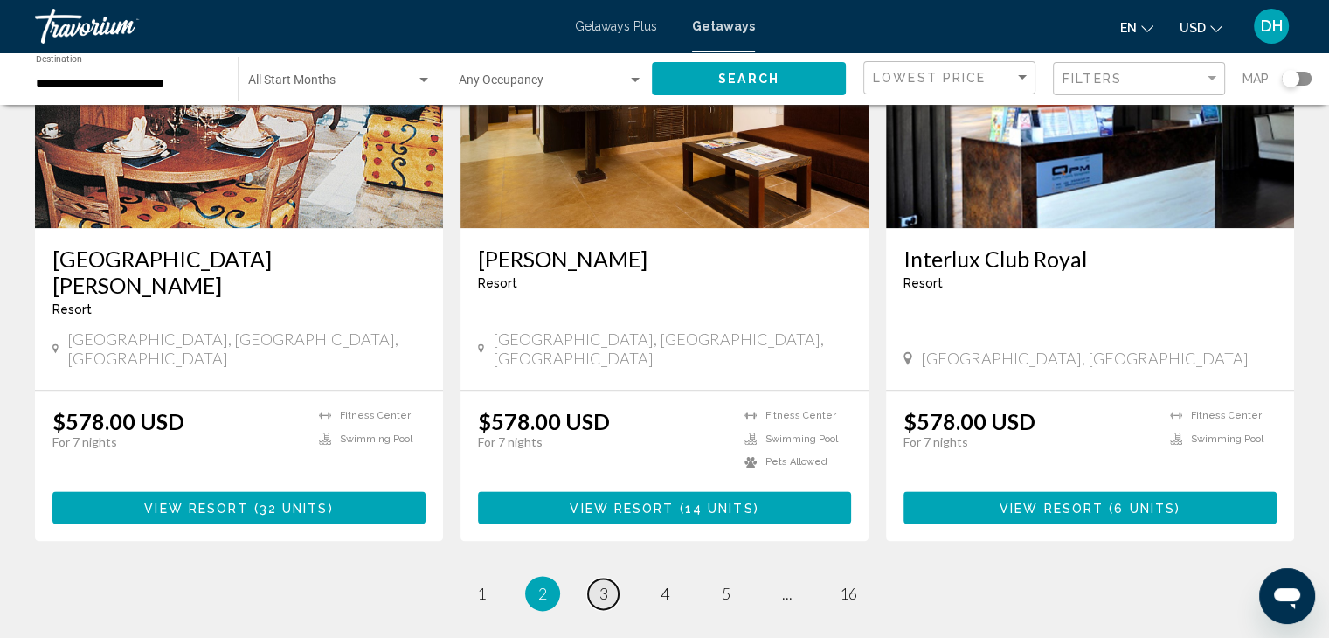
click at [600, 584] on span "3" at bounding box center [604, 593] width 9 height 19
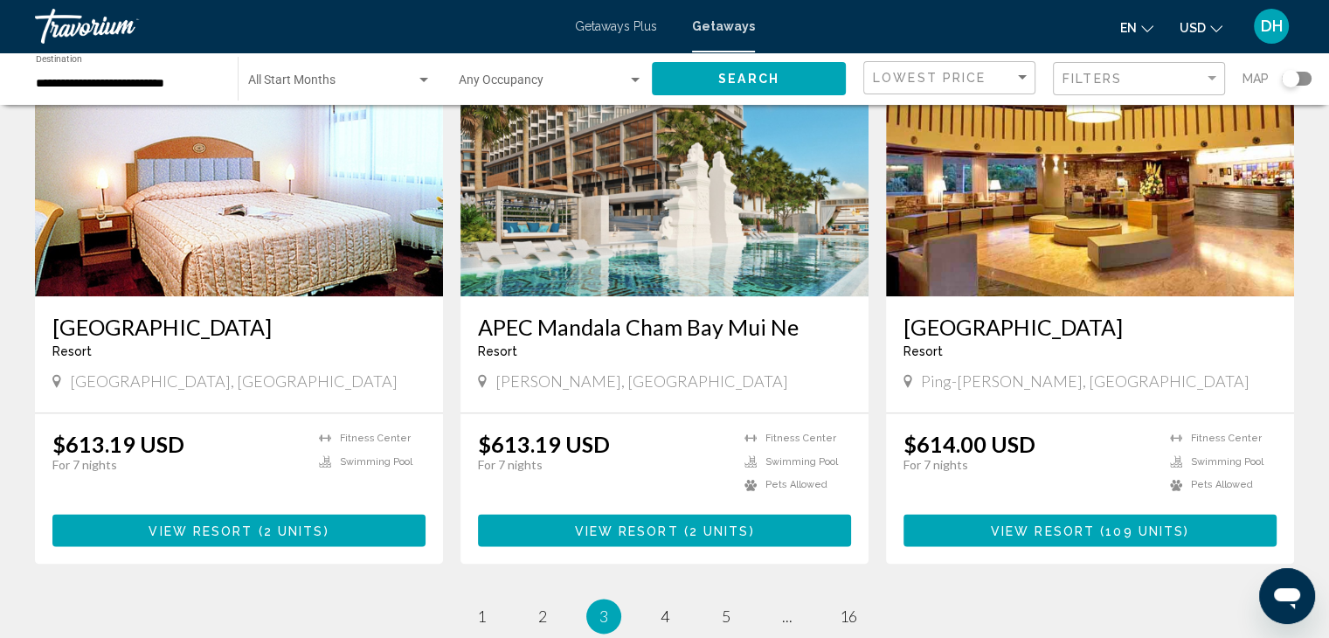
scroll to position [1985, 0]
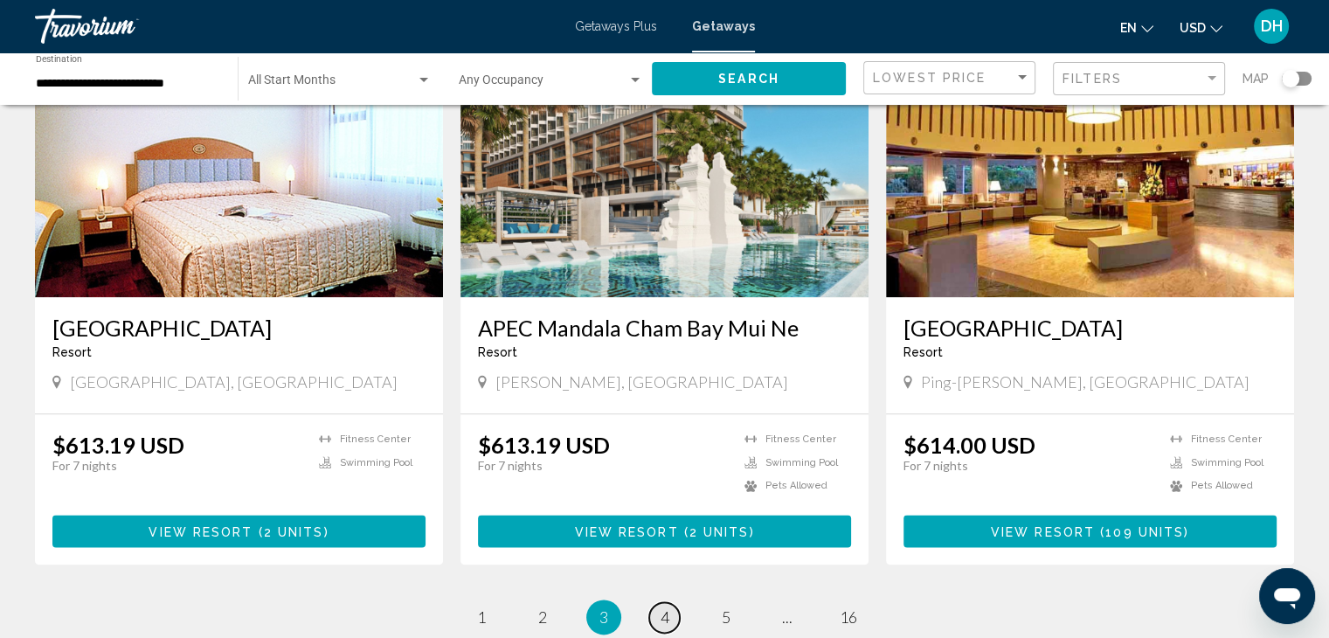
click at [661, 607] on span "4" at bounding box center [665, 616] width 9 height 19
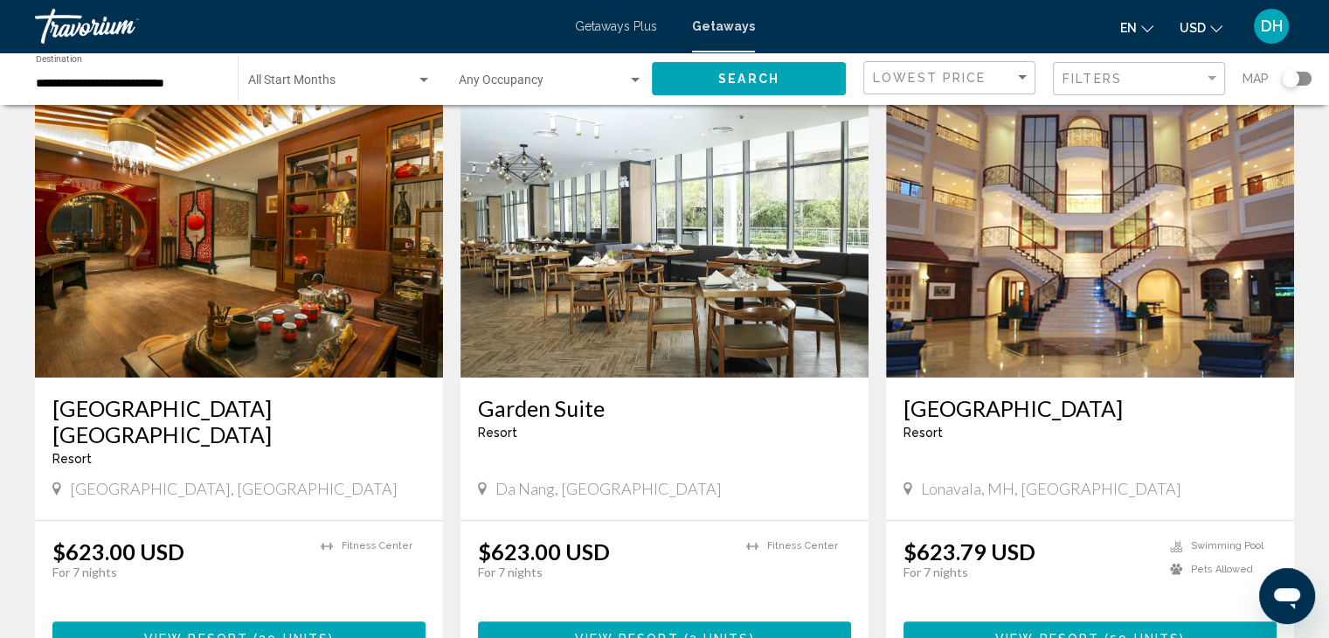
scroll to position [684, 0]
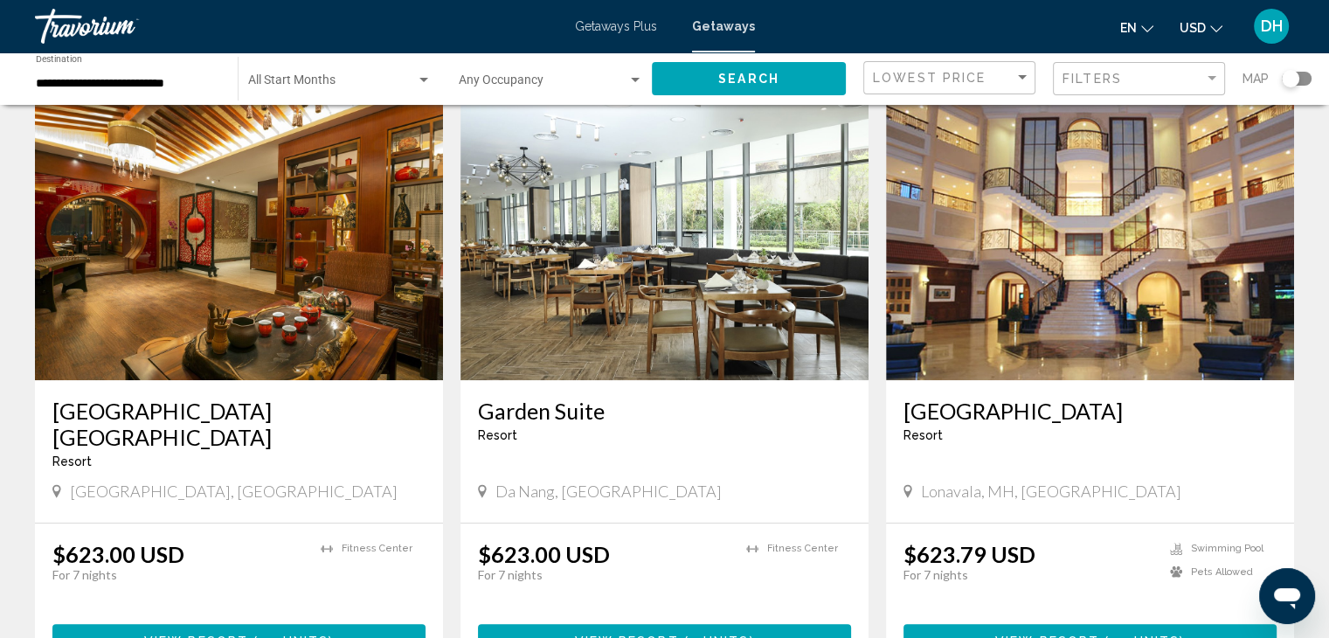
click at [643, 274] on img "Main content" at bounding box center [665, 241] width 408 height 280
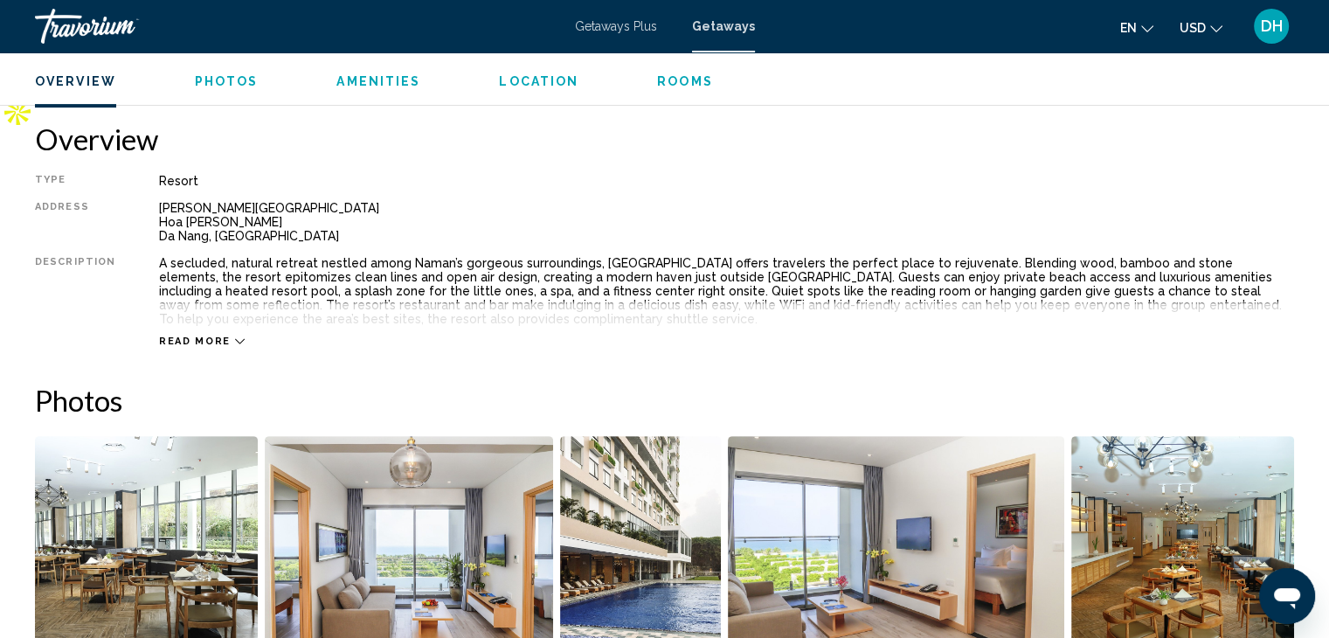
scroll to position [521, 0]
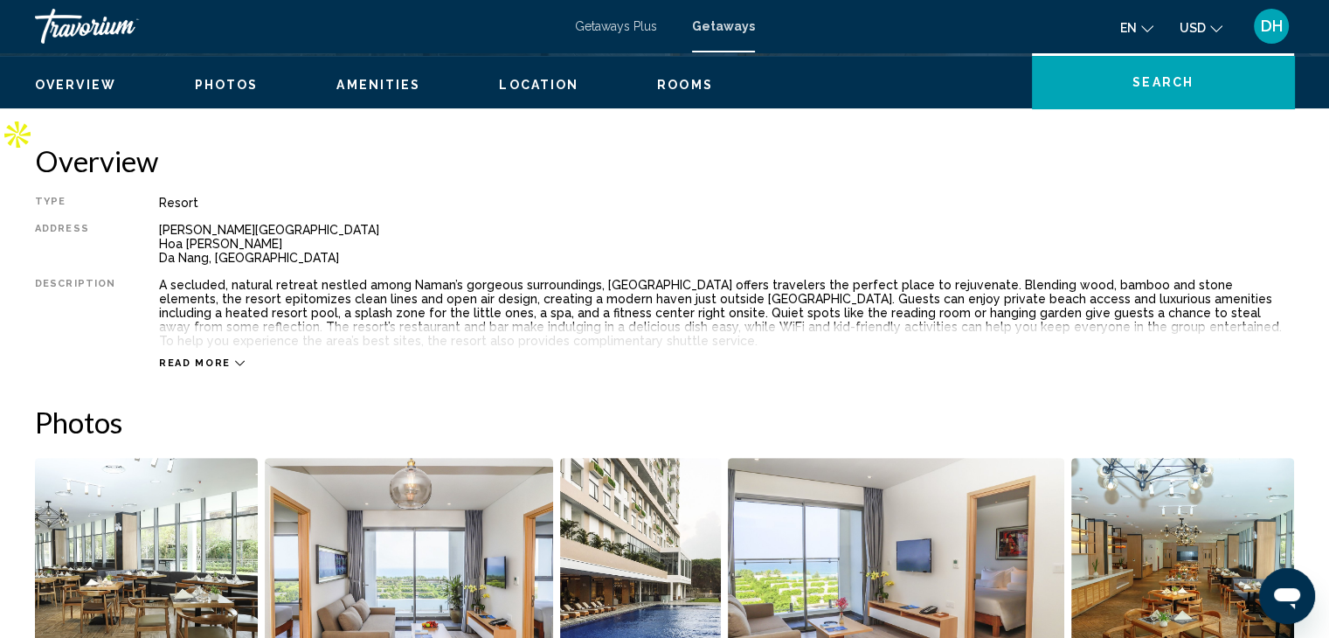
click at [762, 502] on img "Open full-screen image slider" at bounding box center [896, 566] width 336 height 217
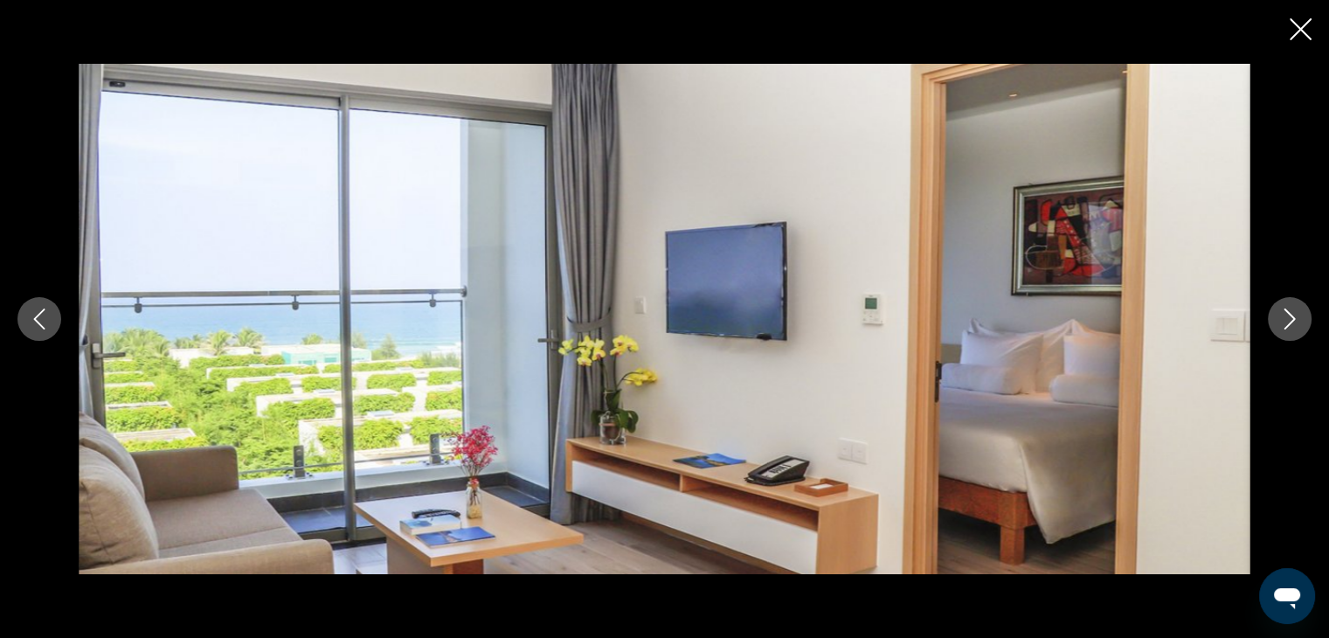
scroll to position [696, 0]
click at [1289, 326] on icon "Next image" at bounding box center [1289, 319] width 21 height 21
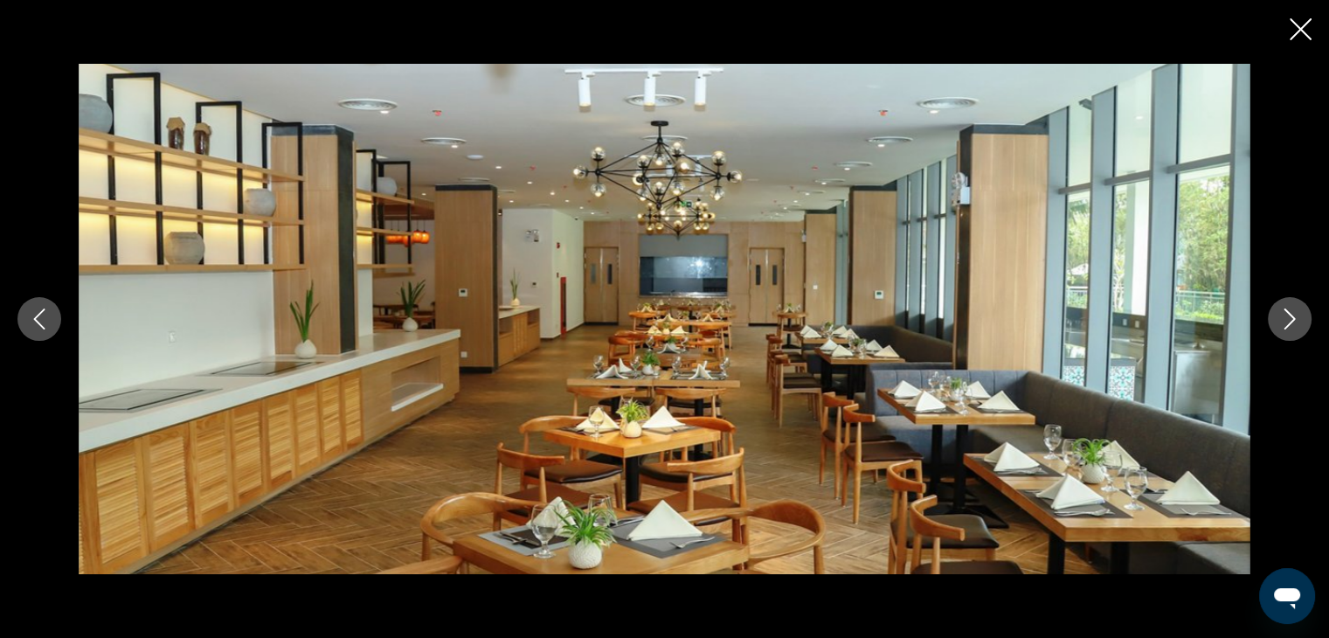
click at [1289, 326] on icon "Next image" at bounding box center [1289, 319] width 21 height 21
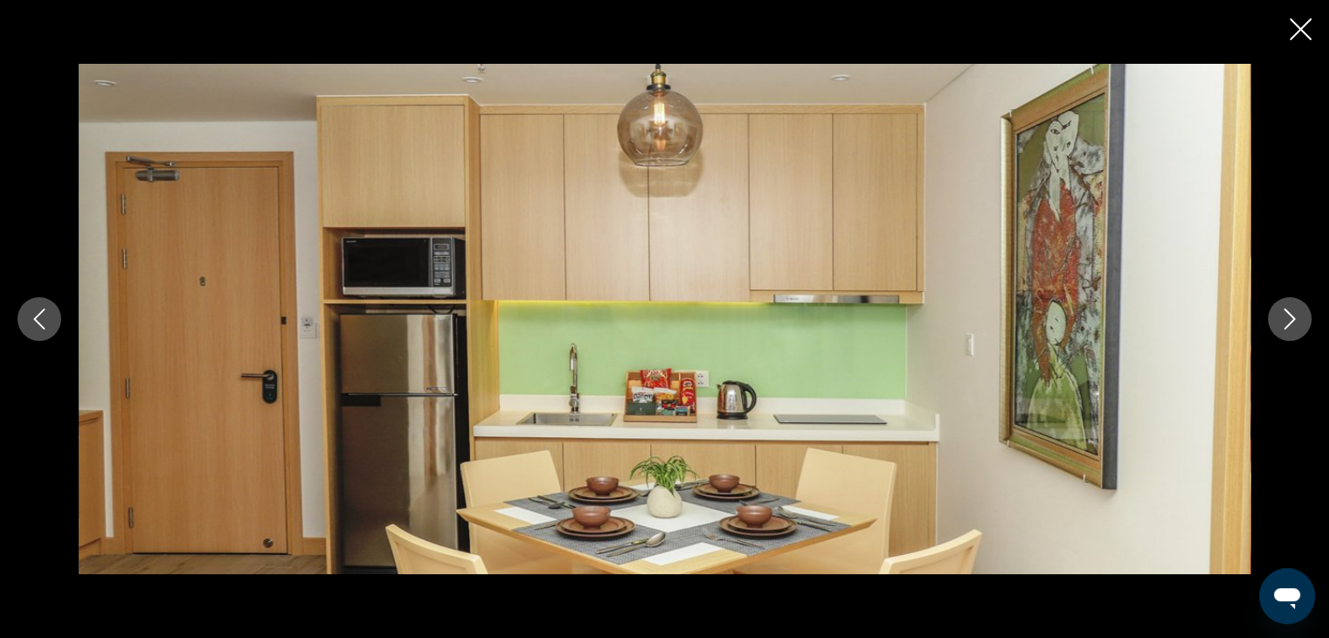
click at [1289, 326] on icon "Next image" at bounding box center [1289, 319] width 21 height 21
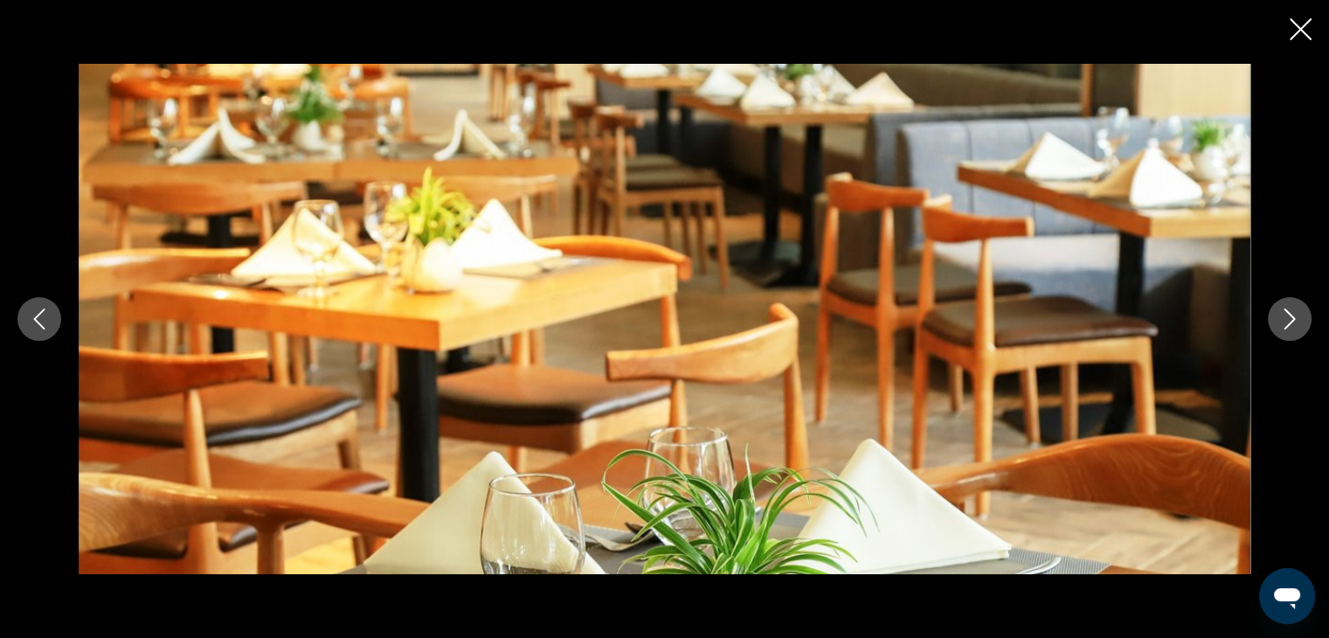
click at [1289, 326] on icon "Next image" at bounding box center [1289, 319] width 21 height 21
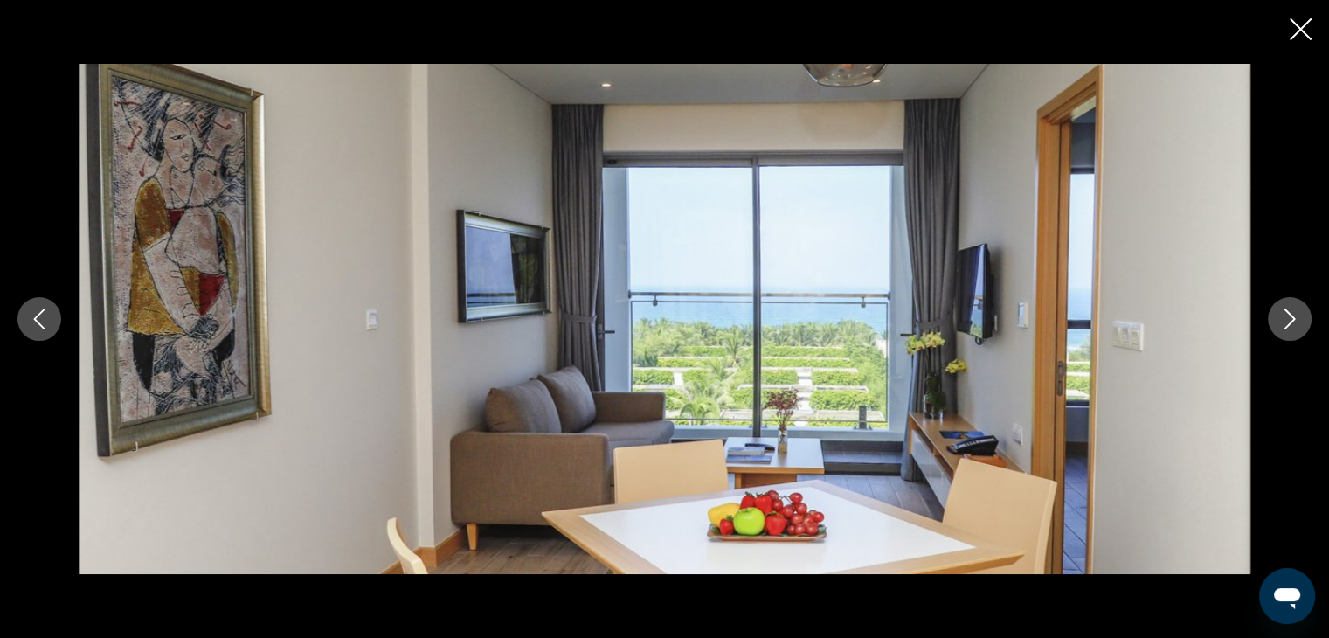
click at [1289, 326] on icon "Next image" at bounding box center [1289, 319] width 21 height 21
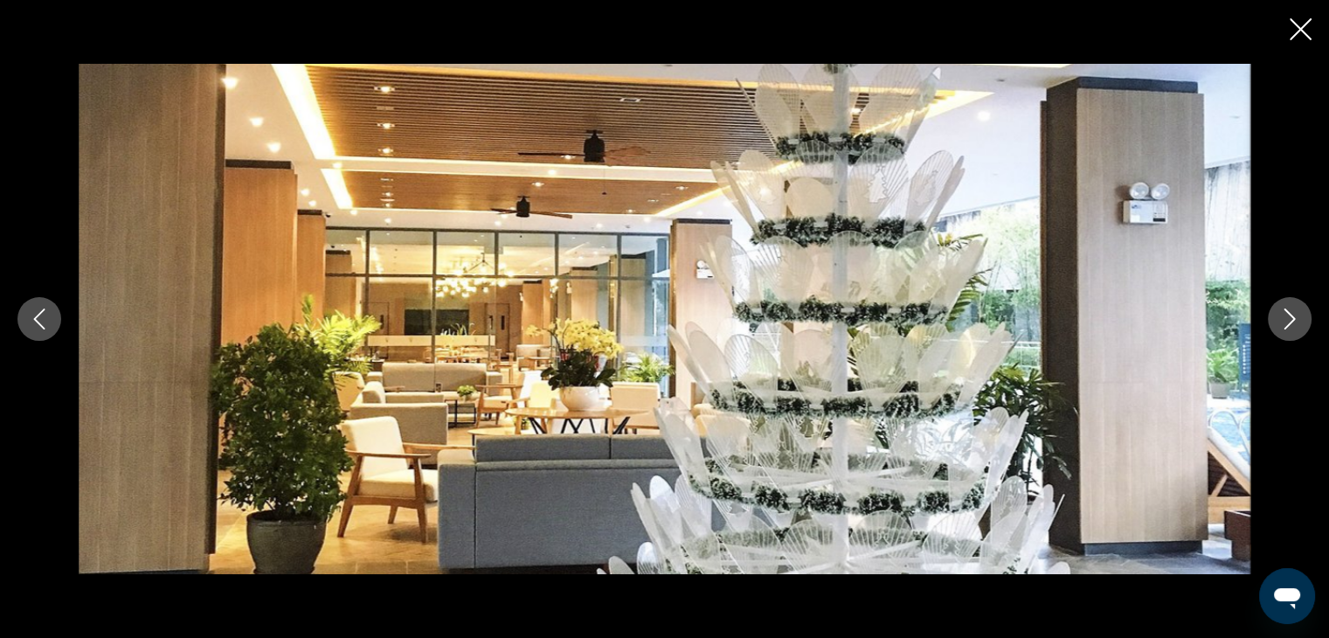
click at [1289, 326] on icon "Next image" at bounding box center [1289, 319] width 21 height 21
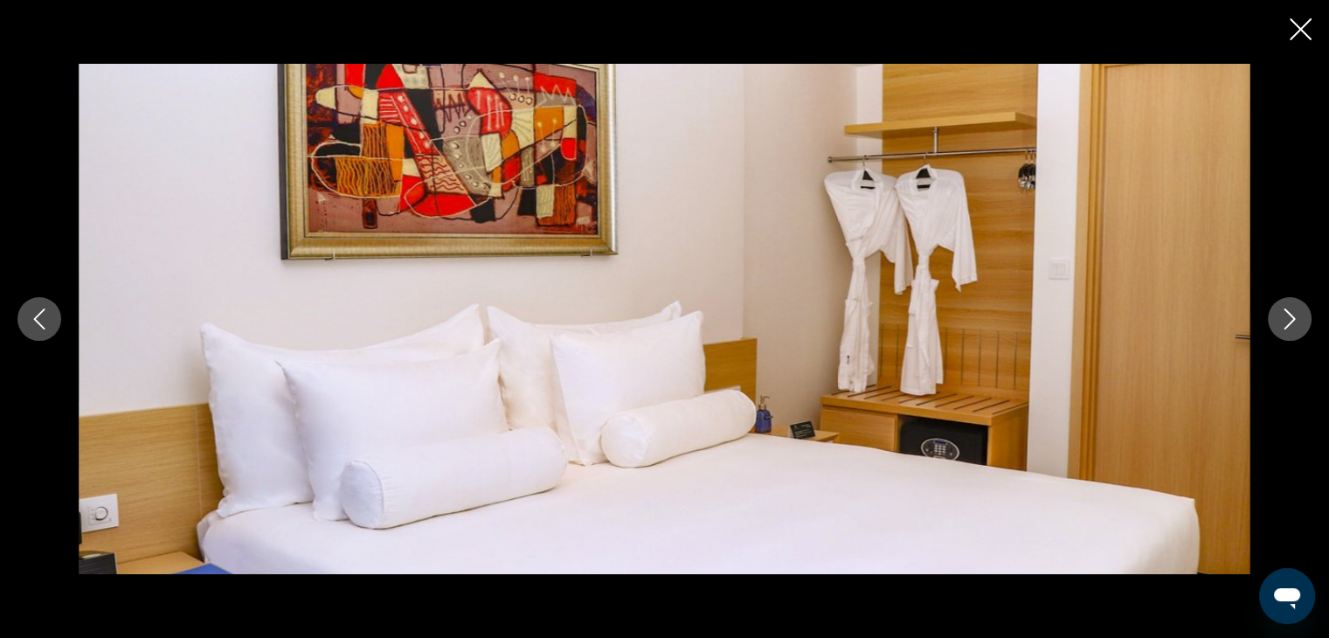
click at [1289, 326] on icon "Next image" at bounding box center [1289, 319] width 21 height 21
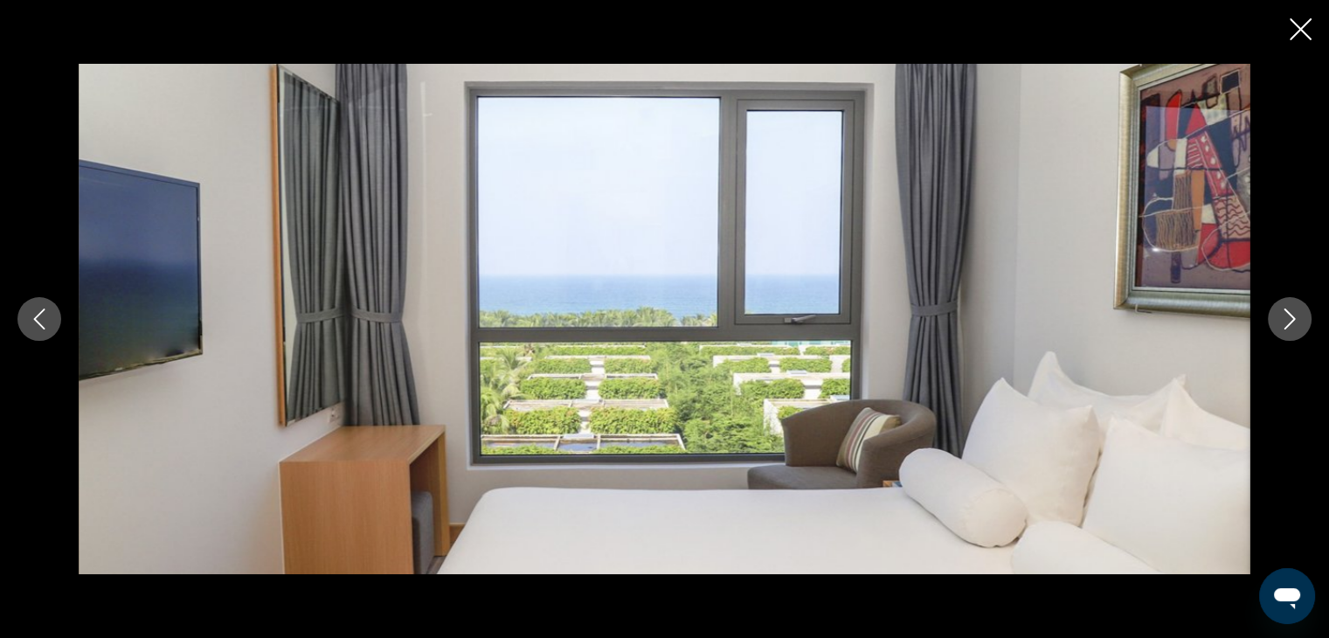
click at [1289, 326] on icon "Next image" at bounding box center [1289, 319] width 21 height 21
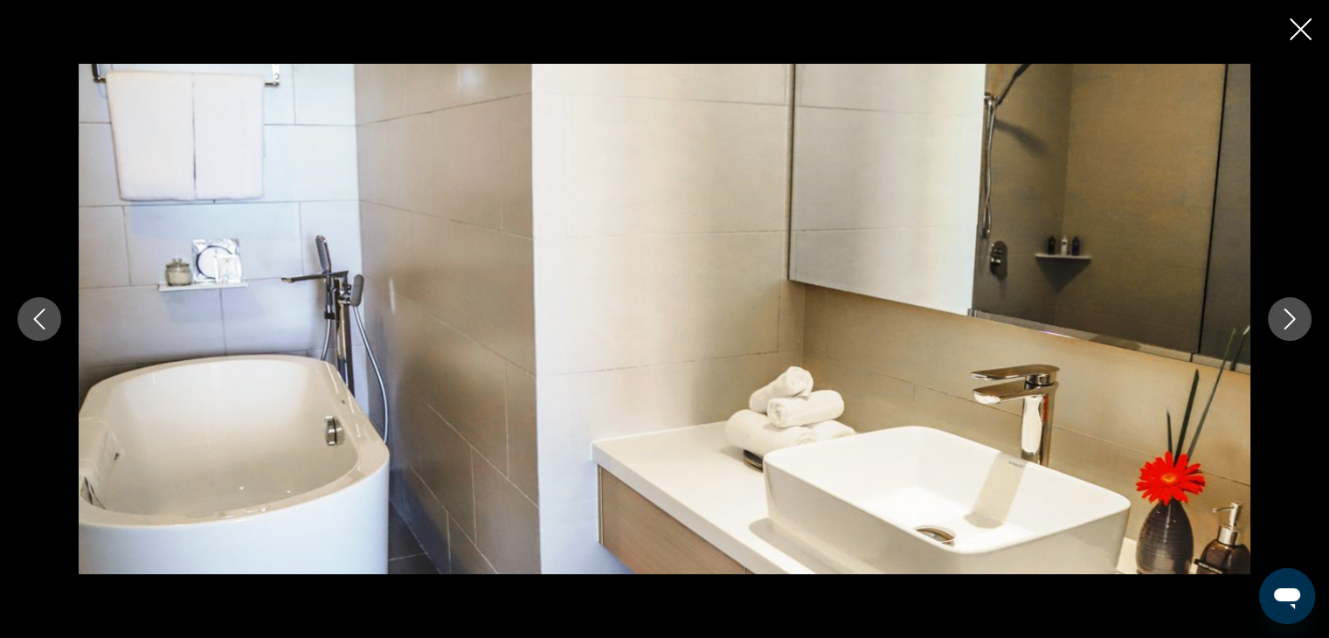
click at [1289, 326] on icon "Next image" at bounding box center [1289, 319] width 21 height 21
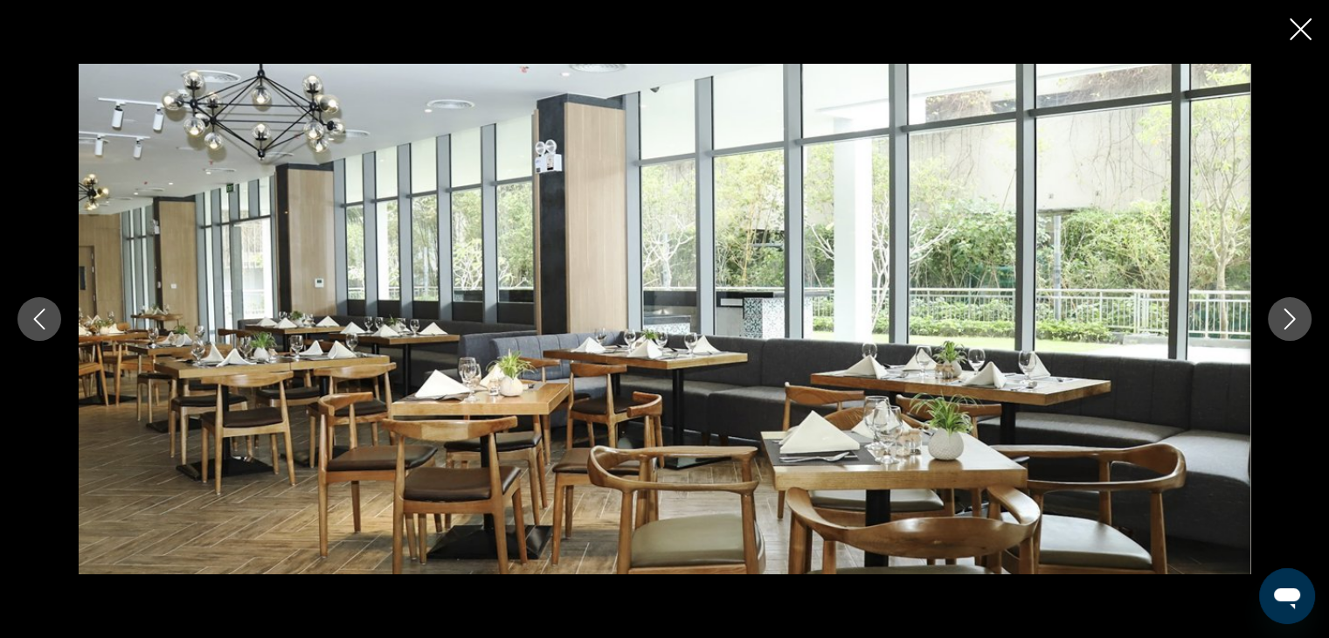
click at [1289, 326] on icon "Next image" at bounding box center [1289, 319] width 21 height 21
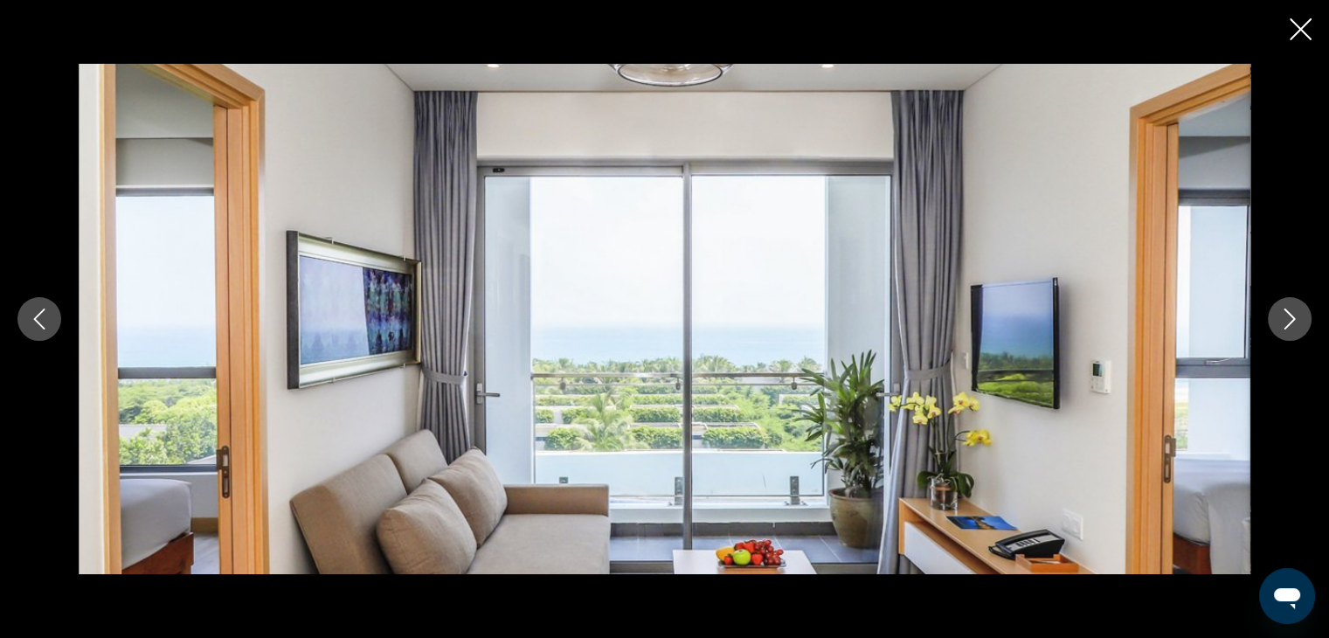
click at [1294, 35] on icon "Close slideshow" at bounding box center [1301, 29] width 22 height 22
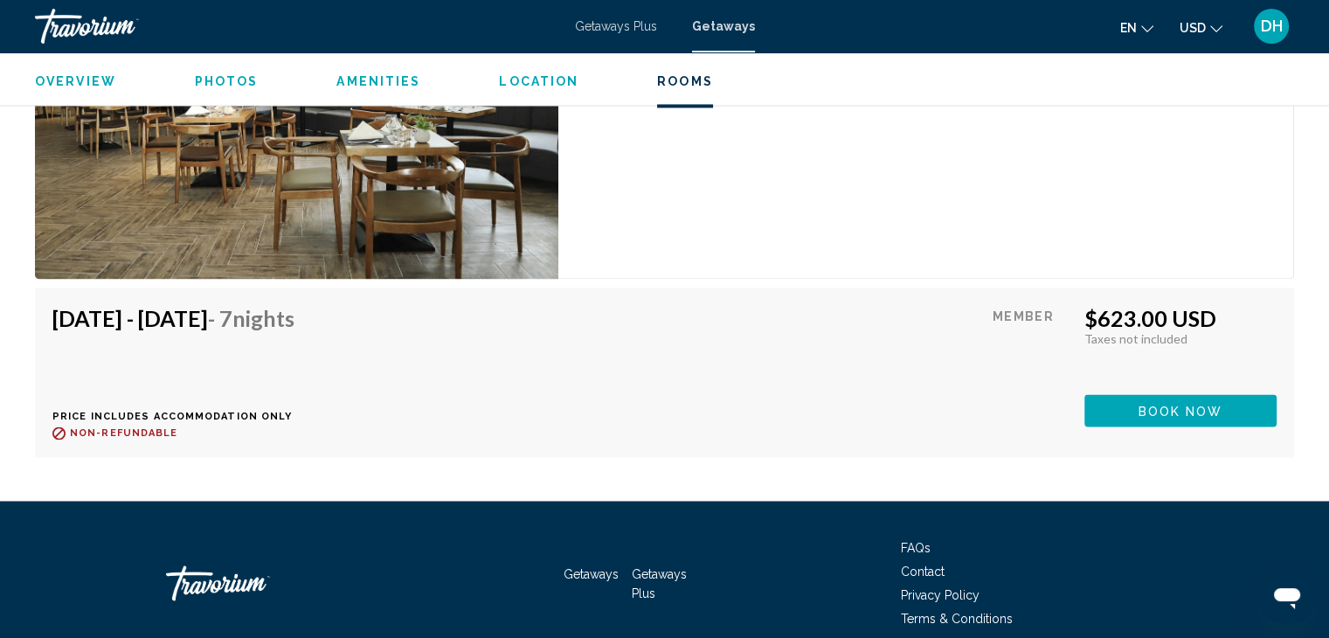
scroll to position [2897, 0]
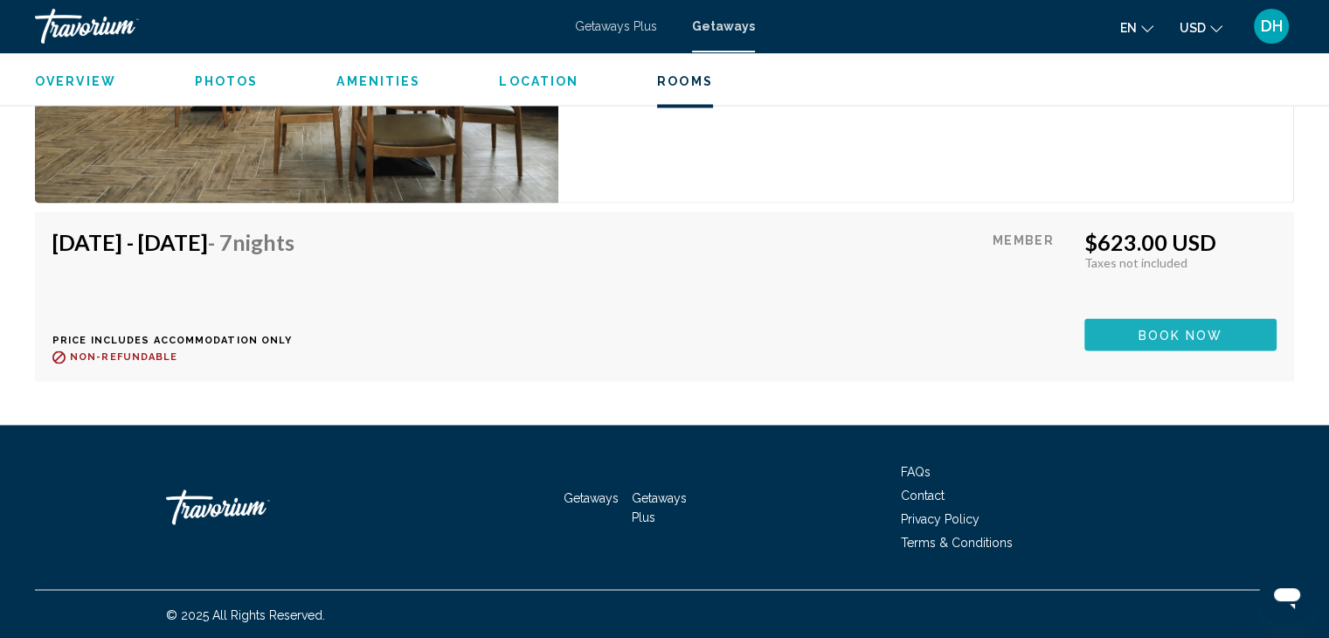
click at [1189, 336] on span "Book now" at bounding box center [1181, 335] width 85 height 14
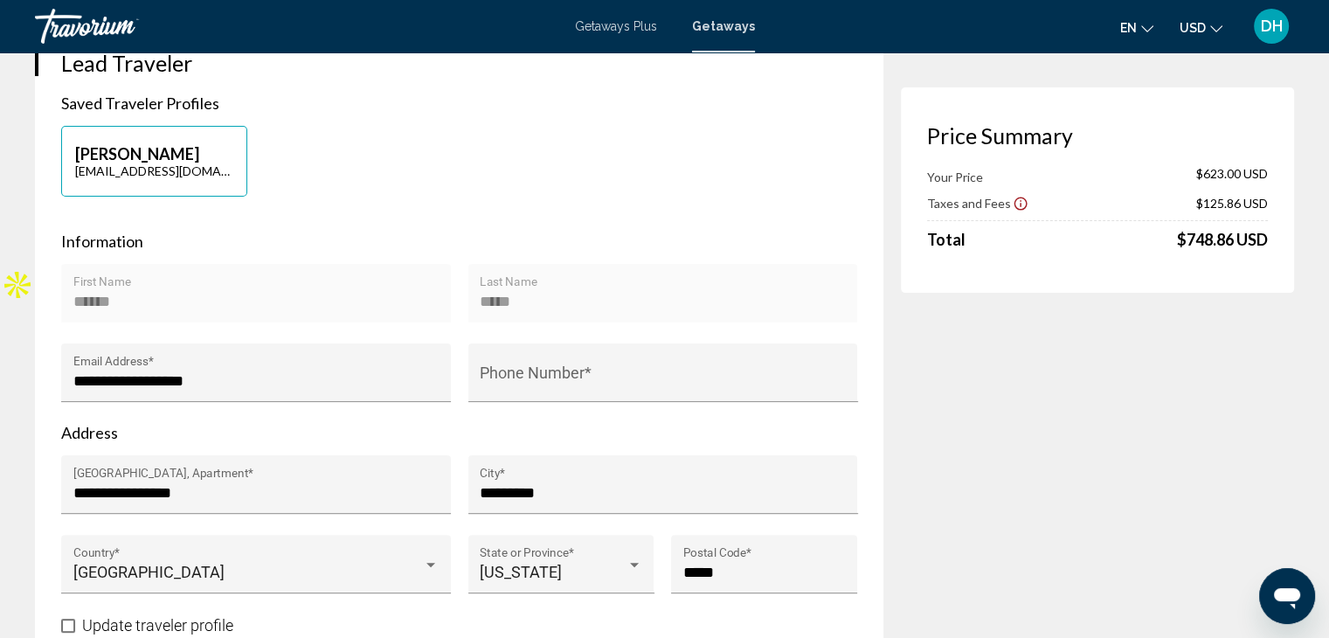
scroll to position [374, 0]
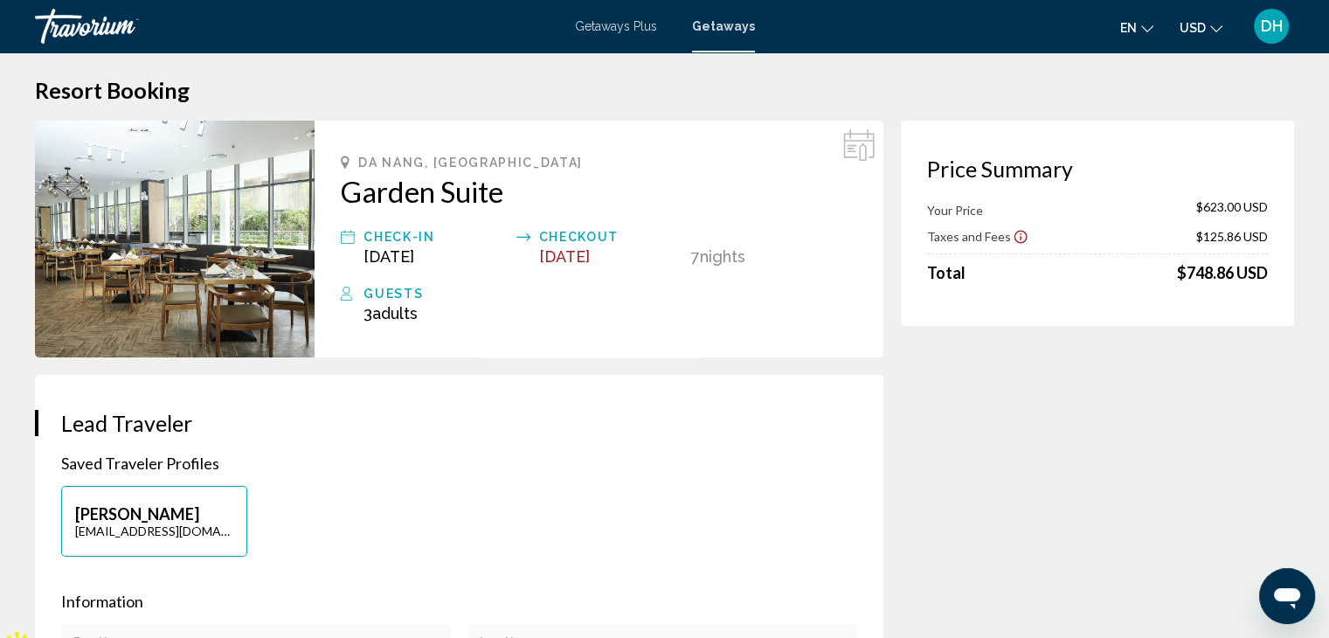
scroll to position [0, 0]
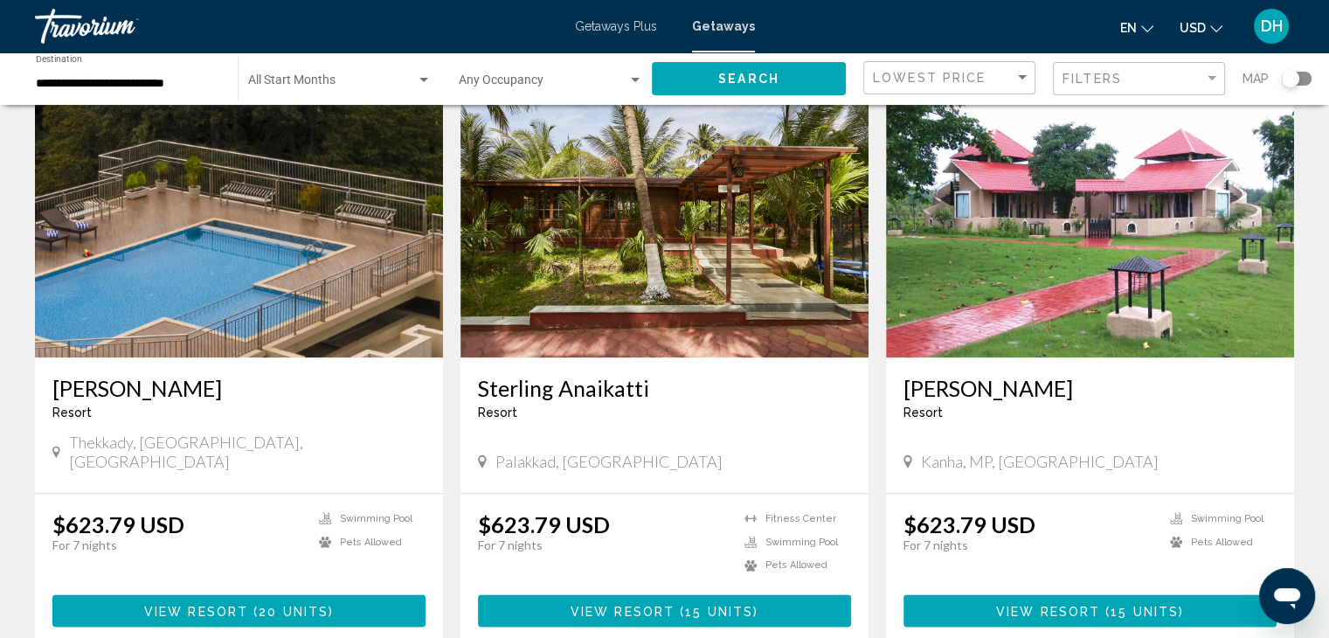
scroll to position [2182, 0]
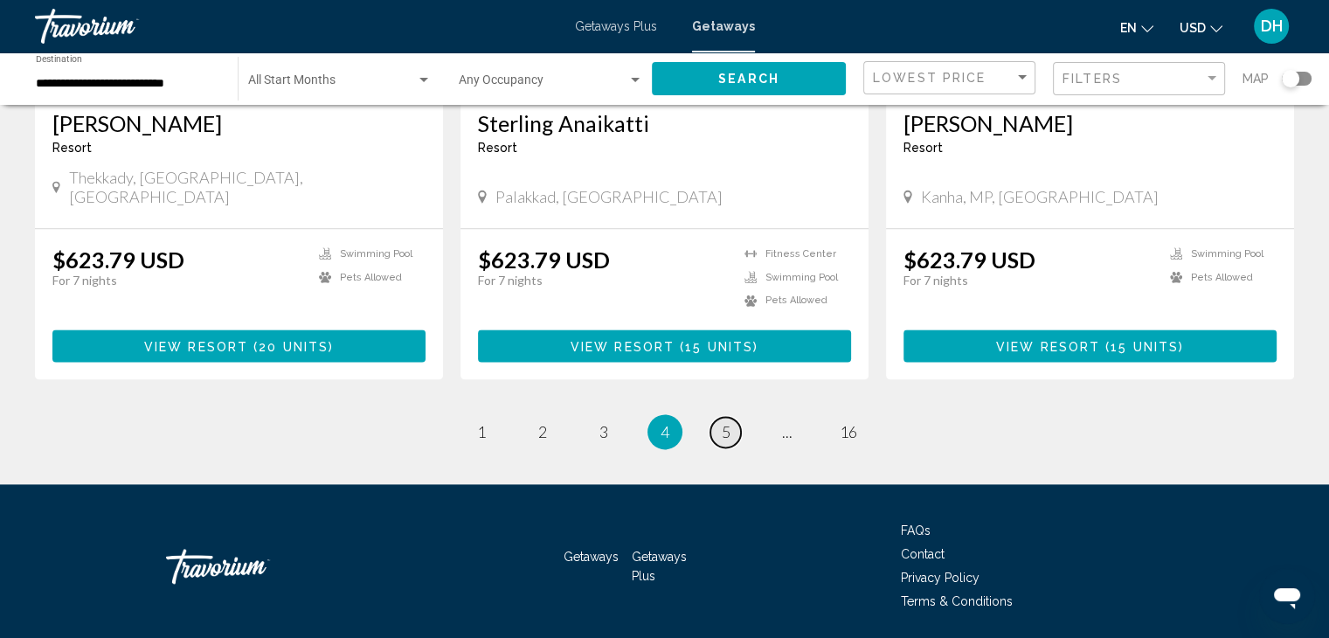
click at [717, 417] on link "page 5" at bounding box center [726, 432] width 31 height 31
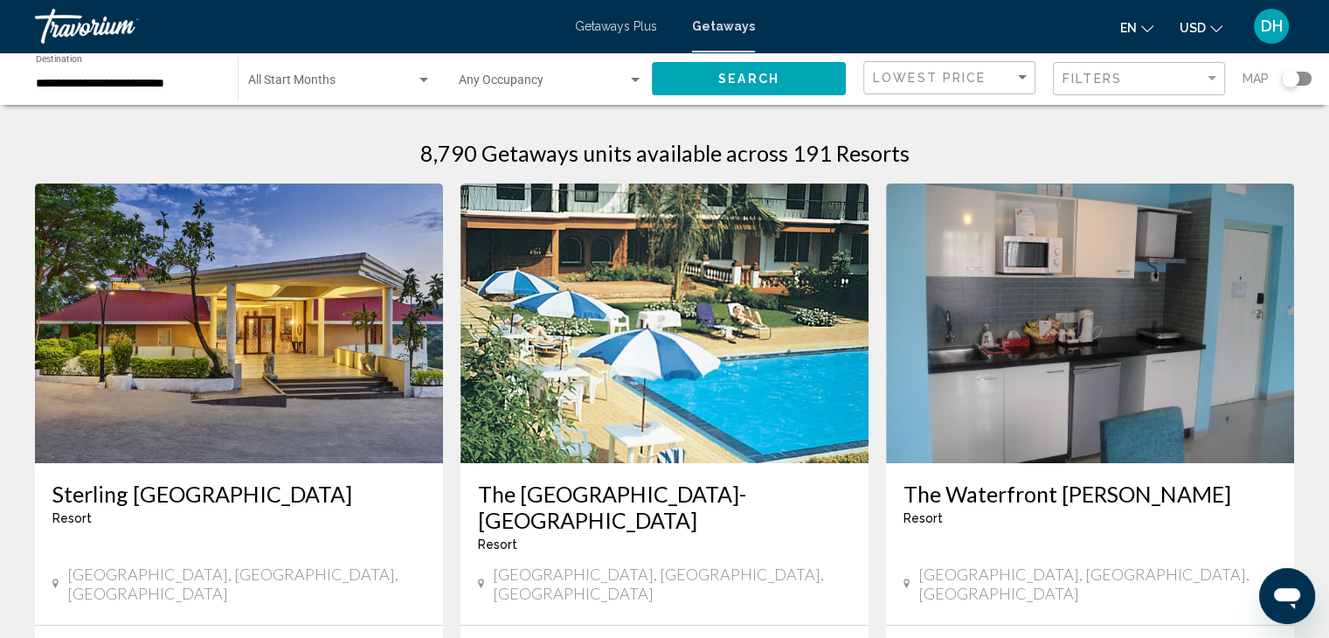
scroll to position [73, 0]
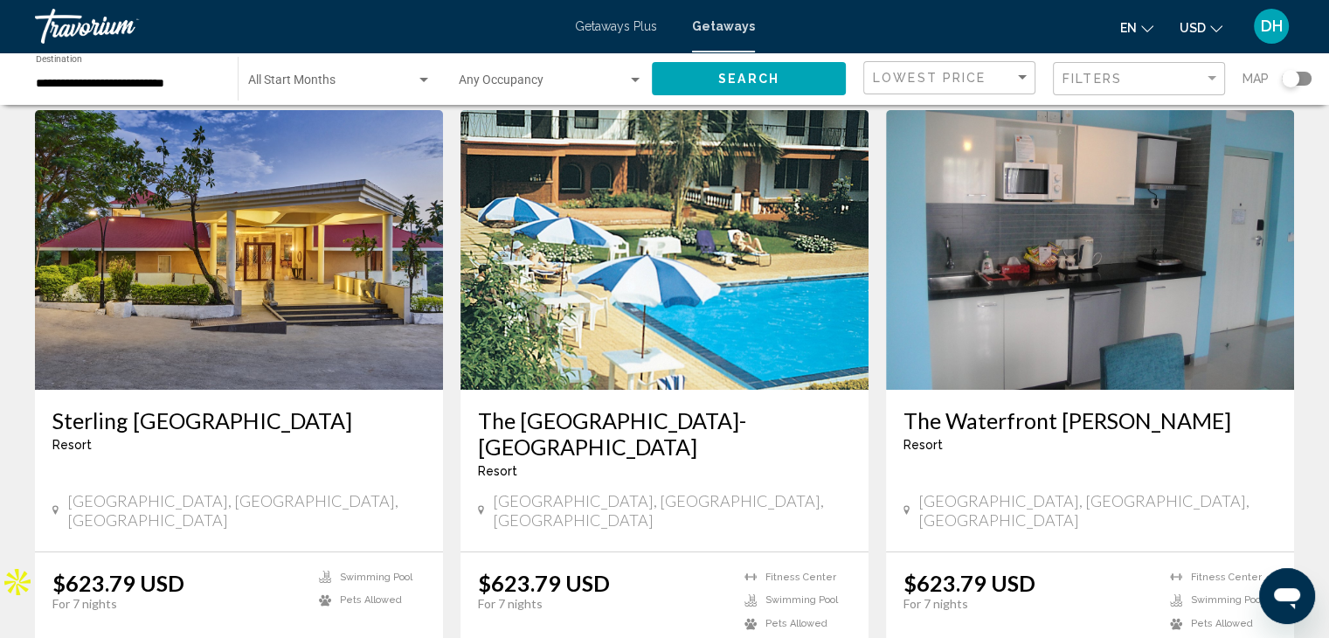
click at [717, 374] on img "Main content" at bounding box center [665, 250] width 408 height 280
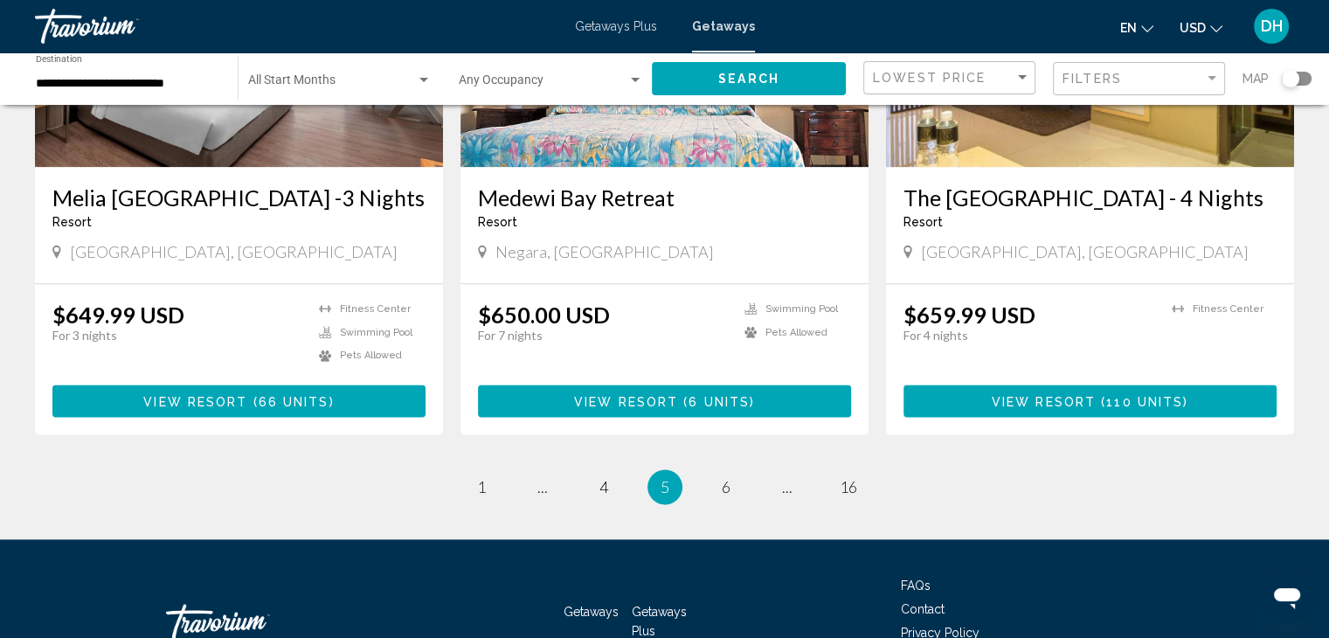
scroll to position [2162, 0]
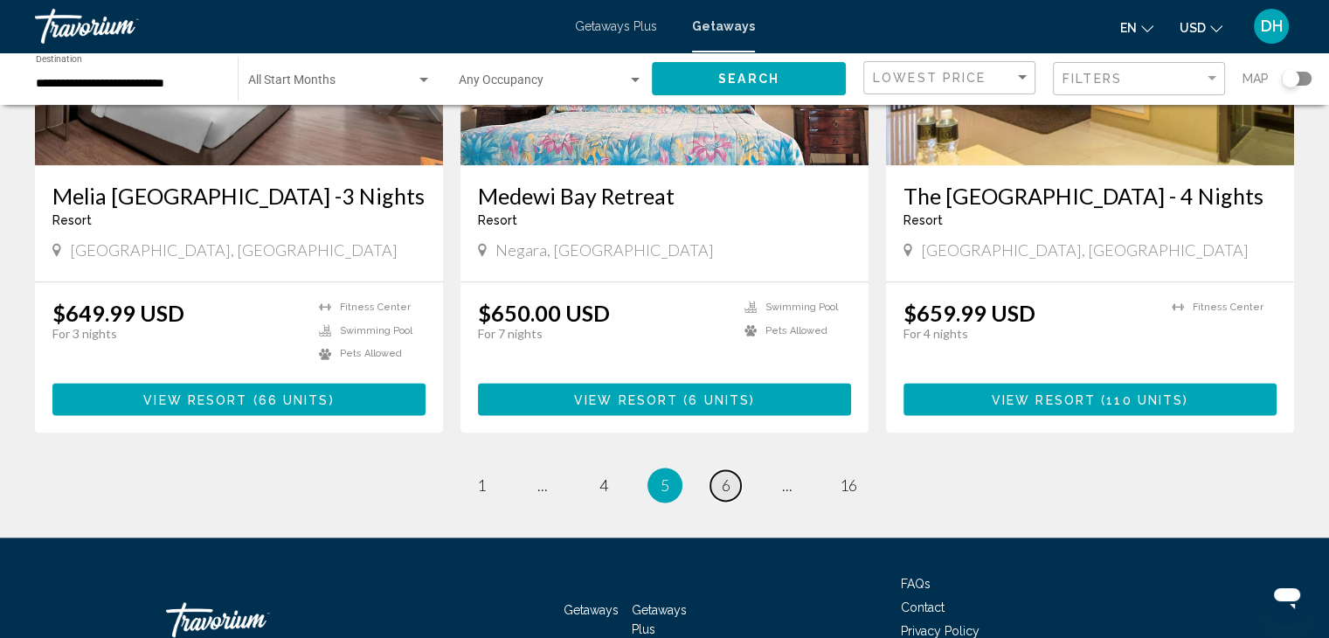
click at [722, 475] on span "6" at bounding box center [726, 484] width 9 height 19
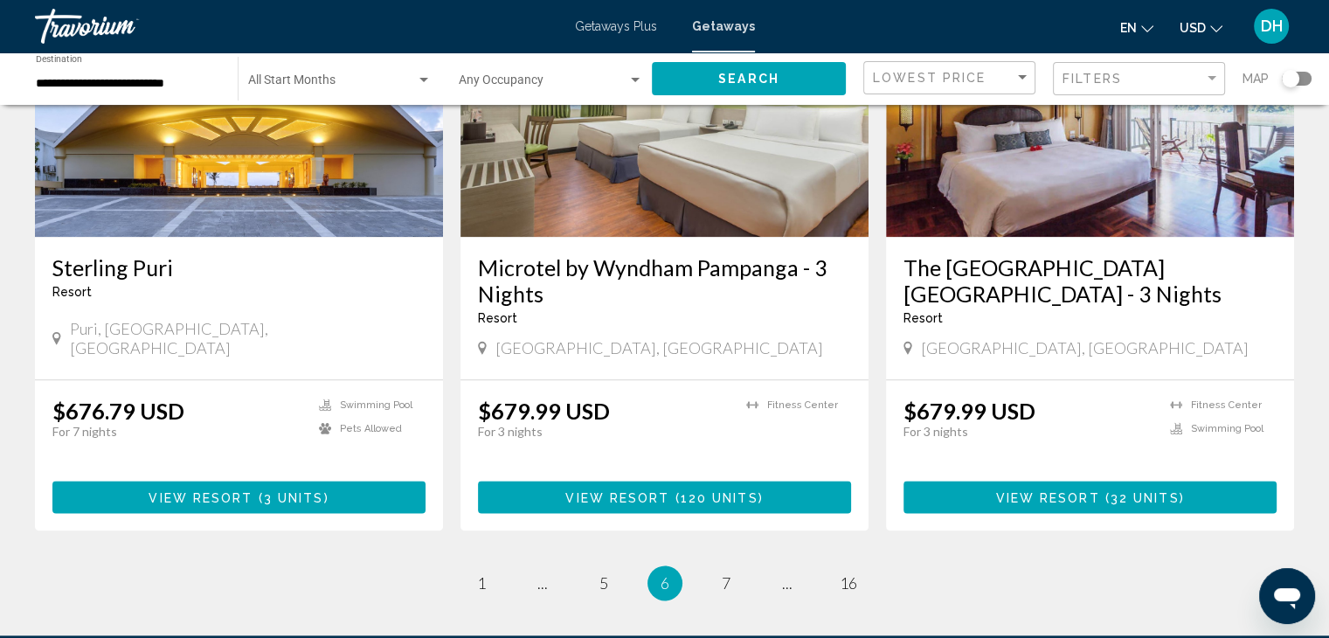
scroll to position [2111, 0]
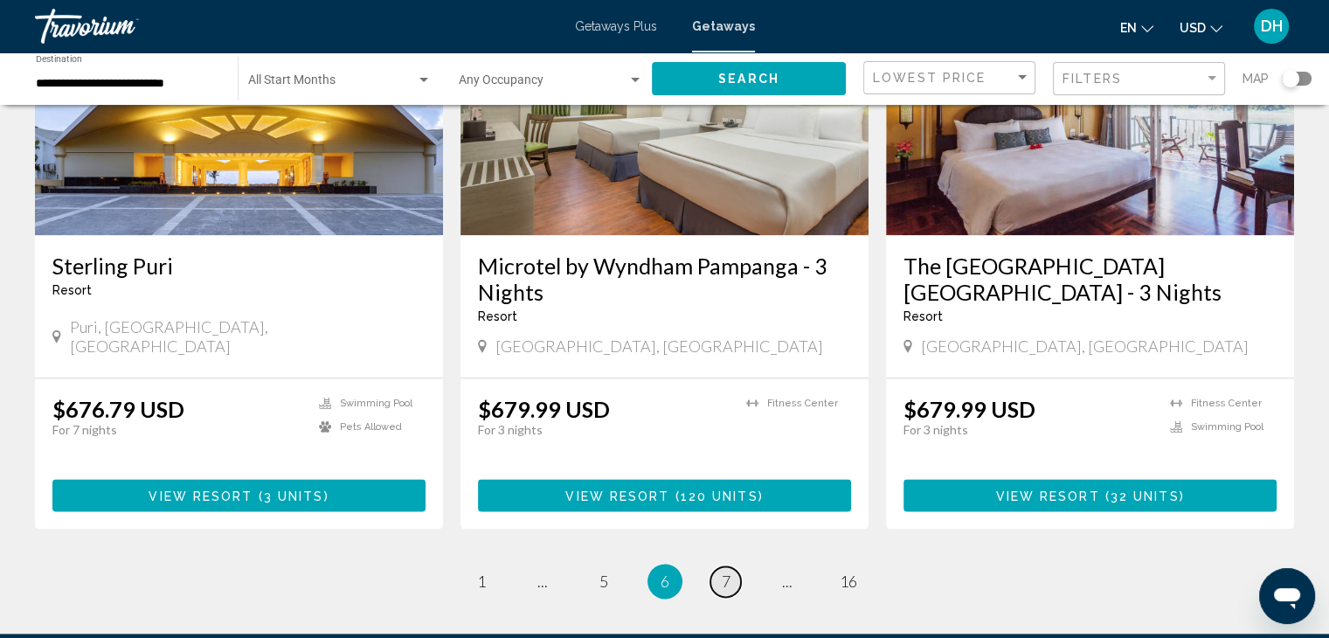
click at [723, 572] on span "7" at bounding box center [726, 581] width 9 height 19
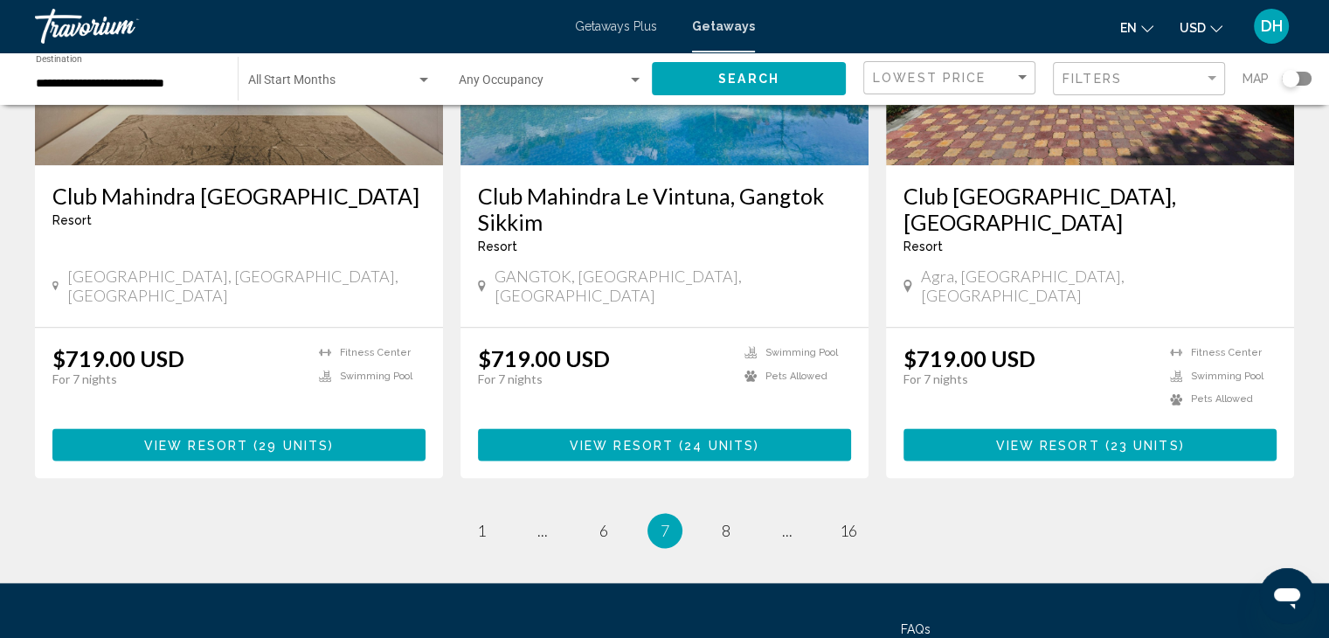
scroll to position [2135, 0]
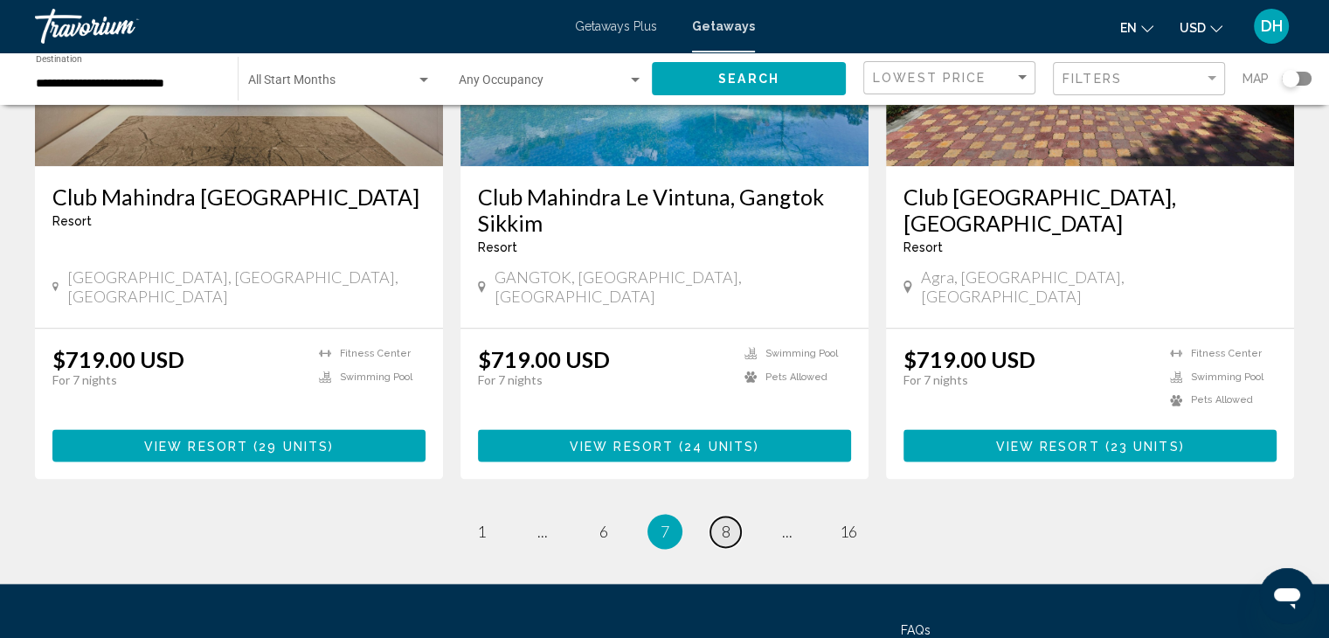
click at [725, 522] on span "8" at bounding box center [726, 531] width 9 height 19
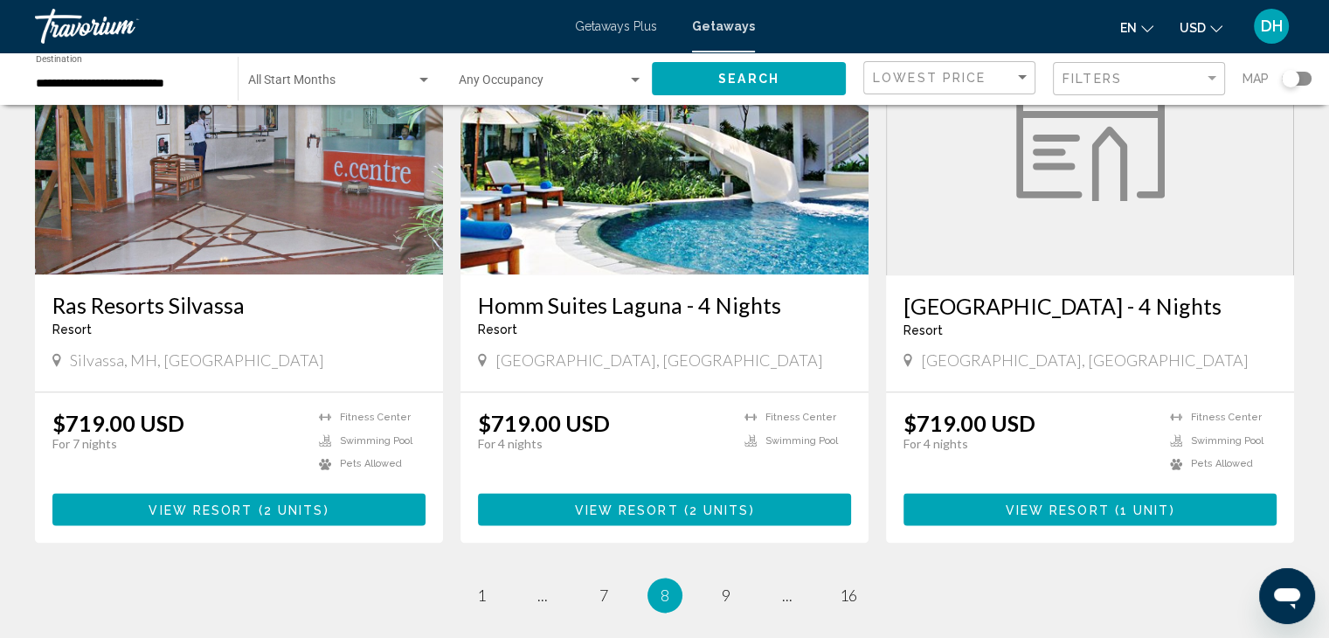
scroll to position [2069, 0]
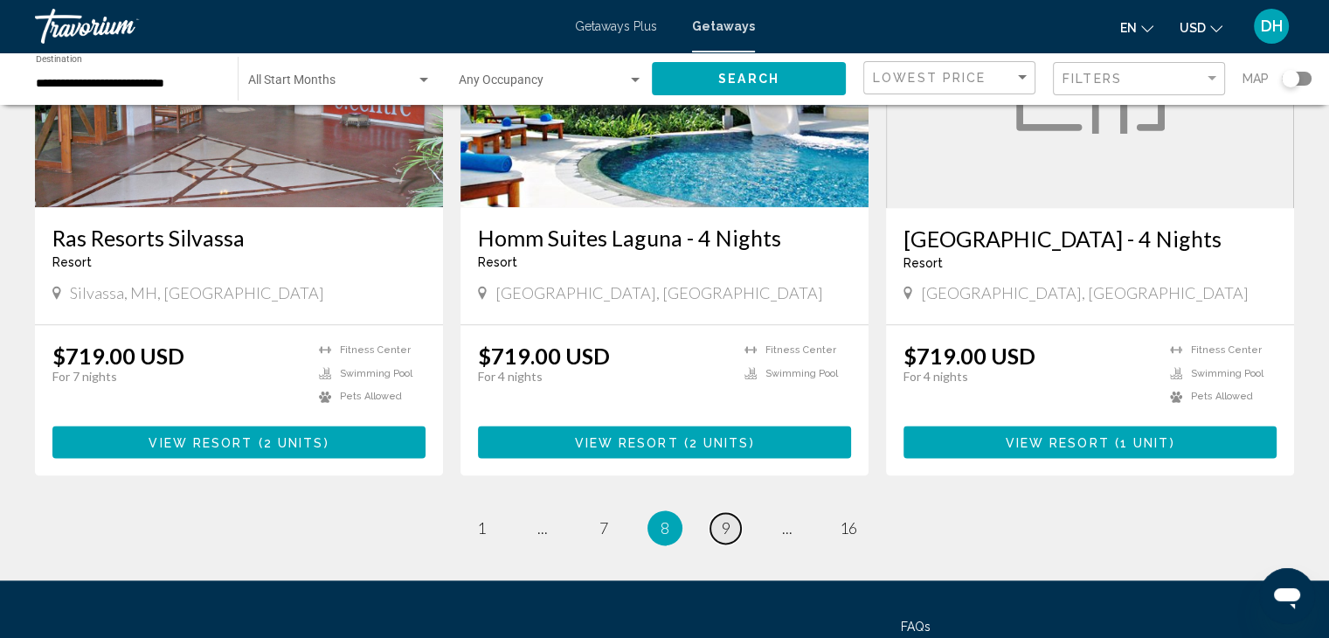
click at [727, 518] on span "9" at bounding box center [726, 527] width 9 height 19
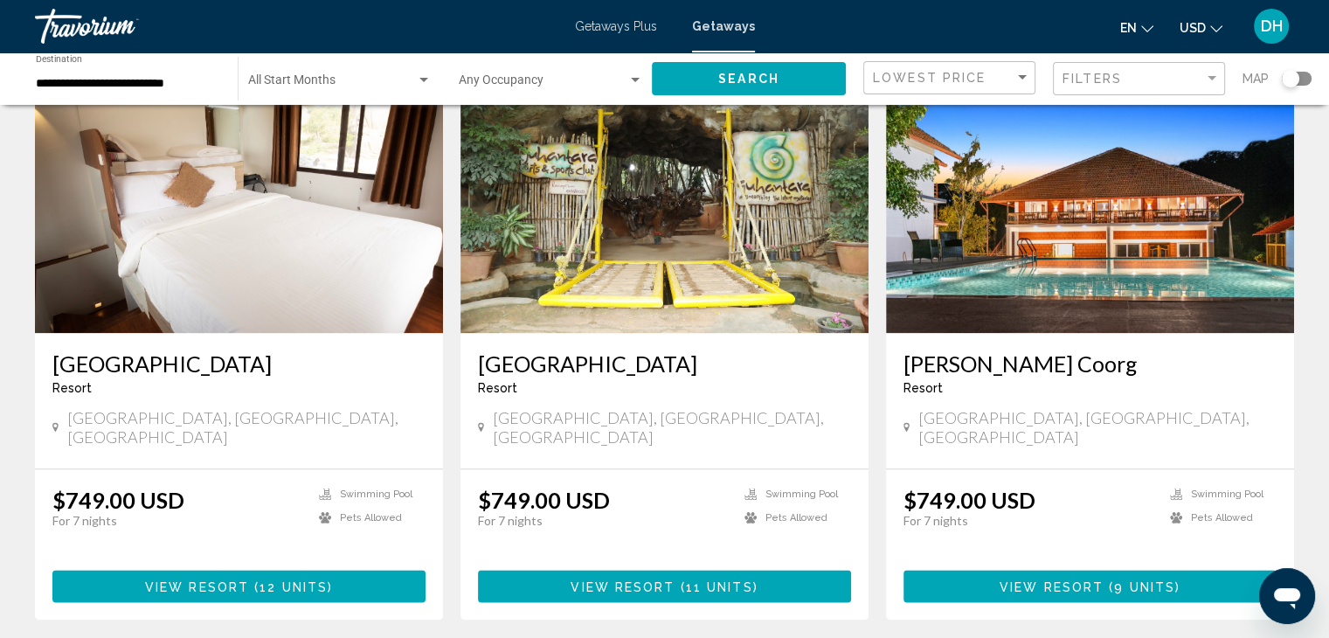
scroll to position [2022, 0]
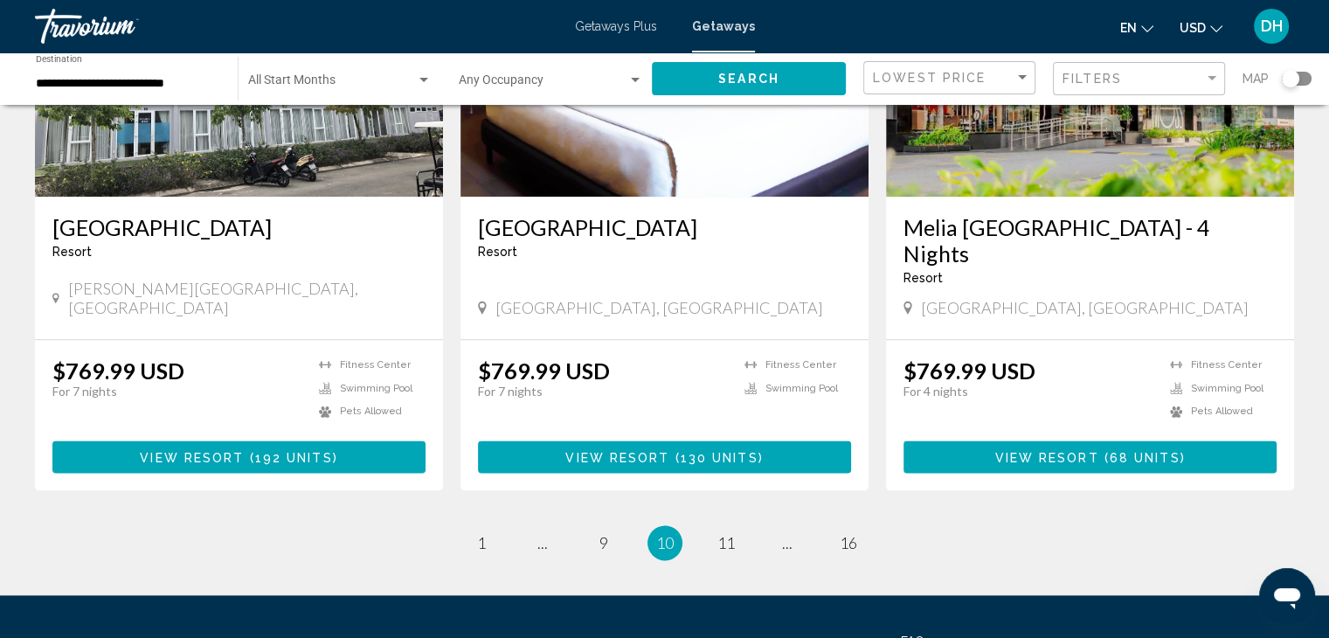
scroll to position [2098, 0]
click at [727, 533] on span "11" at bounding box center [726, 542] width 17 height 19
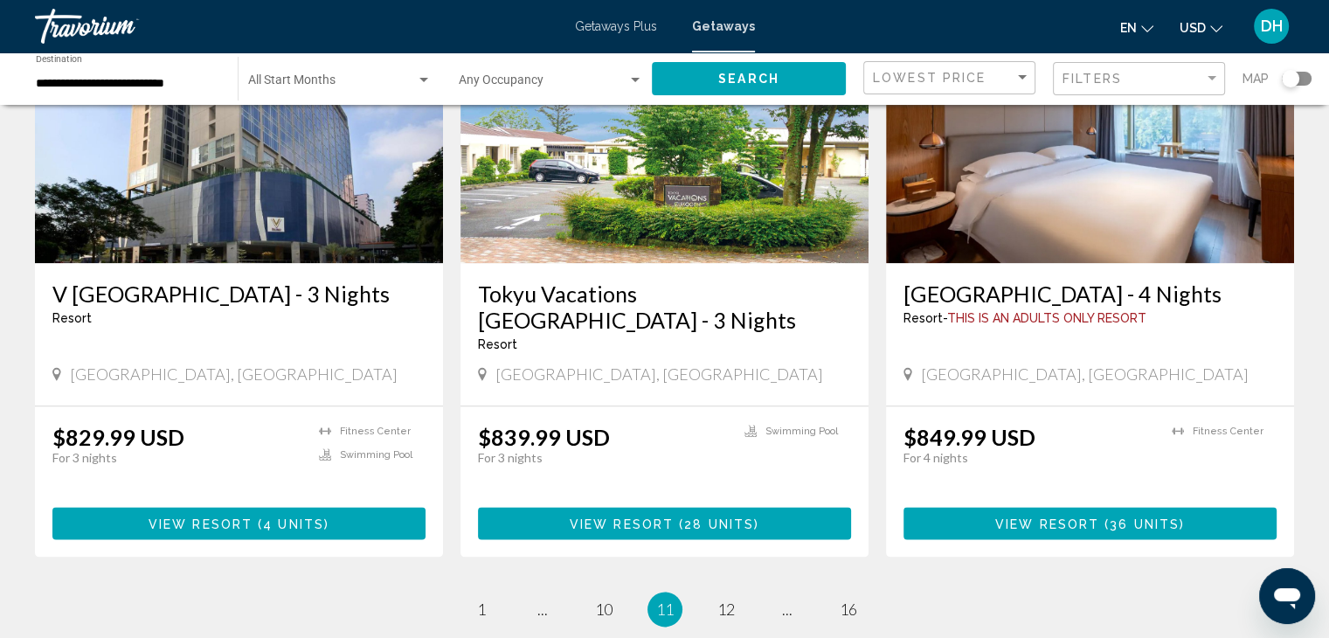
scroll to position [2080, 0]
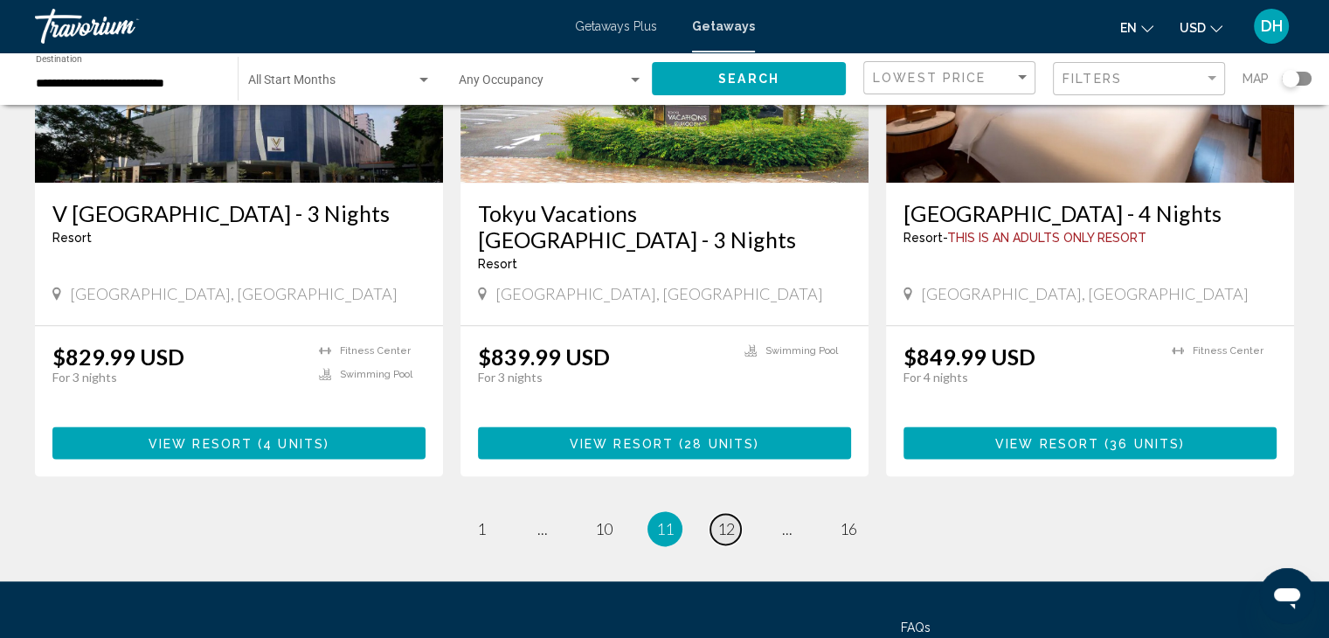
click at [722, 519] on span "12" at bounding box center [726, 528] width 17 height 19
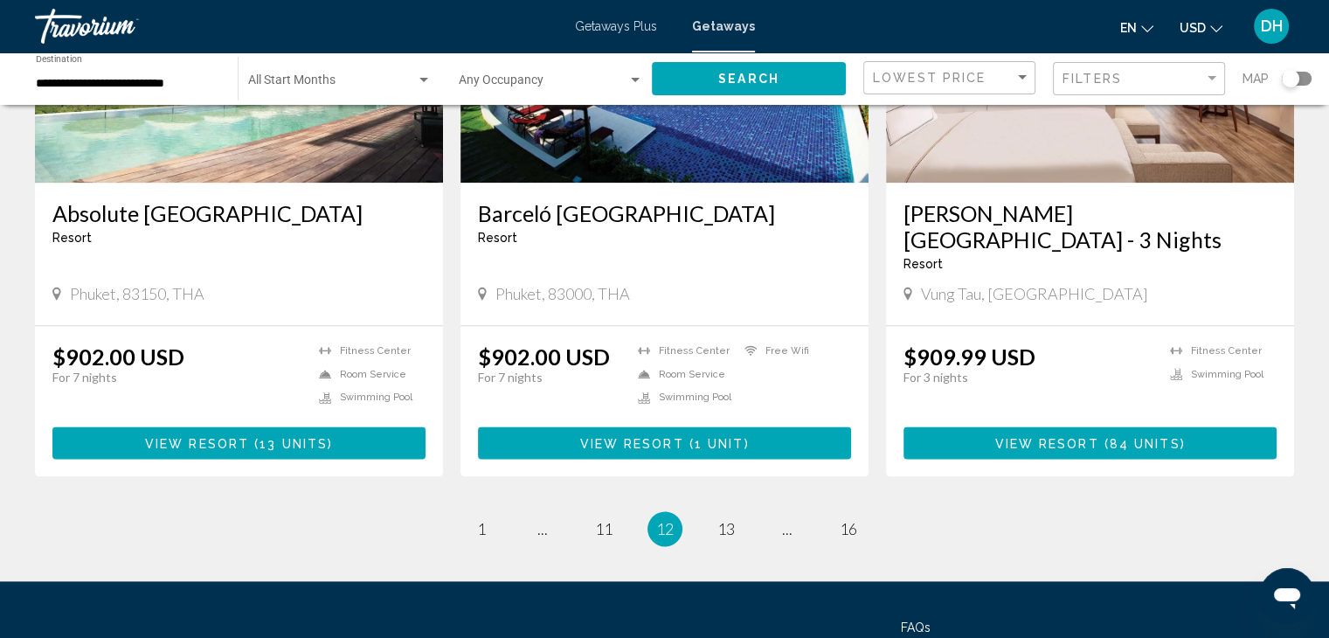
scroll to position [2111, 0]
